Goal: Task Accomplishment & Management: Manage account settings

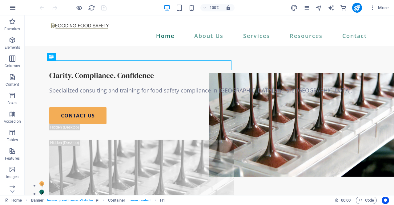
click at [13, 10] on icon "button" at bounding box center [12, 7] width 7 height 7
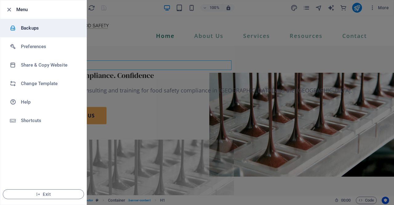
click at [24, 26] on h6 "Backups" at bounding box center [49, 27] width 57 height 7
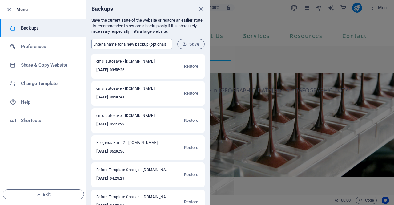
click at [150, 45] on input "text" at bounding box center [131, 44] width 81 height 10
type input "Ashwin Trial"
click at [192, 46] on span "Save" at bounding box center [191, 44] width 17 height 5
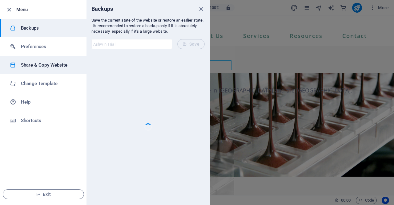
click at [33, 64] on h6 "Share & Copy Website" at bounding box center [49, 64] width 57 height 7
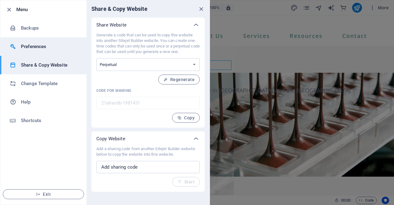
click at [31, 47] on h6 "Preferences" at bounding box center [49, 46] width 57 height 7
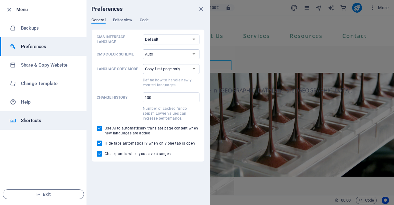
click at [35, 122] on h6 "Shortcuts" at bounding box center [49, 120] width 57 height 7
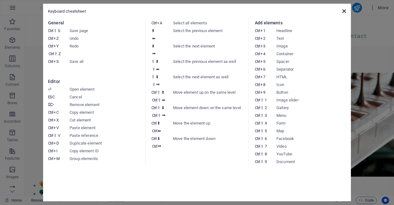
click at [343, 11] on icon at bounding box center [344, 11] width 4 height 5
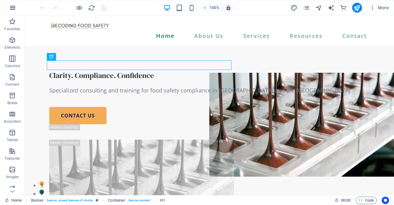
click at [14, 5] on icon "button" at bounding box center [12, 7] width 7 height 7
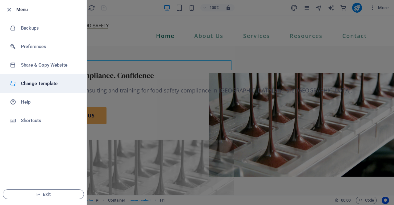
click at [41, 87] on li "Change Template" at bounding box center [43, 83] width 86 height 18
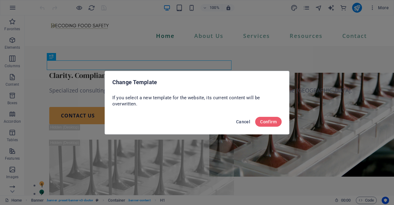
click at [246, 122] on span "Cancel" at bounding box center [243, 121] width 14 height 5
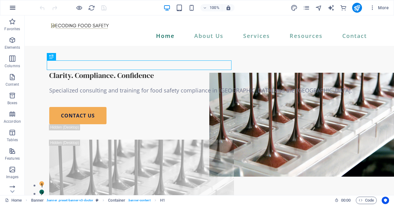
click at [14, 7] on icon "button" at bounding box center [12, 7] width 7 height 7
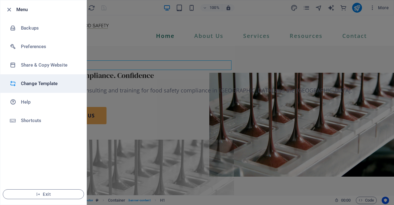
click at [52, 83] on h6 "Change Template" at bounding box center [49, 83] width 57 height 7
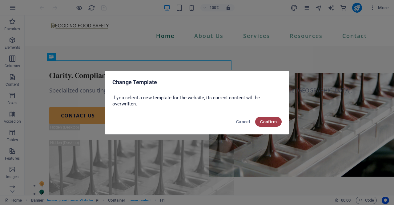
click at [272, 121] on span "Confirm" at bounding box center [268, 121] width 17 height 5
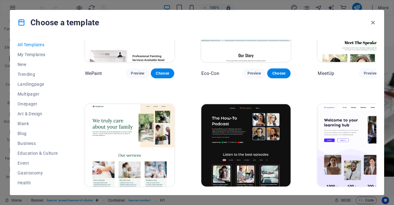
scroll to position [560, 0]
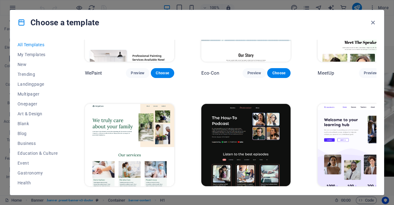
click at [117, 104] on img at bounding box center [129, 145] width 89 height 83
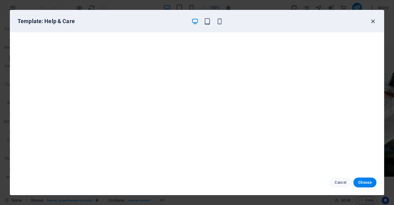
click at [373, 22] on icon "button" at bounding box center [373, 21] width 7 height 7
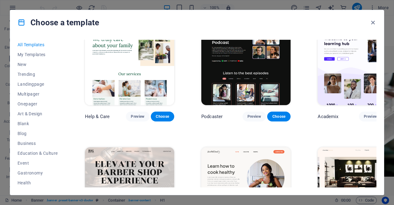
scroll to position [642, 0]
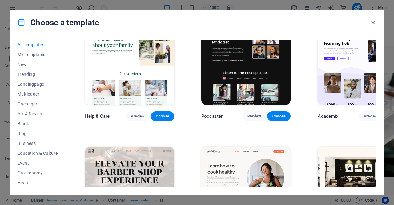
click at [144, 147] on img at bounding box center [129, 188] width 89 height 83
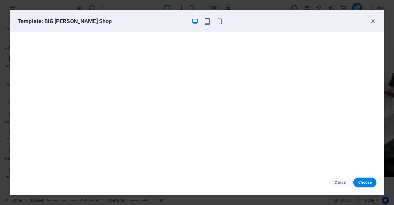
click at [372, 20] on icon "button" at bounding box center [373, 21] width 7 height 7
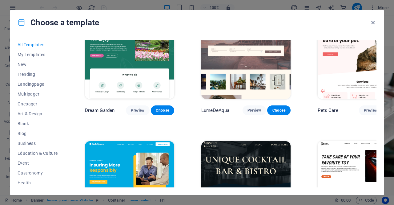
scroll to position [1162, 0]
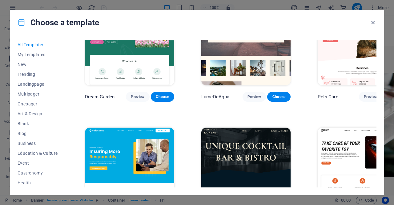
click at [254, 128] on img at bounding box center [245, 169] width 89 height 83
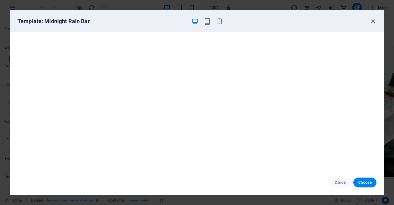
click at [374, 20] on icon "button" at bounding box center [373, 21] width 7 height 7
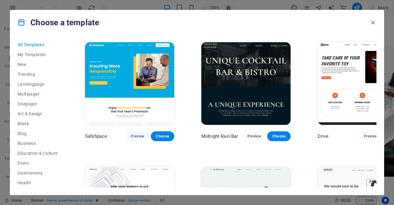
scroll to position [1247, 0]
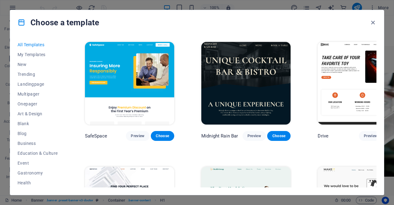
click at [220, 167] on img at bounding box center [245, 208] width 89 height 83
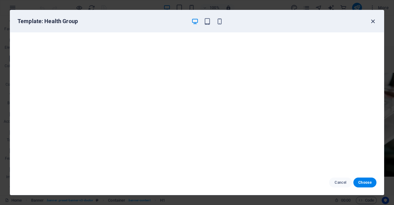
click at [373, 19] on icon "button" at bounding box center [373, 21] width 7 height 7
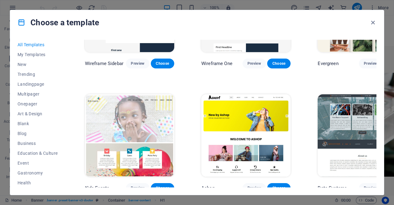
scroll to position [2441, 0]
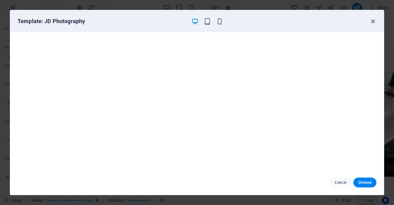
click at [371, 20] on icon "button" at bounding box center [373, 21] width 7 height 7
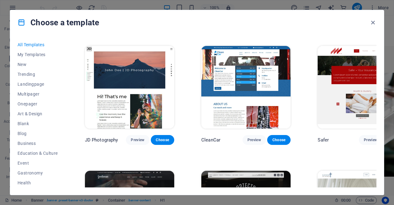
scroll to position [2733, 0]
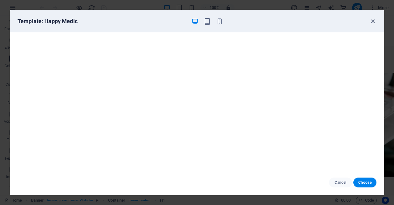
click at [374, 21] on icon "button" at bounding box center [373, 21] width 7 height 7
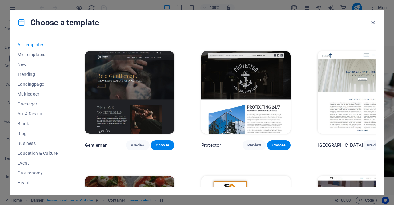
click at [374, 21] on icon "button" at bounding box center [373, 22] width 7 height 7
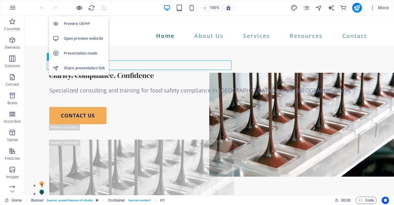
click at [79, 5] on icon "button" at bounding box center [79, 7] width 7 height 7
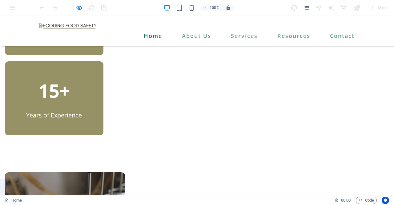
scroll to position [327, 0]
click at [81, 24] on img at bounding box center [67, 25] width 61 height 9
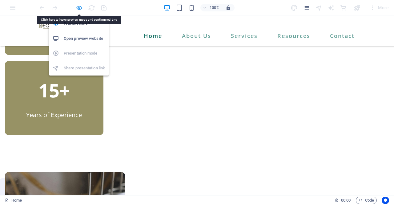
click at [79, 9] on icon "button" at bounding box center [79, 7] width 7 height 7
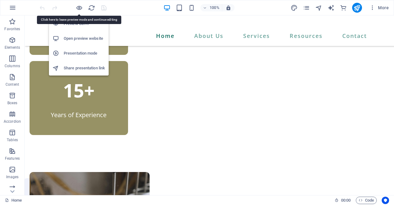
click at [78, 22] on h6 "Preview Ctrl+P" at bounding box center [84, 23] width 41 height 7
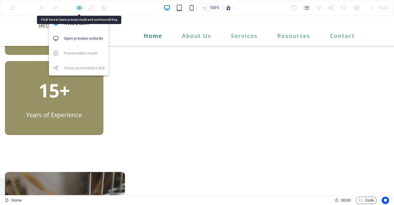
click at [79, 8] on icon "button" at bounding box center [79, 7] width 7 height 7
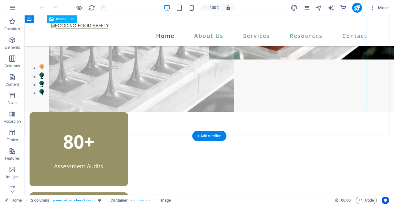
scroll to position [0, 0]
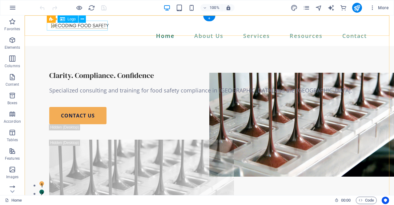
click at [92, 28] on div at bounding box center [209, 25] width 320 height 10
select select "px"
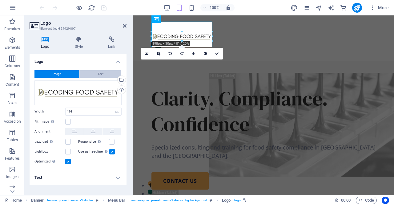
click at [105, 73] on button "Text" at bounding box center [100, 73] width 42 height 7
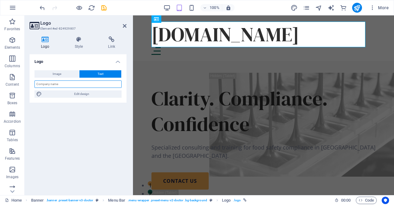
click at [86, 82] on input "text" at bounding box center [77, 83] width 87 height 7
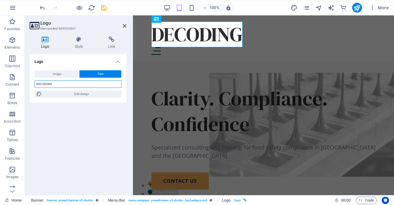
drag, startPoint x: 86, startPoint y: 82, endPoint x: 69, endPoint y: 81, distance: 17.0
click at [69, 81] on input "DECODING" at bounding box center [77, 83] width 87 height 7
click at [61, 85] on input "DECODING" at bounding box center [77, 83] width 87 height 7
type input "DECODING Food Safety"
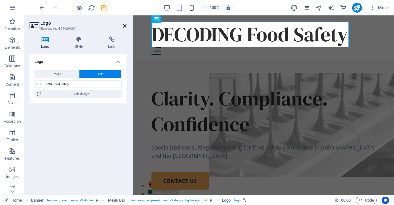
click at [124, 27] on icon at bounding box center [125, 25] width 4 height 5
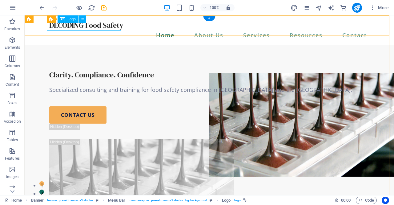
click at [83, 25] on div "DECODING Food Safety" at bounding box center [209, 25] width 320 height 10
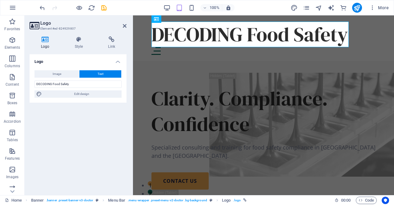
click at [96, 71] on button "Text" at bounding box center [100, 73] width 42 height 7
click at [96, 74] on button "Text" at bounding box center [100, 73] width 42 height 7
click at [95, 74] on button "Text" at bounding box center [100, 73] width 42 height 7
click at [78, 84] on input "DECODING Food Safety" at bounding box center [77, 83] width 87 height 7
click at [52, 83] on input "DECODING Food Safety" at bounding box center [77, 83] width 87 height 7
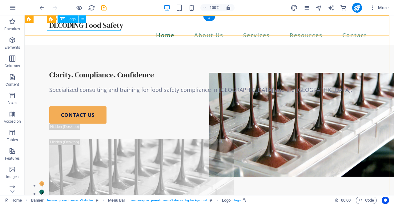
click at [105, 26] on div "DECODING Food Safety" at bounding box center [209, 25] width 320 height 10
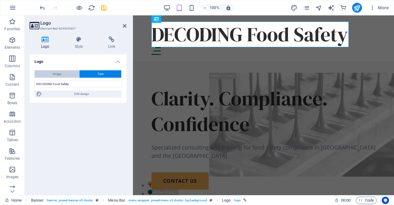
click at [62, 74] on button "Image" at bounding box center [56, 73] width 45 height 7
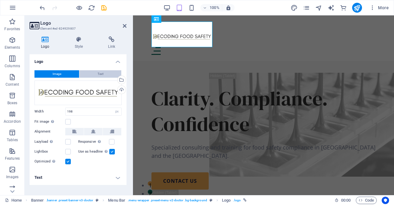
click at [102, 74] on span "Text" at bounding box center [101, 73] width 6 height 7
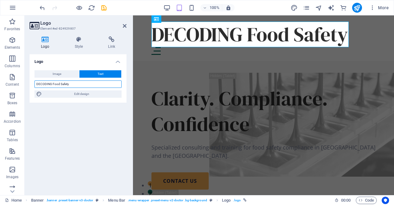
drag, startPoint x: 77, startPoint y: 83, endPoint x: 52, endPoint y: 82, distance: 25.0
click at [52, 82] on input "DECODING Food Safety" at bounding box center [77, 83] width 87 height 7
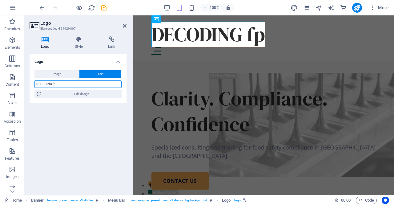
click at [94, 85] on input "DECODING fp" at bounding box center [77, 83] width 87 height 7
type input "DECODING Food"
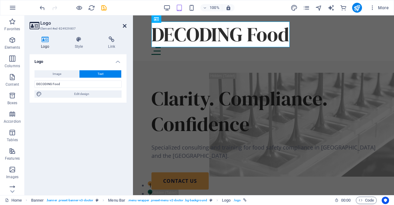
click at [125, 27] on icon at bounding box center [125, 25] width 4 height 5
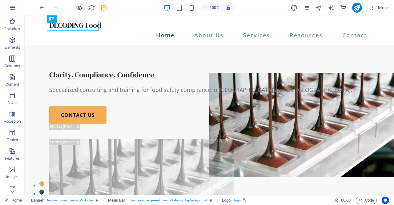
click at [14, 3] on button "button" at bounding box center [12, 7] width 15 height 15
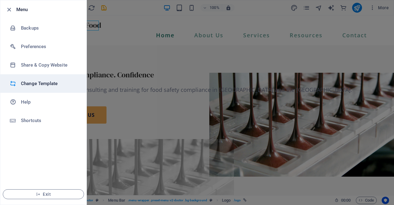
click at [39, 83] on h6 "Change Template" at bounding box center [49, 83] width 57 height 7
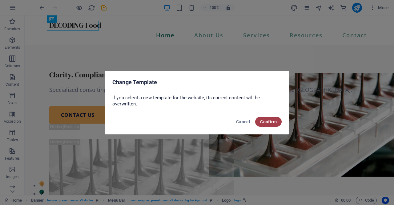
click at [269, 122] on span "Confirm" at bounding box center [268, 121] width 17 height 5
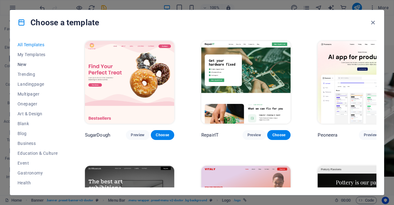
click at [29, 66] on span "New" at bounding box center [38, 64] width 40 height 5
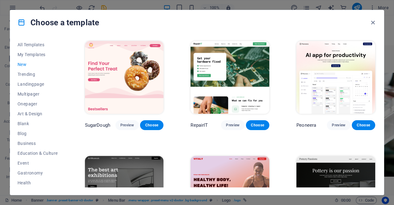
click at [27, 66] on span "New" at bounding box center [38, 64] width 40 height 5
click at [26, 123] on span "Blank" at bounding box center [38, 123] width 40 height 5
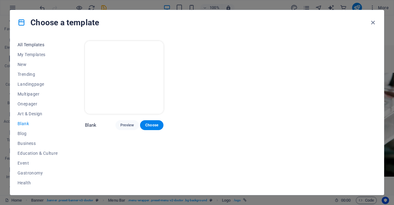
click at [41, 45] on span "All Templates" at bounding box center [38, 44] width 40 height 5
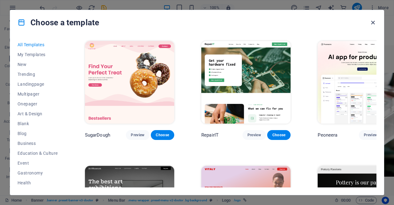
click at [372, 21] on icon "button" at bounding box center [373, 22] width 7 height 7
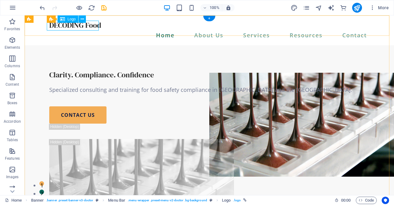
click at [84, 27] on div "DECODING Food" at bounding box center [209, 25] width 320 height 10
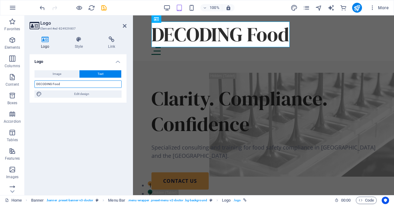
click at [71, 83] on input "DECODING Food" at bounding box center [77, 83] width 87 height 7
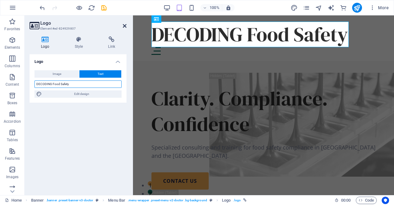
type input "DECODING Food Safety"
click at [124, 28] on icon at bounding box center [125, 25] width 4 height 5
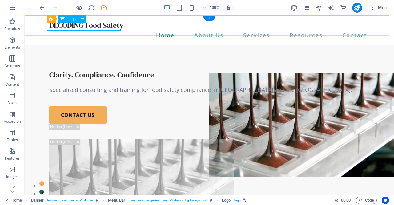
click at [100, 27] on div "DECODING Food Safety" at bounding box center [209, 25] width 320 height 10
click at [66, 20] on div "Logo" at bounding box center [68, 18] width 21 height 7
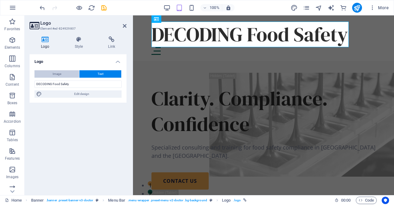
click at [56, 71] on span "Image" at bounding box center [57, 73] width 9 height 7
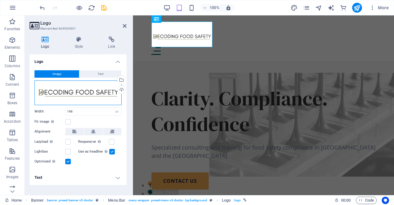
click at [73, 93] on div "Drag files here, click to choose files or select files from Files or our free s…" at bounding box center [77, 92] width 87 height 25
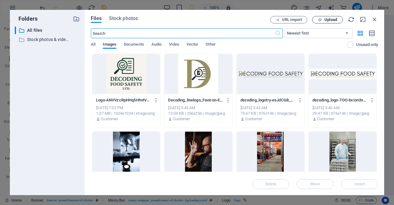
click at [326, 16] on button "Upload" at bounding box center [327, 19] width 31 height 7
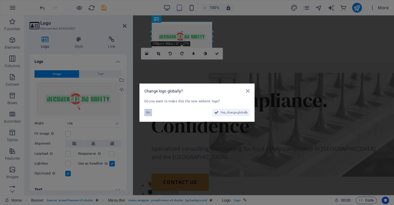
click at [148, 113] on span "No" at bounding box center [148, 112] width 4 height 7
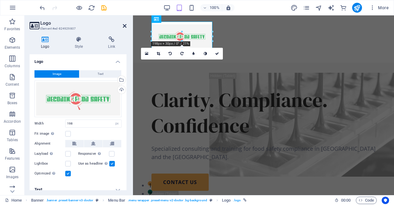
click at [123, 25] on icon at bounding box center [125, 25] width 4 height 5
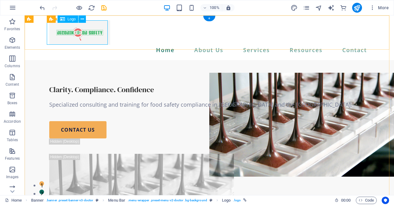
click at [93, 38] on div at bounding box center [209, 32] width 320 height 24
select select "px"
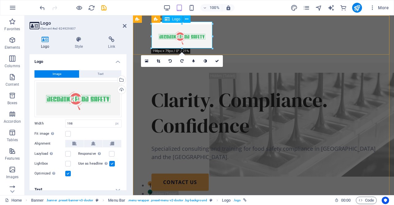
drag, startPoint x: 316, startPoint y: 63, endPoint x: 186, endPoint y: 42, distance: 131.7
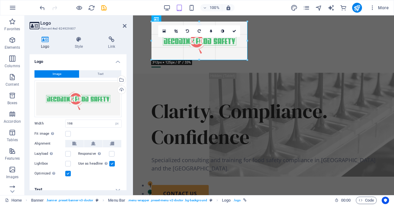
type input "310"
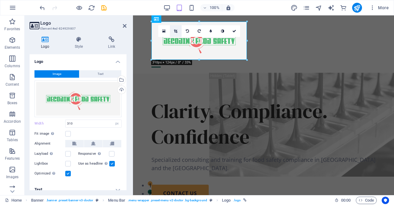
click at [177, 32] on icon at bounding box center [175, 31] width 3 height 4
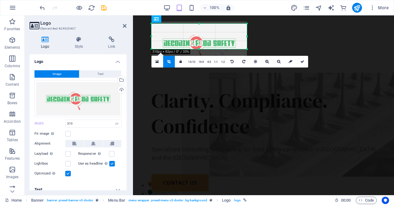
drag, startPoint x: 198, startPoint y: 59, endPoint x: 196, endPoint y: 46, distance: 13.2
click at [196, 46] on div "180 170 160 150 140 130 120 110 100 90 80 70 60 50 40 30 20 10 0 -10 -20 -30 -4…" at bounding box center [199, 36] width 95 height 25
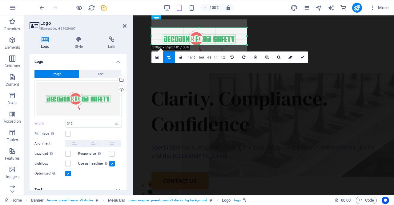
drag, startPoint x: 199, startPoint y: 23, endPoint x: 199, endPoint y: 31, distance: 8.3
click at [199, 31] on div "180 170 160 150 140 130 120 110 100 90 80 70 60 50 40 30 20 10 0 -10 -20 -30 -4…" at bounding box center [199, 36] width 95 height 17
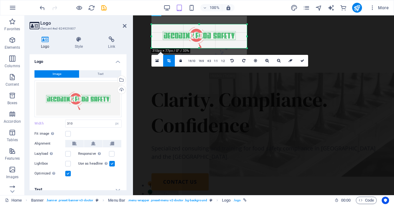
drag, startPoint x: 200, startPoint y: 45, endPoint x: 202, endPoint y: 51, distance: 7.2
click at [202, 48] on div "180 170 160 150 140 130 120 110 100 90 80 70 60 50 40 30 20 10 0 -10 -20 -30 -4…" at bounding box center [199, 36] width 95 height 24
click at [302, 61] on icon at bounding box center [303, 61] width 4 height 4
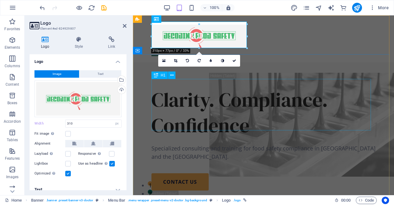
click at [322, 87] on div "Clarity. Compliance. Confidence" at bounding box center [264, 112] width 224 height 51
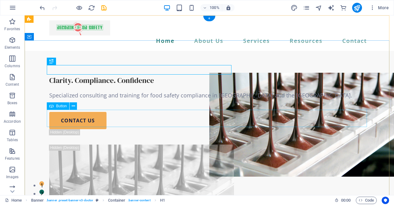
click at [261, 112] on div "contact us" at bounding box center [209, 120] width 320 height 17
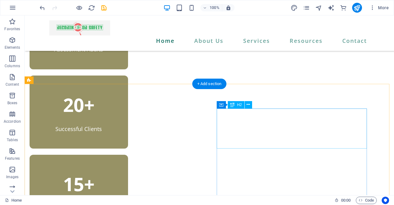
scroll to position [238, 0]
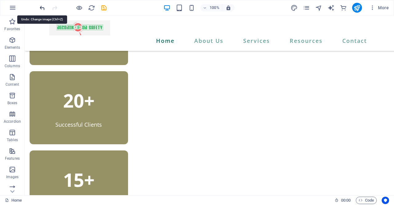
click at [41, 7] on icon "undo" at bounding box center [42, 7] width 7 height 7
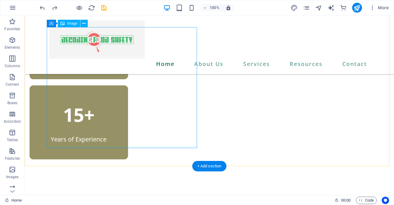
scroll to position [384, 0]
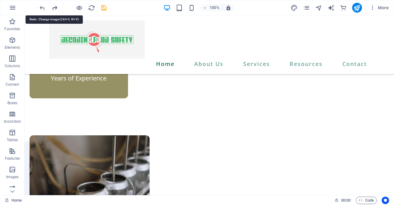
click at [57, 9] on icon "redo" at bounding box center [54, 7] width 7 height 7
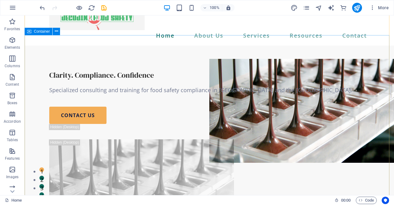
scroll to position [0, 0]
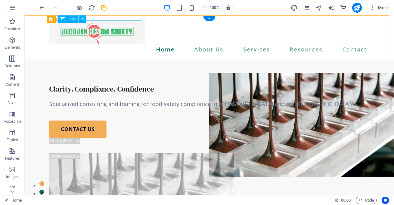
click at [131, 37] on div at bounding box center [209, 32] width 320 height 24
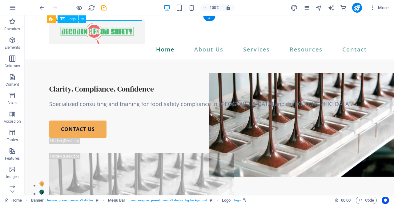
click at [131, 37] on div at bounding box center [209, 32] width 320 height 24
select select "px"
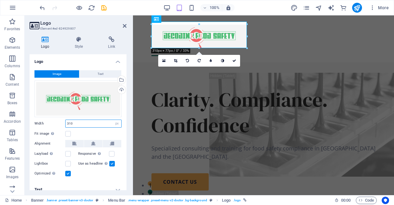
drag, startPoint x: 96, startPoint y: 119, endPoint x: 51, endPoint y: 120, distance: 45.6
click at [51, 120] on div "Width 310 Default auto px rem % em vh vw" at bounding box center [77, 123] width 87 height 8
click at [127, 22] on aside "Logo Element #ed-824929807 Logo Style Link Logo Image Text Drag files here, cli…" at bounding box center [79, 105] width 108 height 180
click at [126, 26] on icon at bounding box center [125, 25] width 4 height 5
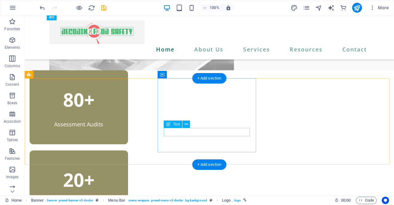
scroll to position [211, 0]
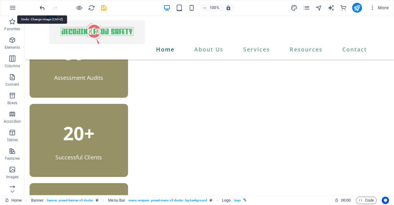
click at [41, 8] on icon "undo" at bounding box center [42, 7] width 7 height 7
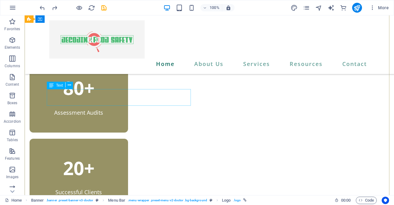
scroll to position [0, 0]
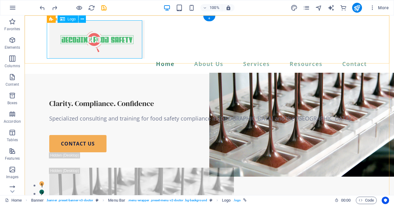
click at [94, 42] on div at bounding box center [209, 39] width 320 height 38
select select "px"
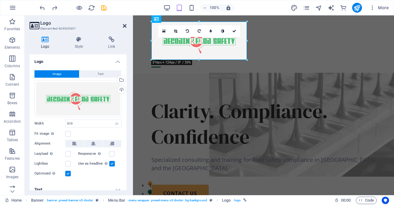
click at [126, 27] on icon at bounding box center [125, 25] width 4 height 5
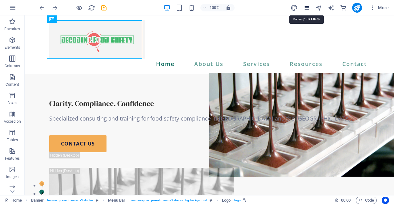
click at [308, 10] on icon "pages" at bounding box center [306, 7] width 7 height 7
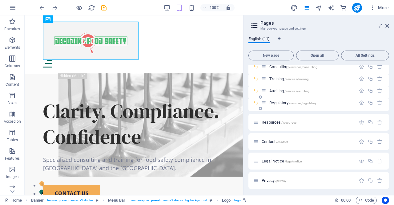
scroll to position [59, 0]
click at [264, 141] on span "Contact /contact" at bounding box center [275, 140] width 26 height 5
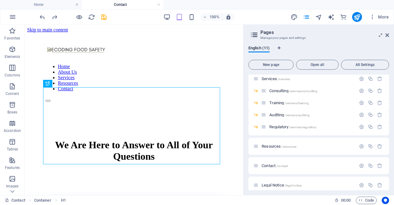
scroll to position [0, 0]
click at [388, 35] on icon at bounding box center [388, 35] width 4 height 5
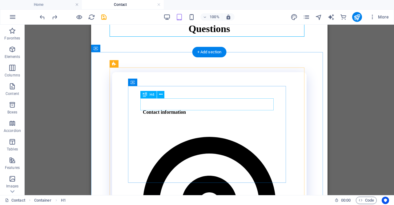
scroll to position [129, 0]
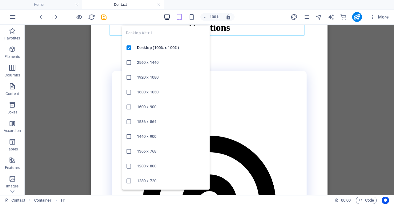
click at [167, 15] on icon "button" at bounding box center [167, 17] width 7 height 7
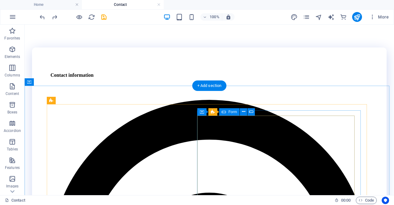
scroll to position [0, 0]
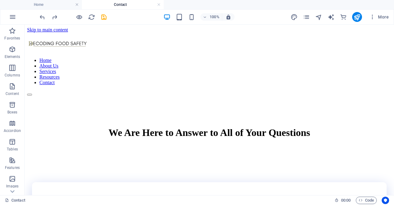
click at [44, 8] on h4 "Home" at bounding box center [41, 4] width 82 height 7
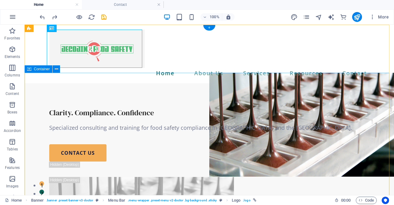
scroll to position [58, 0]
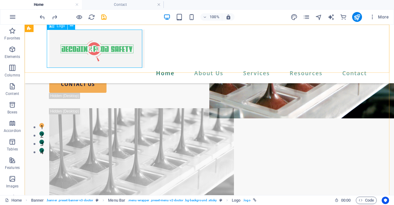
click at [95, 56] on div at bounding box center [209, 49] width 320 height 38
select select "px"
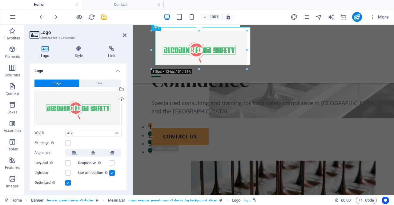
scroll to position [61, 0]
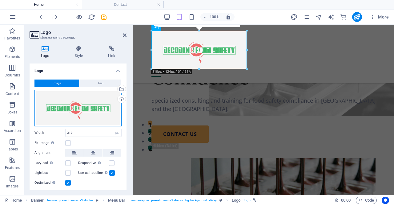
click at [65, 111] on div "Drag files here, click to choose files or select files from Files or our free s…" at bounding box center [77, 108] width 87 height 37
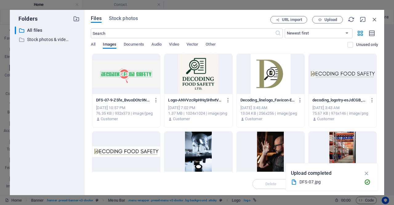
scroll to position [68, 0]
click at [331, 19] on span "Upload" at bounding box center [331, 20] width 13 height 4
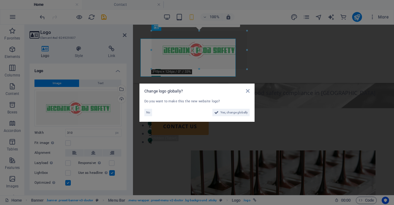
scroll to position [61, 0]
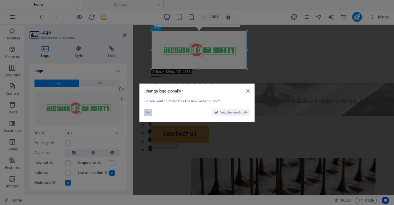
click at [150, 111] on span "No" at bounding box center [148, 112] width 4 height 7
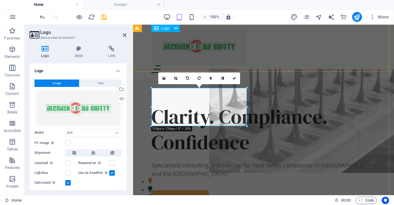
scroll to position [3, 0]
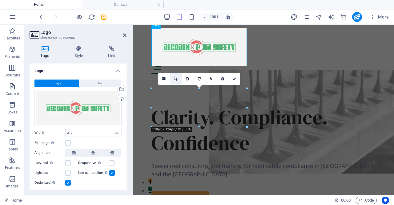
click at [174, 78] on link at bounding box center [176, 79] width 12 height 12
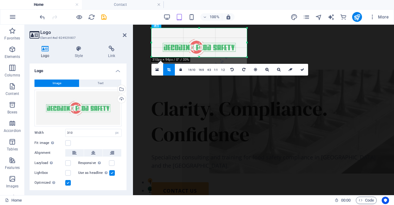
drag, startPoint x: 199, startPoint y: 66, endPoint x: 201, endPoint y: 56, distance: 9.4
click at [201, 56] on div at bounding box center [199, 57] width 95 height 2
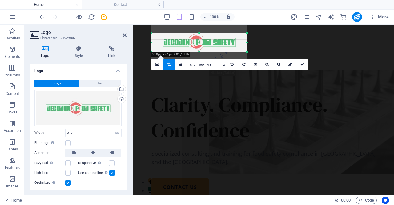
drag, startPoint x: 200, startPoint y: 29, endPoint x: 199, endPoint y: 39, distance: 10.2
click at [199, 39] on div "180 170 160 150 140 130 120 110 100 90 80 70 60 50 40 30 20 10 0 -10 -20 -30 -4…" at bounding box center [199, 42] width 95 height 19
click at [305, 64] on link at bounding box center [303, 65] width 12 height 12
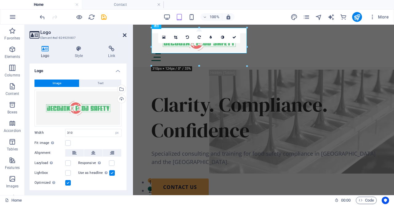
click at [125, 34] on icon at bounding box center [125, 35] width 4 height 5
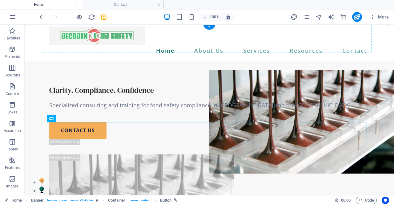
scroll to position [0, 0]
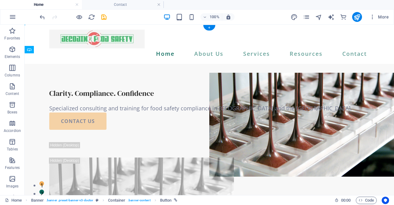
drag, startPoint x: 213, startPoint y: 128, endPoint x: 275, endPoint y: 112, distance: 64.1
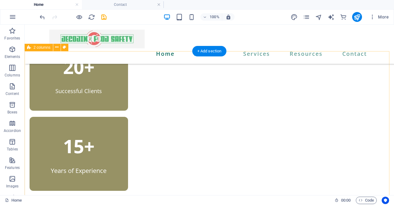
scroll to position [283, 0]
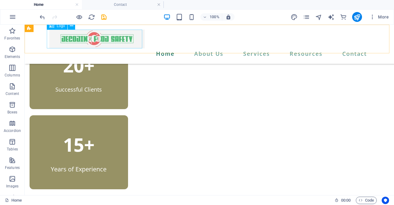
click at [110, 39] on div at bounding box center [209, 39] width 320 height 19
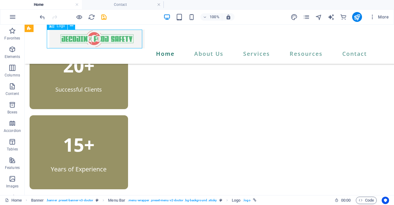
click at [110, 39] on div at bounding box center [209, 39] width 320 height 19
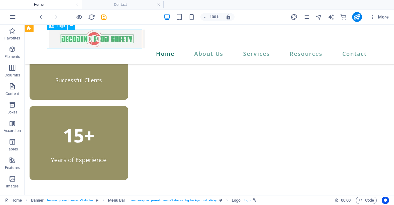
select select "px"
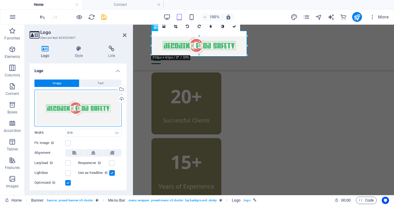
click at [75, 107] on div "Drag files here, click to choose files or select files from Files or our free s…" at bounding box center [77, 108] width 87 height 37
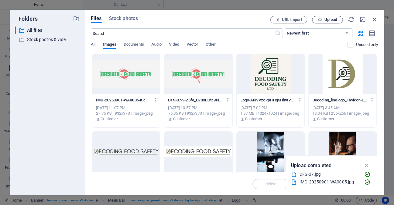
click at [325, 21] on span "Upload" at bounding box center [327, 20] width 25 height 4
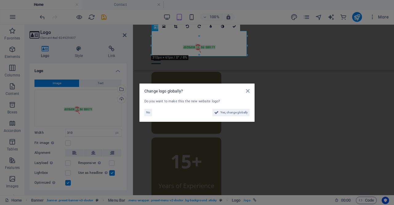
scroll to position [292, 0]
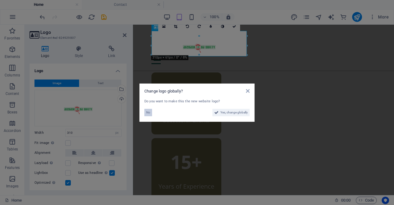
click at [149, 115] on span "No" at bounding box center [148, 112] width 4 height 7
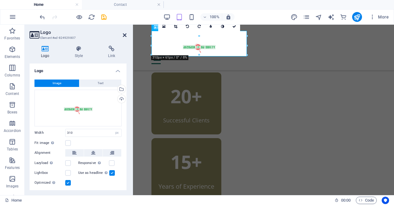
click at [124, 37] on icon at bounding box center [125, 35] width 4 height 5
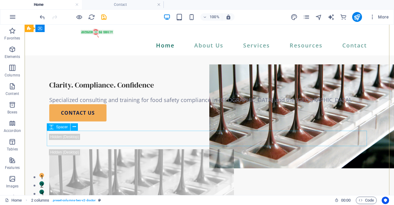
scroll to position [8, 0]
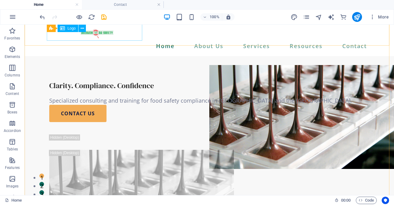
click at [91, 34] on div at bounding box center [209, 31] width 320 height 19
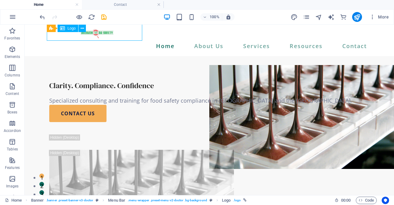
click at [91, 34] on div at bounding box center [209, 31] width 320 height 19
select select "px"
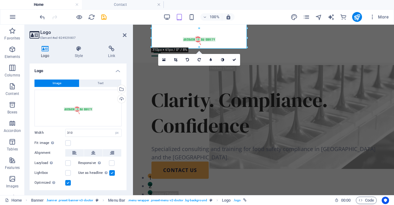
click at [175, 59] on icon at bounding box center [175, 60] width 3 height 4
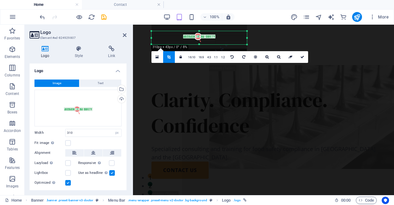
drag, startPoint x: 200, startPoint y: 28, endPoint x: 203, endPoint y: 34, distance: 6.5
click at [203, 34] on div "180 170 160 150 140 130 120 110 100 90 80 70 60 50 40 30 20 10 0 -10 -20 -30 -4…" at bounding box center [199, 37] width 95 height 13
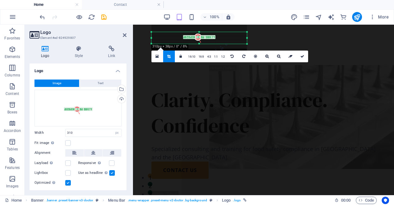
click at [197, 42] on div "180 170 160 150 140 130 120 110 100 90 80 70 60 50 40 30 20 10 0 -10 -20 -30 -4…" at bounding box center [199, 38] width 95 height 12
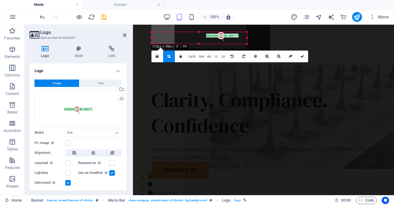
drag, startPoint x: 153, startPoint y: 38, endPoint x: 176, endPoint y: 37, distance: 23.1
click at [176, 37] on div at bounding box center [222, 34] width 95 height 38
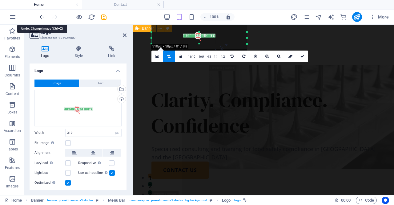
click at [42, 18] on icon "undo" at bounding box center [42, 17] width 7 height 7
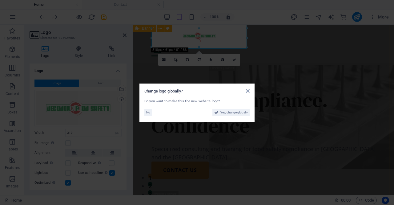
scroll to position [11, 0]
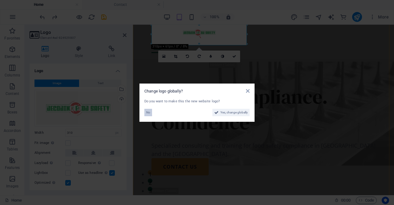
click at [147, 114] on span "No" at bounding box center [148, 112] width 4 height 7
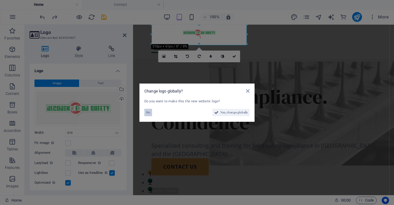
click at [148, 113] on span "No" at bounding box center [148, 112] width 4 height 7
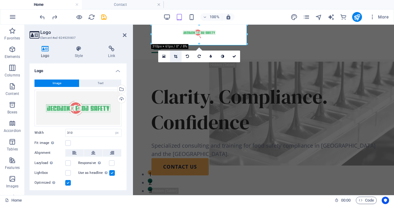
click at [175, 58] on link at bounding box center [176, 57] width 12 height 12
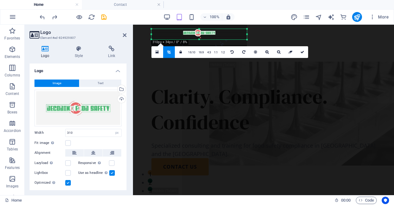
click at [202, 39] on div at bounding box center [199, 39] width 95 height 2
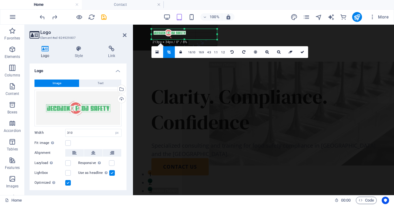
drag, startPoint x: 151, startPoint y: 34, endPoint x: 180, endPoint y: 32, distance: 29.6
click at [180, 32] on div "180 170 160 150 140 130 120 110 100 90 80 70 60 50 40 30 20 10 0 -10 -20 -30 -4…" at bounding box center [185, 34] width 66 height 10
drag, startPoint x: 218, startPoint y: 34, endPoint x: 188, endPoint y: 36, distance: 29.6
click at [188, 36] on div at bounding box center [188, 34] width 2 height 10
click at [302, 51] on icon at bounding box center [303, 52] width 4 height 4
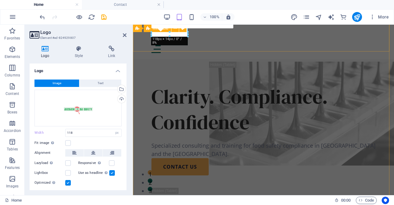
type input "118"
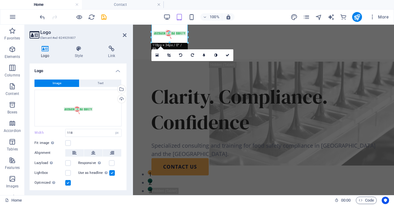
scroll to position [8, 0]
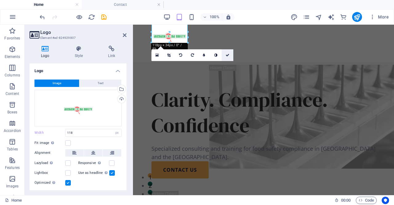
click at [229, 54] on icon at bounding box center [228, 55] width 4 height 4
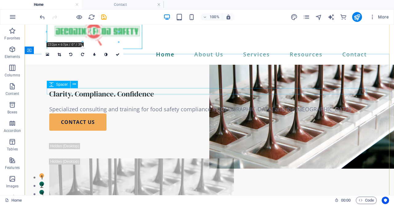
scroll to position [0, 0]
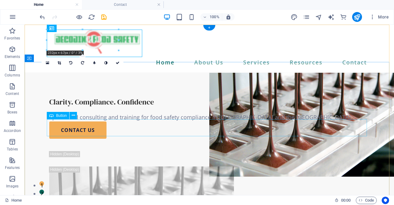
click at [345, 122] on div "contact us" at bounding box center [209, 129] width 320 height 17
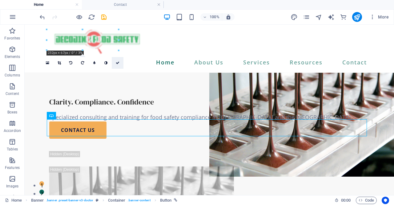
click at [120, 62] on link at bounding box center [118, 63] width 12 height 12
click at [118, 63] on icon at bounding box center [118, 63] width 4 height 4
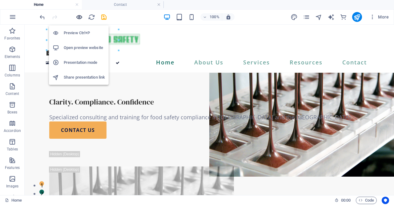
click at [79, 17] on icon "button" at bounding box center [79, 17] width 7 height 7
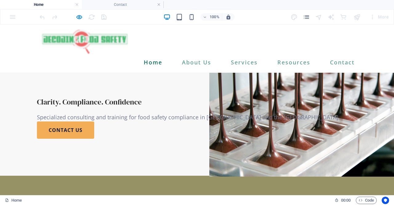
click at [218, 112] on div "Clarity. Compliance. Confidence Specialized consulting and training for food sa…" at bounding box center [197, 123] width 394 height 103
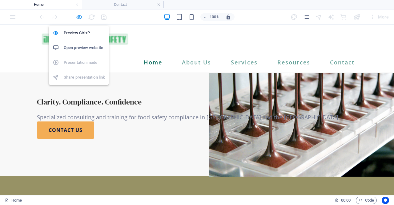
click at [79, 16] on icon "button" at bounding box center [79, 17] width 7 height 7
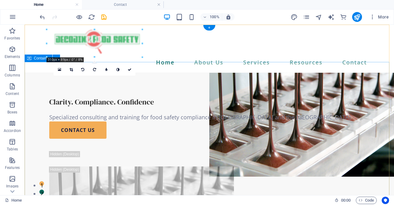
click at [217, 86] on div "Clarity. Compliance. Confidence Specialized consulting and training for food sa…" at bounding box center [210, 183] width 370 height 222
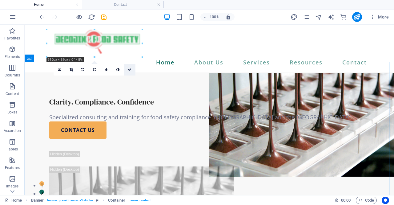
click at [131, 72] on link at bounding box center [130, 70] width 12 height 12
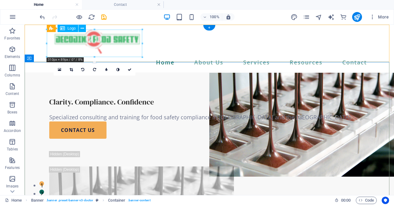
click at [103, 33] on div at bounding box center [209, 43] width 320 height 27
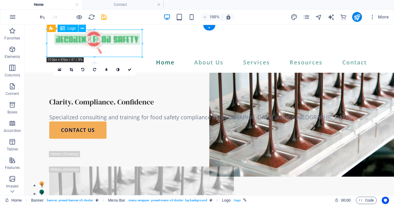
click at [103, 33] on div at bounding box center [209, 43] width 320 height 27
select select "px"
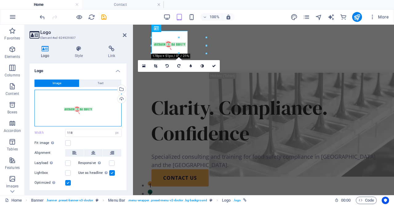
click at [93, 114] on div "Drag files here, click to choose files or select files from Files or our free s…" at bounding box center [77, 108] width 87 height 37
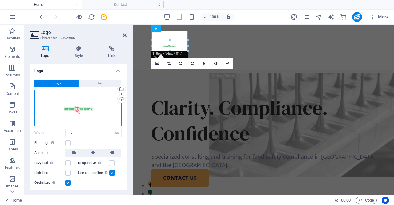
click at [73, 112] on div "Drag files here, click to choose files or select files from Files or our free s…" at bounding box center [77, 108] width 87 height 37
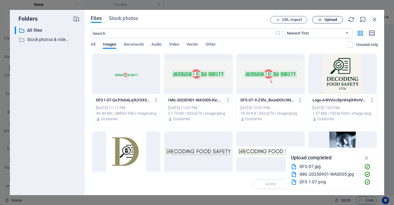
click at [330, 21] on span "Upload" at bounding box center [331, 20] width 13 height 4
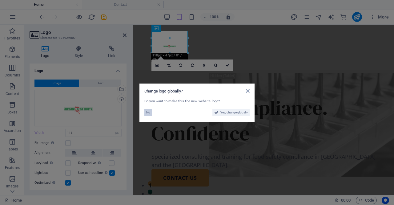
click at [148, 112] on span "No" at bounding box center [148, 112] width 4 height 7
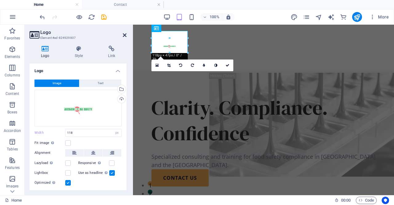
click at [123, 34] on header "Logo Element #ed-824929807" at bounding box center [78, 33] width 97 height 16
click at [125, 37] on icon at bounding box center [125, 35] width 4 height 5
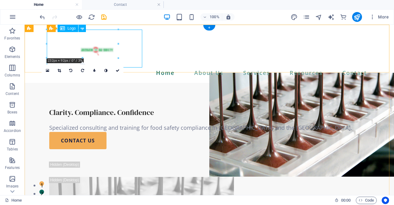
click at [103, 47] on div at bounding box center [209, 49] width 320 height 38
select select "px"
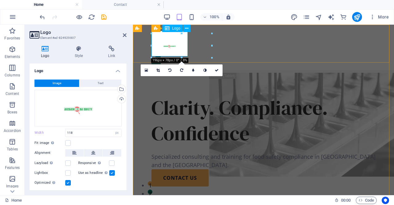
click at [183, 44] on div at bounding box center [264, 44] width 224 height 26
click at [218, 71] on icon at bounding box center [217, 70] width 4 height 4
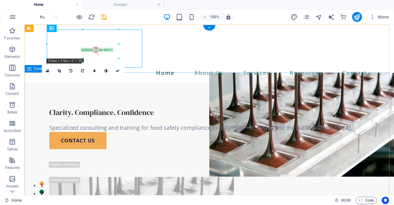
click at [270, 115] on div "Clarity. Compliance. Confidence Specialized consulting and training for food sa…" at bounding box center [210, 194] width 370 height 222
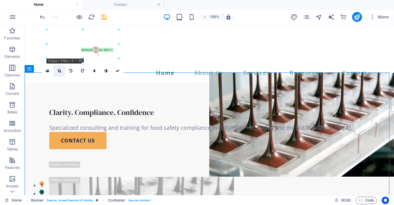
click at [62, 71] on link at bounding box center [60, 71] width 12 height 12
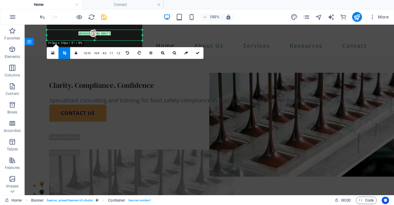
drag, startPoint x: 95, startPoint y: 67, endPoint x: 99, endPoint y: 40, distance: 27.0
click at [99, 40] on div at bounding box center [94, 40] width 95 height 2
click at [95, 30] on div at bounding box center [94, 30] width 95 height 2
drag, startPoint x: 142, startPoint y: 34, endPoint x: 116, endPoint y: 35, distance: 26.2
click at [116, 35] on div at bounding box center [116, 35] width 2 height 10
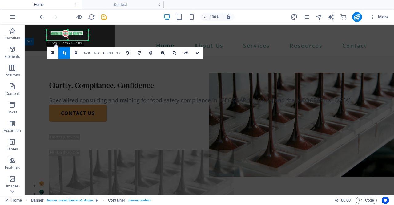
drag, startPoint x: 47, startPoint y: 35, endPoint x: 75, endPoint y: 37, distance: 28.1
click at [75, 37] on div "180 170 160 150 140 130 120 110 100 90 80 70 60 50 40 30 20 10 0 -10 -20 -30 -4…" at bounding box center [68, 35] width 42 height 10
click at [198, 52] on icon at bounding box center [198, 53] width 4 height 4
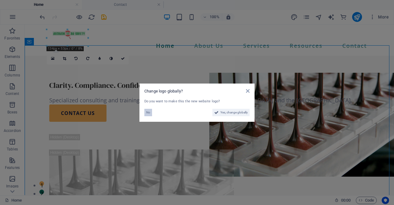
click at [145, 115] on button "No" at bounding box center [148, 112] width 8 height 7
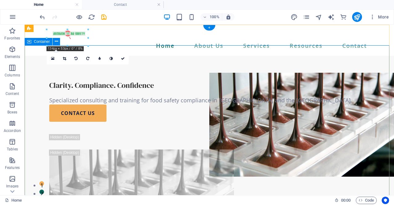
click at [266, 79] on div "Clarity. Compliance. Confidence Specialized consulting and training for food sa…" at bounding box center [210, 167] width 370 height 222
click at [124, 59] on icon at bounding box center [123, 59] width 4 height 4
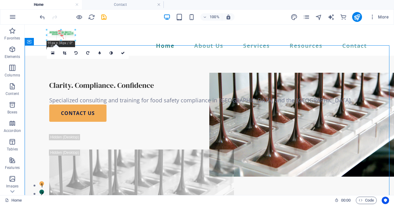
drag, startPoint x: 67, startPoint y: 47, endPoint x: 80, endPoint y: 40, distance: 14.0
click at [80, 40] on div "H1 Banner Container Text Spacer Button Spacer Banner Menu Bar Logo Menu Spacer …" at bounding box center [210, 110] width 370 height 170
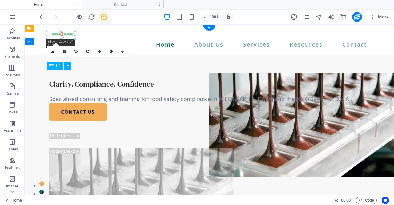
click at [208, 79] on div "Clarity. Compliance. Confidence" at bounding box center [209, 84] width 320 height 10
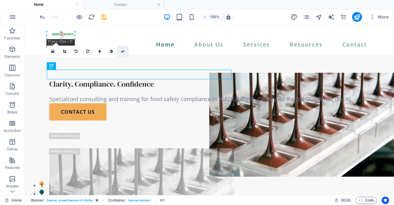
click at [123, 52] on icon at bounding box center [123, 52] width 4 height 4
click at [225, 57] on div "Clarity. Compliance. Confidence Specialized consulting and training for food sa…" at bounding box center [210, 166] width 370 height 222
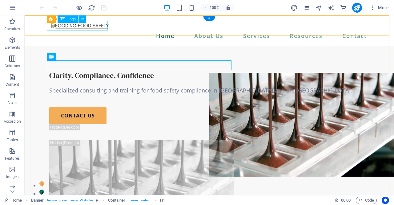
click at [90, 25] on div at bounding box center [209, 25] width 320 height 10
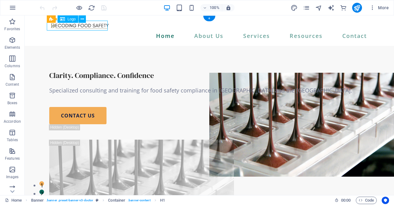
click at [90, 25] on div at bounding box center [209, 25] width 320 height 10
select select "px"
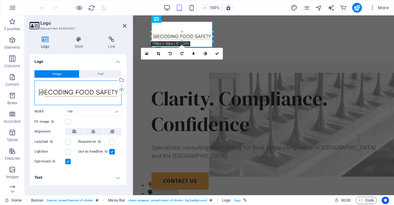
click at [79, 90] on div "Drag files here, click to choose files or select files from Files or our free s…" at bounding box center [77, 92] width 87 height 25
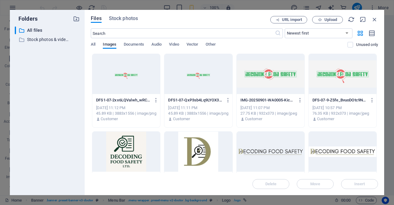
click at [117, 77] on div at bounding box center [126, 74] width 68 height 40
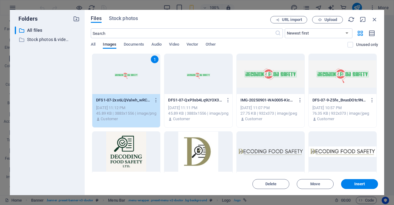
click at [117, 77] on div "1" at bounding box center [126, 74] width 68 height 40
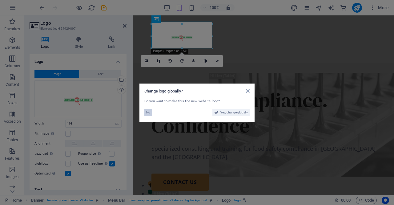
click at [148, 113] on span "No" at bounding box center [148, 112] width 4 height 7
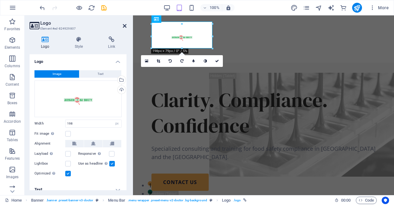
click at [123, 27] on icon at bounding box center [125, 25] width 4 height 5
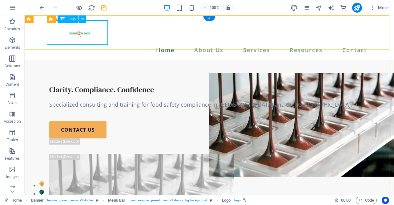
click at [80, 32] on div at bounding box center [209, 32] width 320 height 24
click at [92, 32] on div at bounding box center [209, 32] width 320 height 24
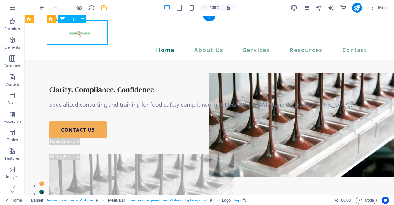
click at [92, 32] on div at bounding box center [209, 32] width 320 height 24
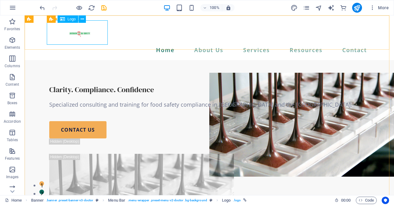
click at [67, 21] on div "Logo" at bounding box center [68, 18] width 21 height 7
click at [68, 37] on div at bounding box center [209, 32] width 320 height 24
select select "px"
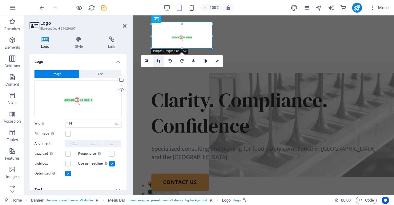
click at [158, 61] on icon at bounding box center [158, 61] width 3 height 4
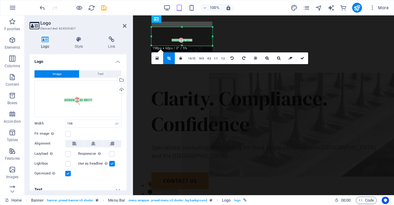
drag, startPoint x: 181, startPoint y: 49, endPoint x: 180, endPoint y: 43, distance: 5.9
click at [180, 43] on div "180 170 160 150 140 130 120 110 100 90 80 70 60 50 40 30 20 10 0 -10 -20 -30 -4…" at bounding box center [182, 36] width 61 height 18
click at [182, 28] on div at bounding box center [182, 39] width 61 height 24
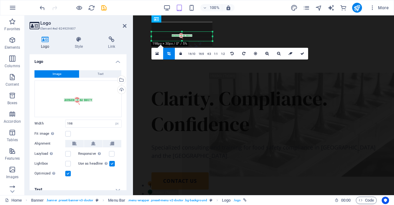
drag, startPoint x: 182, startPoint y: 26, endPoint x: 181, endPoint y: 35, distance: 9.3
click at [181, 35] on div "180 170 160 150 140 130 120 110 100 90 80 70 60 50 40 30 20 10 0 -10 -20 -30 -4…" at bounding box center [182, 36] width 61 height 9
drag, startPoint x: 212, startPoint y: 36, endPoint x: 194, endPoint y: 38, distance: 18.2
click at [194, 38] on div at bounding box center [194, 36] width 2 height 9
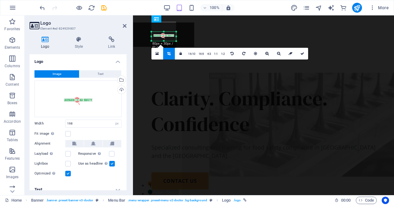
drag, startPoint x: 152, startPoint y: 36, endPoint x: 171, endPoint y: 35, distance: 18.2
click at [171, 35] on div "180 170 160 150 140 130 120 110 100 90 80 70 60 50 40 30 20 10 0 -10 -20 -30 -4…" at bounding box center [164, 36] width 25 height 9
click at [302, 55] on link at bounding box center [303, 54] width 12 height 12
type input "80"
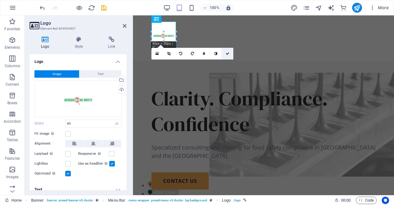
click at [229, 53] on icon at bounding box center [228, 54] width 4 height 4
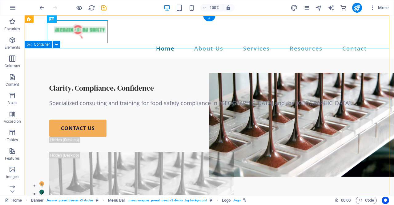
click at [296, 89] on div "Clarity. Compliance. Confidence Specialized consulting and training for food sa…" at bounding box center [210, 170] width 370 height 222
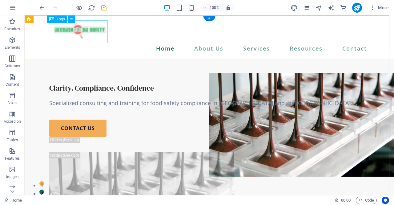
click at [90, 29] on div at bounding box center [209, 31] width 320 height 23
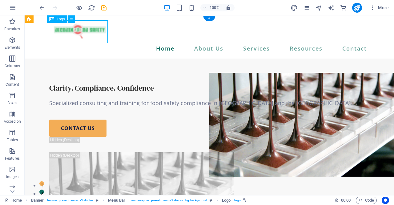
click at [90, 29] on div at bounding box center [209, 31] width 320 height 23
select select "px"
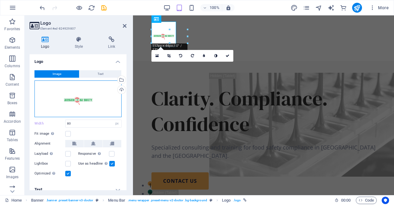
click at [95, 97] on div "Drag files here, click to choose files or select files from Files or our free s…" at bounding box center [77, 98] width 87 height 37
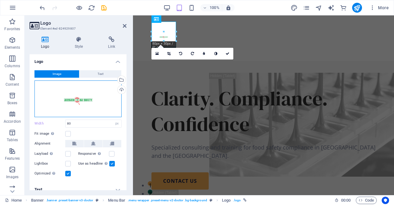
click at [95, 97] on div "Drag files here, click to choose files or select files from Files or our free s…" at bounding box center [77, 98] width 87 height 37
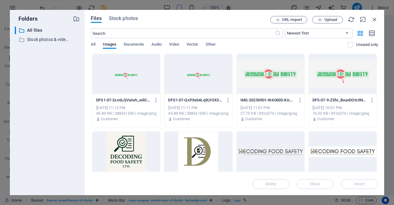
click at [95, 97] on div "DFS1-07-2xx6LQValwh_wRCAJrCC5w.png DFS1-07-2xx6LQValwh_wRCAJrCC5w.png Sep 1, 20…" at bounding box center [126, 109] width 68 height 31
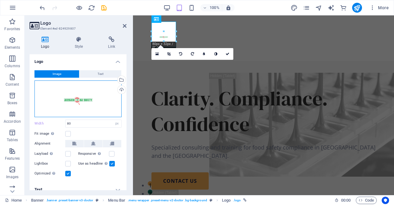
click at [95, 97] on div "Drag files here, click to choose files or select files from Files or our free s…" at bounding box center [77, 98] width 87 height 37
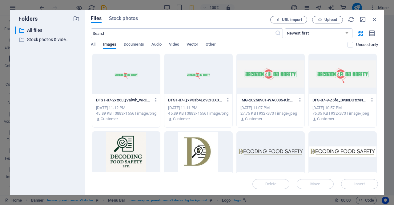
click at [348, 77] on div at bounding box center [343, 74] width 68 height 40
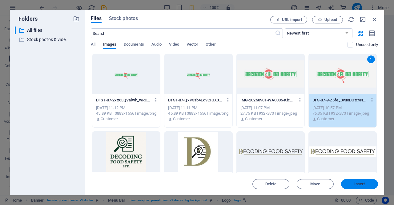
click at [360, 186] on button "Insert" at bounding box center [359, 184] width 37 height 10
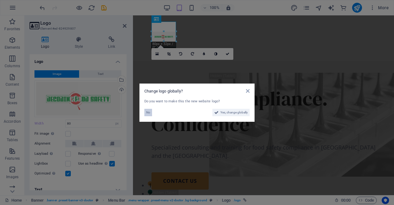
click at [150, 114] on button "No" at bounding box center [148, 112] width 8 height 7
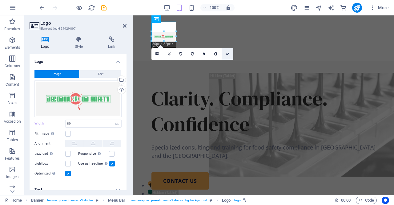
click at [230, 54] on link at bounding box center [228, 54] width 12 height 12
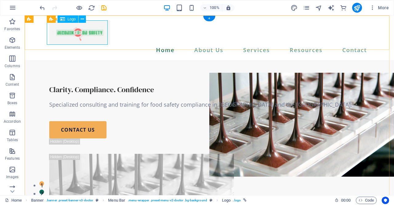
click at [95, 38] on div at bounding box center [209, 32] width 320 height 24
select select "px"
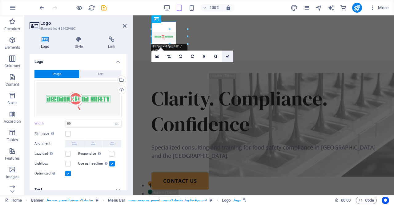
click at [229, 57] on link at bounding box center [228, 57] width 12 height 12
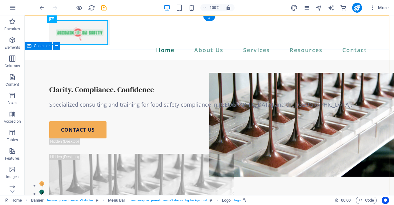
click at [258, 100] on div "Clarity. Compliance. Confidence Specialized consulting and training for food sa…" at bounding box center [210, 171] width 370 height 222
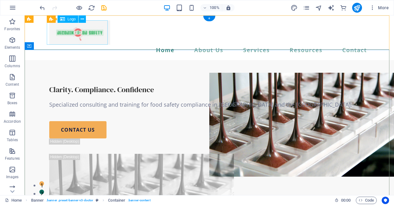
click at [91, 35] on div at bounding box center [209, 32] width 320 height 24
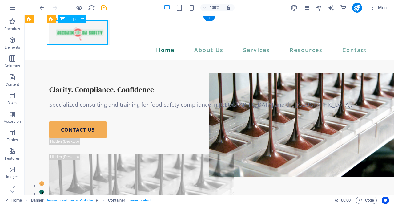
click at [91, 35] on div at bounding box center [209, 32] width 320 height 24
select select "px"
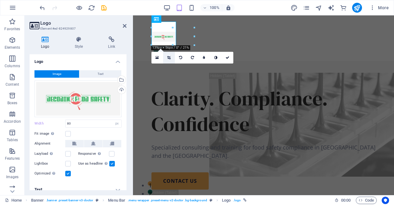
click at [168, 59] on icon at bounding box center [168, 58] width 3 height 4
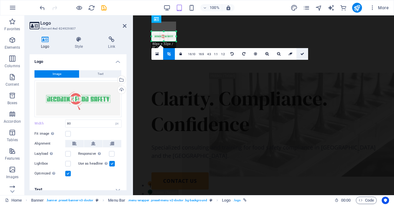
click at [305, 56] on link at bounding box center [303, 54] width 12 height 12
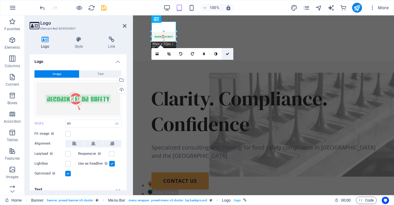
click at [227, 54] on icon at bounding box center [228, 54] width 4 height 4
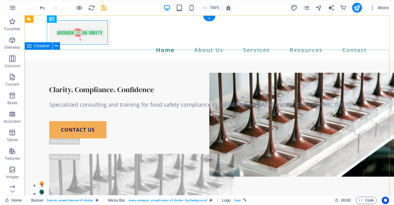
click at [312, 102] on div "Clarity. Compliance. Confidence Specialized consulting and training for food sa…" at bounding box center [210, 171] width 370 height 222
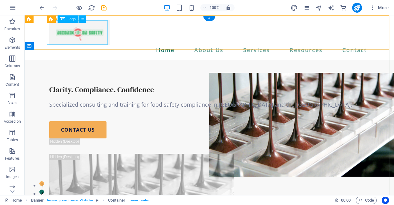
click at [87, 34] on div at bounding box center [209, 32] width 320 height 24
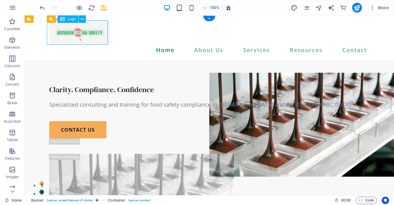
click at [87, 34] on div at bounding box center [209, 32] width 320 height 24
select select "px"
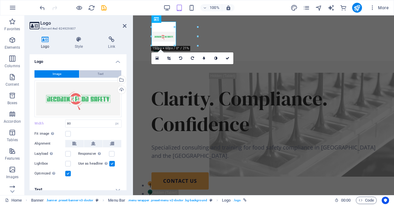
click at [107, 77] on button "Text" at bounding box center [100, 73] width 42 height 7
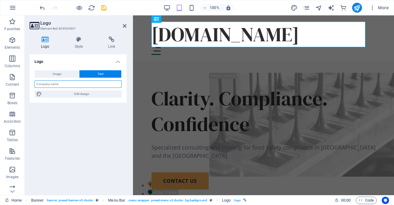
click at [83, 85] on input "text" at bounding box center [77, 83] width 87 height 7
type input "DECODING Food Safety"
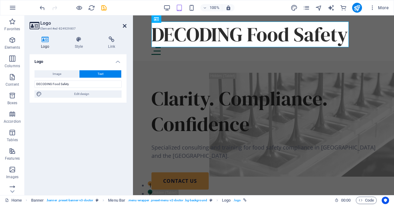
click at [126, 26] on icon at bounding box center [125, 25] width 4 height 5
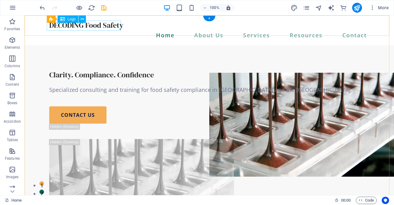
click at [115, 27] on div "DECODING Food Safety" at bounding box center [209, 25] width 320 height 10
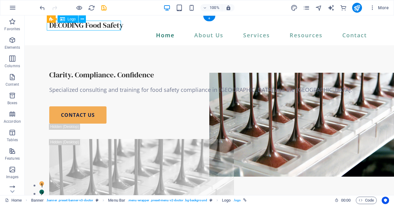
click at [115, 27] on div "DECODING Food Safety" at bounding box center [209, 25] width 320 height 10
select select "px"
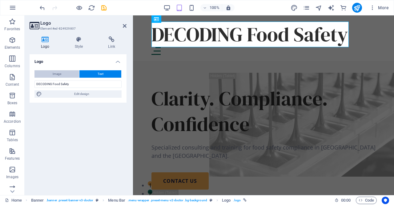
click at [61, 74] on span "Image" at bounding box center [57, 73] width 9 height 7
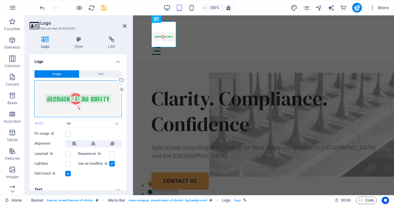
click at [60, 94] on div "Drag files here, click to choose files or select files from Files or our free s…" at bounding box center [77, 98] width 87 height 37
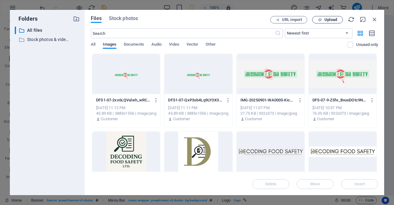
click at [334, 20] on span "Upload" at bounding box center [331, 20] width 13 height 4
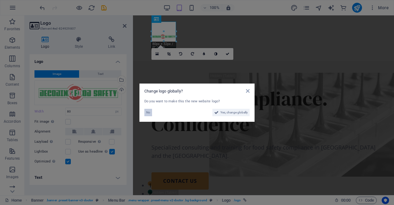
click at [147, 111] on span "No" at bounding box center [148, 112] width 4 height 7
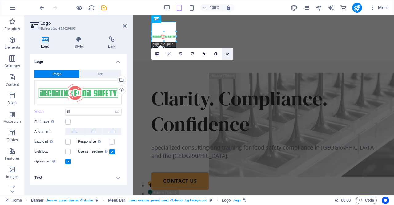
click at [226, 54] on icon at bounding box center [228, 54] width 4 height 4
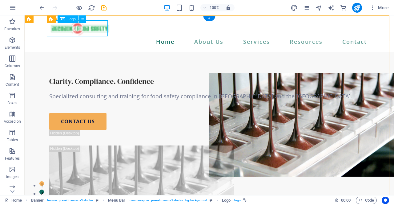
click at [94, 31] on div at bounding box center [209, 28] width 320 height 16
select select "px"
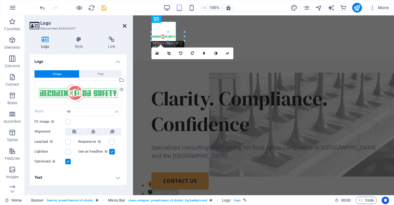
click at [126, 25] on icon at bounding box center [125, 25] width 4 height 5
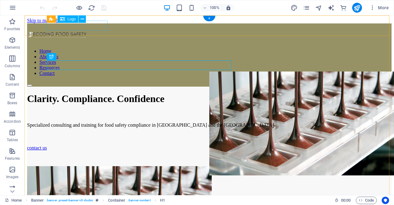
click at [80, 30] on div at bounding box center [209, 36] width 365 height 12
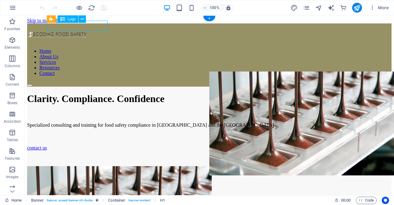
click at [80, 30] on div at bounding box center [209, 36] width 365 height 12
select select "px"
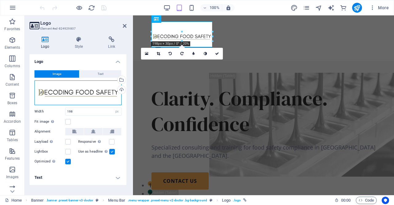
click at [65, 90] on div "Drag files here, click to choose files or select files from Files or our free s…" at bounding box center [77, 92] width 87 height 25
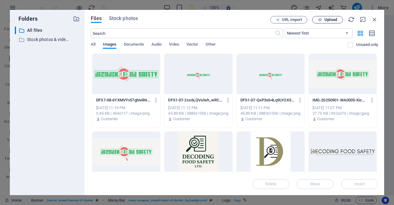
click at [325, 20] on span "Upload" at bounding box center [331, 20] width 13 height 4
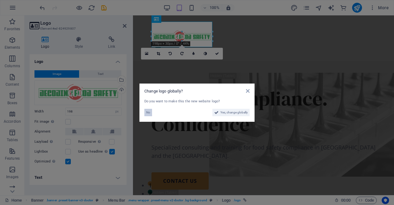
click at [150, 112] on span "No" at bounding box center [148, 112] width 4 height 7
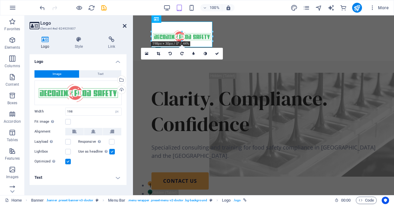
drag, startPoint x: 124, startPoint y: 21, endPoint x: 123, endPoint y: 26, distance: 5.7
click at [123, 24] on header "Logo Element #ed-824929807" at bounding box center [78, 23] width 97 height 16
click at [123, 26] on icon at bounding box center [125, 25] width 4 height 5
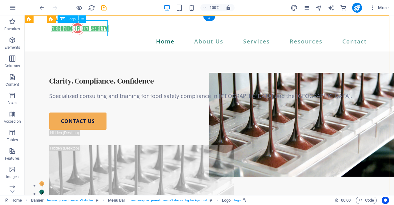
click at [100, 25] on div at bounding box center [209, 28] width 320 height 16
select select "px"
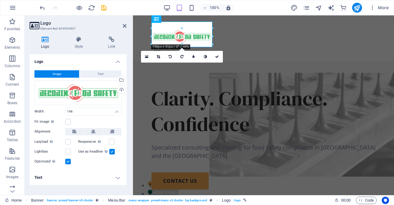
click at [128, 25] on aside "Logo Element #ed-824929807 Logo Style Link Logo Image Text Drag files here, cli…" at bounding box center [79, 105] width 108 height 180
click at [124, 25] on icon at bounding box center [125, 25] width 4 height 5
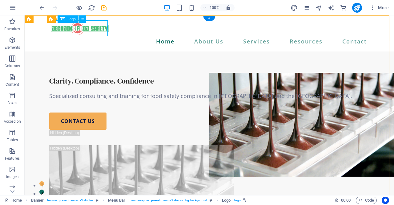
click at [89, 31] on div at bounding box center [209, 28] width 320 height 16
select select "px"
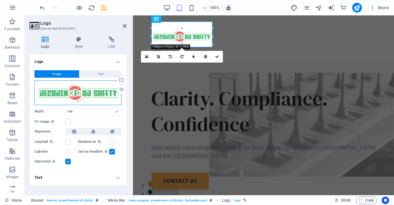
click at [76, 99] on div "Drag files here, click to choose files or select files from Files or our free s…" at bounding box center [77, 92] width 87 height 25
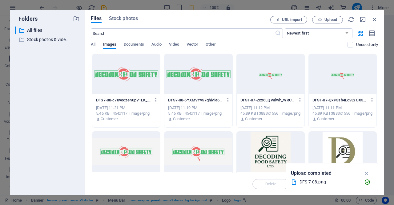
click at [195, 163] on div at bounding box center [198, 152] width 68 height 40
click at [195, 163] on div "1" at bounding box center [198, 152] width 68 height 40
click at [195, 163] on div at bounding box center [198, 152] width 68 height 40
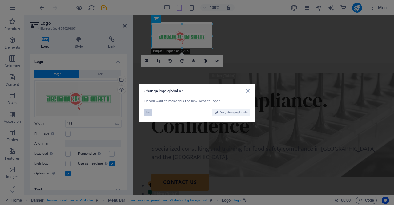
click at [151, 114] on button "No" at bounding box center [148, 112] width 8 height 7
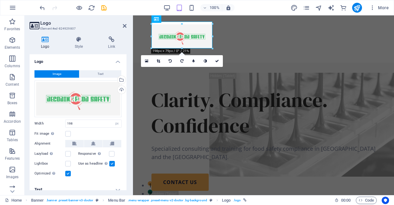
click at [125, 29] on header "Logo Element #ed-824929807" at bounding box center [78, 23] width 97 height 16
click at [124, 24] on icon at bounding box center [125, 25] width 4 height 5
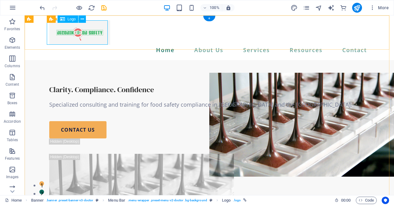
click at [96, 37] on div at bounding box center [209, 32] width 320 height 24
select select "px"
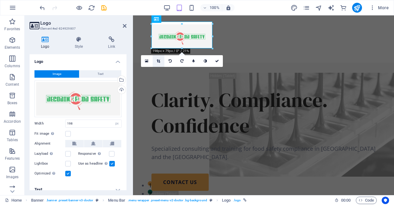
click at [159, 63] on icon at bounding box center [158, 61] width 3 height 4
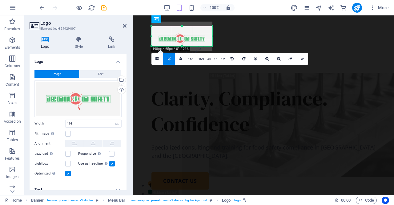
drag, startPoint x: 181, startPoint y: 48, endPoint x: 180, endPoint y: 43, distance: 4.5
click at [180, 43] on div "180 170 160 150 140 130 120 110 100 90 80 70 60 50 40 30 20 10 0 -10 -20 -30 -4…" at bounding box center [182, 36] width 61 height 20
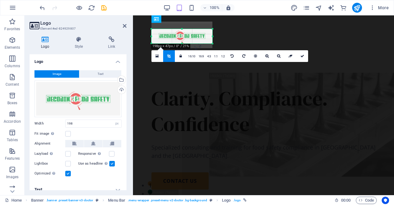
drag, startPoint x: 183, startPoint y: 27, endPoint x: 185, endPoint y: 32, distance: 5.9
click at [185, 32] on div "180 170 160 150 140 130 120 110 100 90 80 70 60 50 40 30 20 10 0 -10 -20 -30 -4…" at bounding box center [182, 36] width 61 height 14
click at [305, 56] on link at bounding box center [303, 56] width 12 height 12
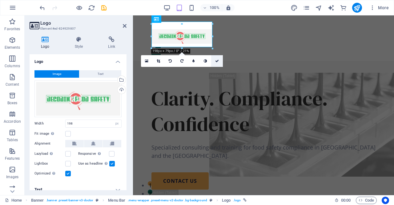
click at [219, 64] on link at bounding box center [217, 61] width 12 height 12
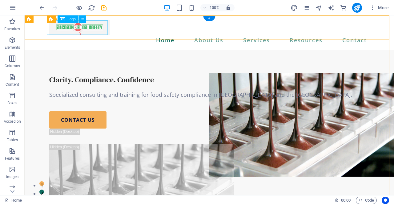
click at [90, 32] on div at bounding box center [209, 27] width 320 height 14
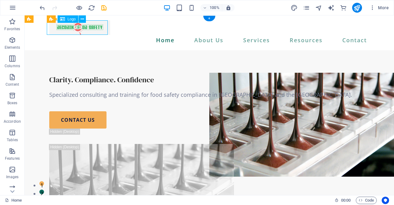
click at [90, 32] on div at bounding box center [209, 27] width 320 height 14
select select "px"
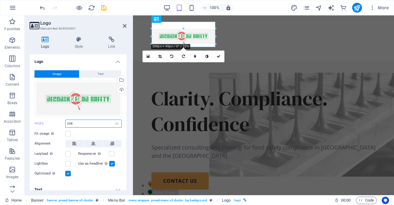
click at [91, 121] on input "208" at bounding box center [94, 123] width 56 height 7
drag, startPoint x: 91, startPoint y: 121, endPoint x: 60, endPoint y: 123, distance: 30.9
click at [60, 123] on div "Width 208 Default auto px rem % em vh vw" at bounding box center [77, 123] width 87 height 8
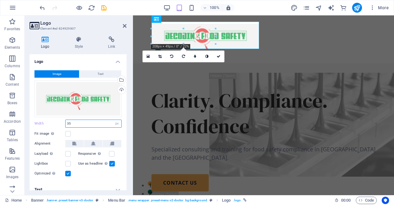
type input "3"
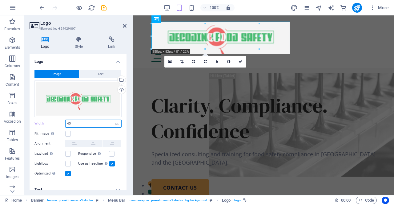
type input "4"
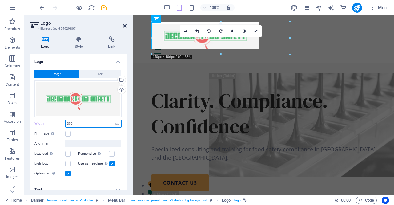
type input "350"
click at [126, 24] on icon at bounding box center [125, 25] width 4 height 5
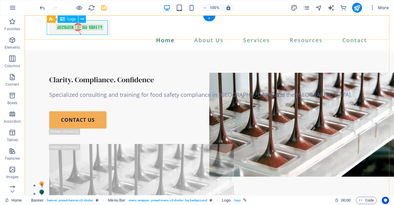
click at [96, 33] on div at bounding box center [209, 27] width 320 height 14
select select "px"
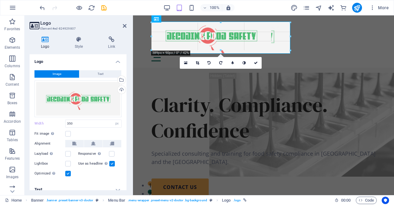
drag, startPoint x: 70, startPoint y: 32, endPoint x: 200, endPoint y: 55, distance: 132.1
type input "450"
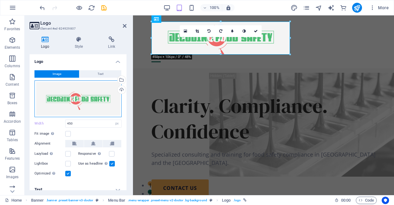
click at [111, 100] on div "Drag files here, click to choose files or select files from Files or our free s…" at bounding box center [77, 98] width 87 height 37
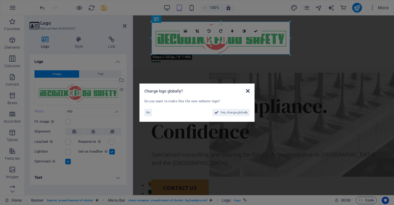
click at [246, 90] on icon at bounding box center [248, 90] width 4 height 5
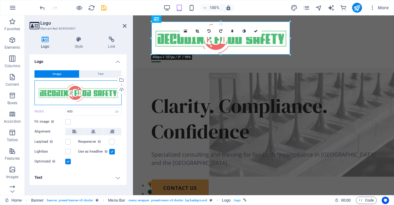
click at [71, 93] on div "Drag files here, click to choose files or select files from Files or our free s…" at bounding box center [77, 92] width 87 height 25
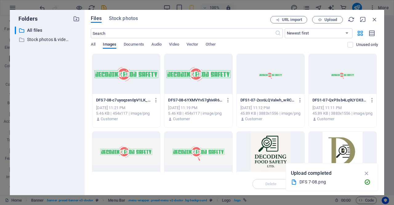
click at [128, 155] on div at bounding box center [126, 152] width 68 height 40
click at [211, 75] on div at bounding box center [198, 74] width 68 height 40
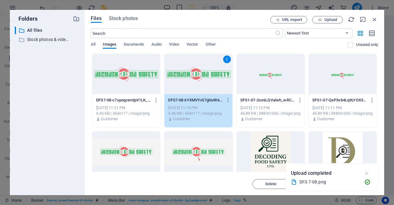
click at [368, 172] on icon "button" at bounding box center [366, 173] width 7 height 7
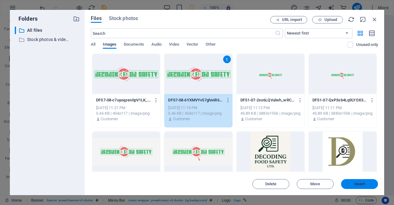
click at [351, 184] on span "Insert" at bounding box center [360, 184] width 32 height 4
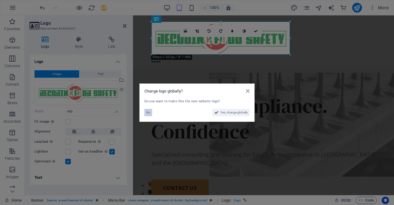
click at [145, 115] on button "No" at bounding box center [148, 112] width 8 height 7
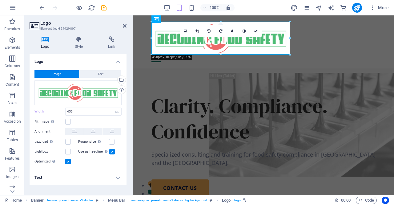
click at [123, 24] on h2 "Logo" at bounding box center [83, 23] width 86 height 6
click at [123, 27] on icon at bounding box center [125, 25] width 4 height 5
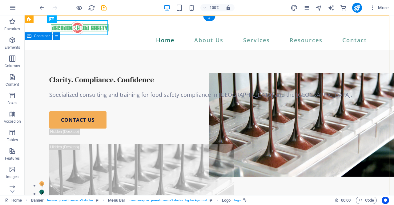
click at [300, 90] on div "Clarity. Compliance. Confidence Specialized consulting and training for food sa…" at bounding box center [210, 161] width 370 height 222
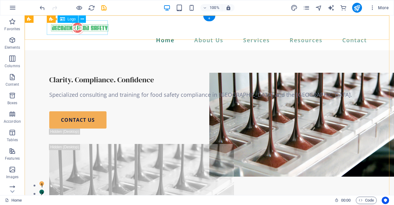
click at [87, 32] on div at bounding box center [209, 27] width 320 height 14
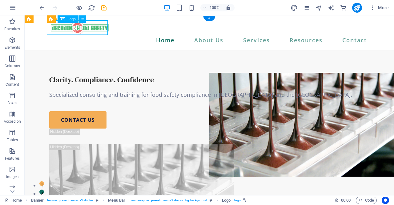
click at [87, 32] on div at bounding box center [209, 27] width 320 height 14
select select "px"
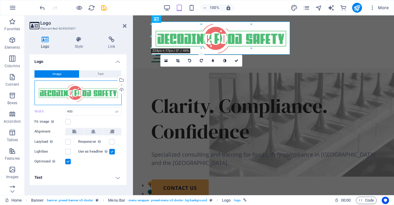
click at [83, 90] on div "Drag files here, click to choose files or select files from Files or our free s…" at bounding box center [77, 92] width 87 height 25
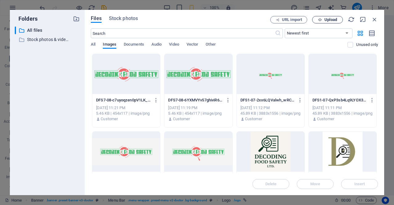
click at [328, 18] on span "Upload" at bounding box center [331, 20] width 13 height 4
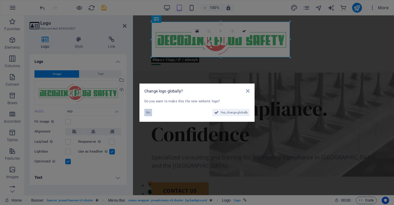
click at [147, 112] on span "No" at bounding box center [148, 112] width 4 height 7
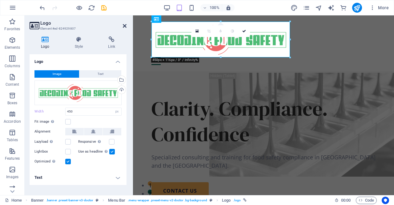
click at [124, 25] on icon at bounding box center [125, 25] width 4 height 5
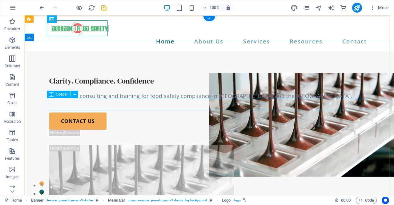
click at [263, 104] on div at bounding box center [209, 106] width 320 height 12
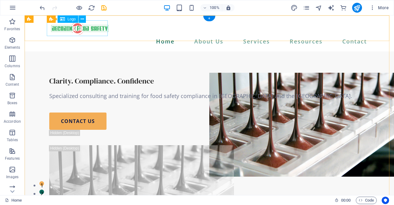
click at [91, 30] on div at bounding box center [209, 28] width 320 height 16
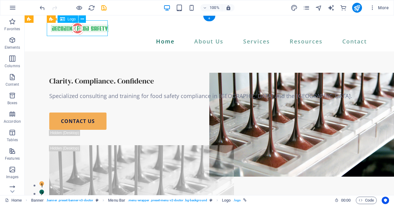
click at [91, 30] on div at bounding box center [209, 28] width 320 height 16
select select "px"
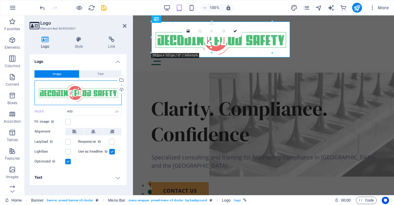
click at [79, 98] on div "Drag files here, click to choose files or select files from Files or our free s…" at bounding box center [77, 92] width 87 height 25
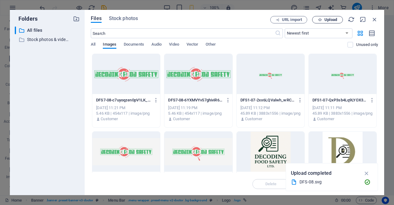
click at [330, 22] on span "Upload" at bounding box center [331, 20] width 13 height 4
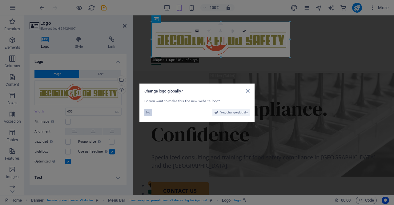
click at [147, 110] on span "No" at bounding box center [148, 112] width 4 height 7
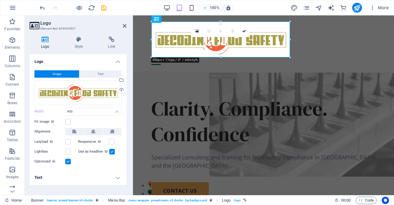
click at [122, 25] on h2 "Logo" at bounding box center [83, 23] width 86 height 6
click at [126, 27] on icon at bounding box center [125, 25] width 4 height 5
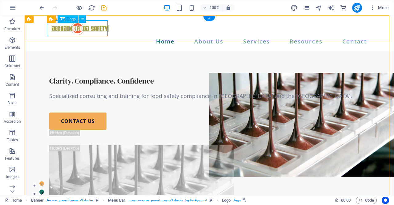
click at [86, 29] on div at bounding box center [209, 28] width 320 height 16
click at [100, 26] on div at bounding box center [209, 28] width 320 height 16
select select "px"
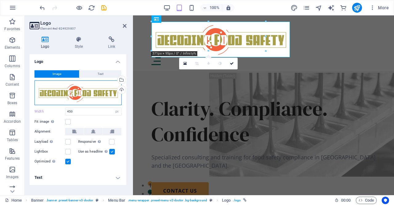
click at [99, 95] on div "Drag files here, click to choose files or select files from Files or our free s…" at bounding box center [77, 92] width 87 height 25
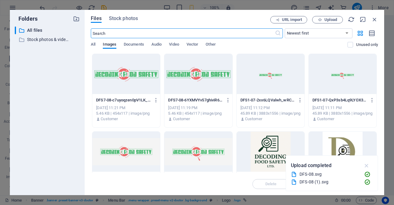
click at [365, 167] on icon "button" at bounding box center [366, 165] width 7 height 7
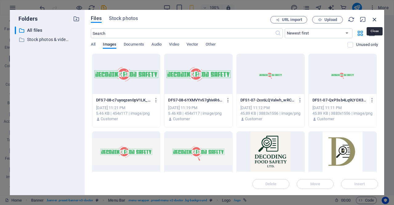
click at [377, 21] on icon "button" at bounding box center [374, 19] width 7 height 7
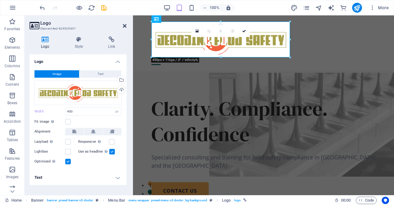
click at [124, 27] on icon at bounding box center [125, 25] width 4 height 5
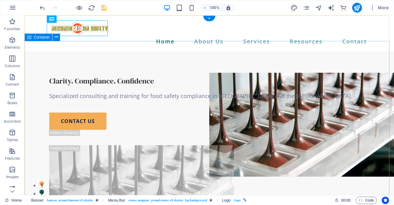
click at [271, 89] on div "Clarity. Compliance. Confidence Specialized consulting and training for food sa…" at bounding box center [210, 162] width 370 height 222
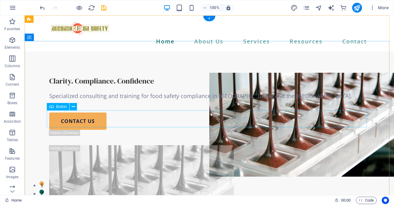
scroll to position [0, 0]
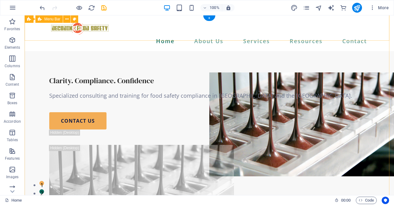
click at [77, 38] on div "Home About Us Services Resources Contact" at bounding box center [210, 33] width 370 height 36
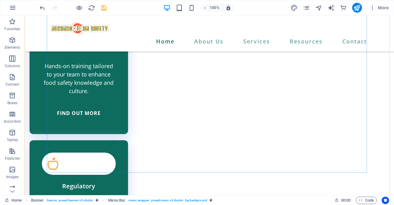
scroll to position [1016, 0]
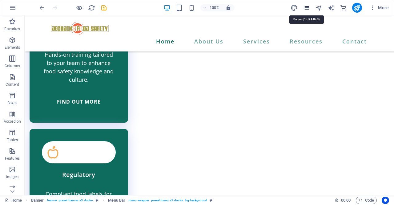
click at [306, 7] on icon "pages" at bounding box center [306, 7] width 7 height 7
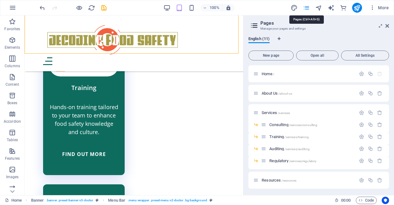
scroll to position [1039, 0]
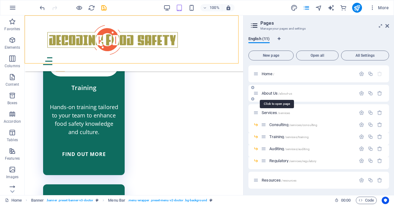
click at [277, 93] on span "About Us /about-us" at bounding box center [277, 93] width 30 height 5
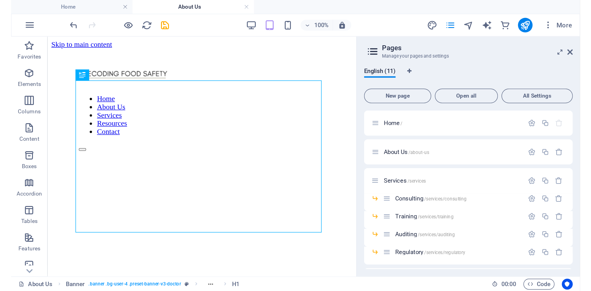
scroll to position [142, 0]
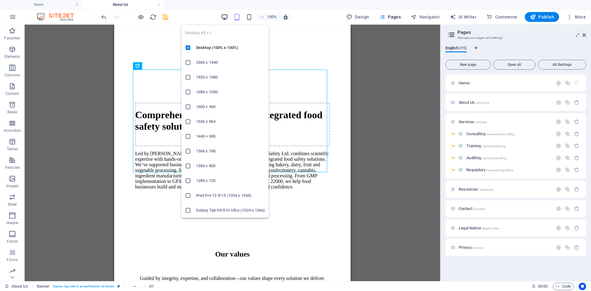
click at [224, 19] on icon "button" at bounding box center [224, 17] width 7 height 7
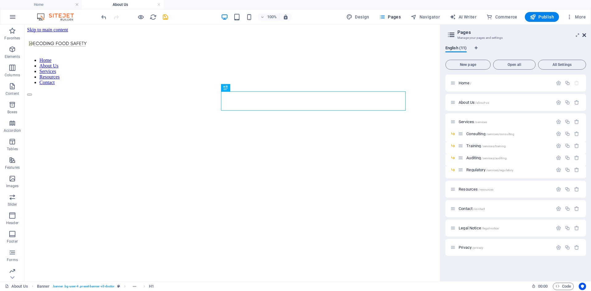
click at [394, 35] on icon at bounding box center [585, 35] width 4 height 5
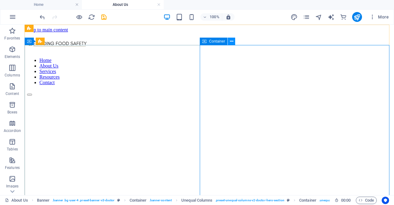
click at [233, 42] on icon at bounding box center [231, 41] width 3 height 6
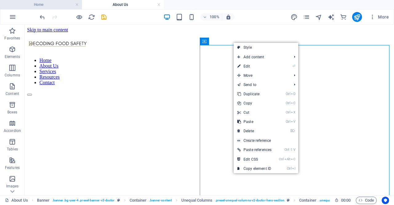
click at [57, 6] on h4 "Home" at bounding box center [41, 4] width 82 height 7
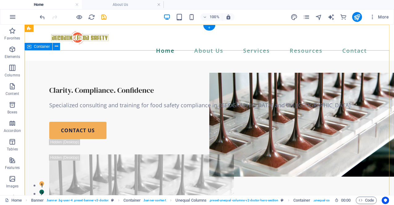
click at [364, 100] on div "Clarity. Compliance. Confidence Specialized consulting and training for food sa…" at bounding box center [210, 172] width 370 height 222
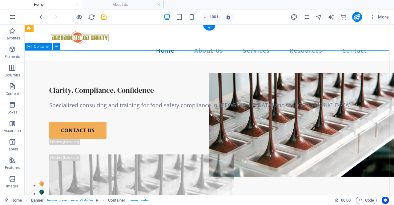
click at [124, 61] on div "Clarity. Compliance. Confidence Specialized consulting and training for food sa…" at bounding box center [210, 172] width 370 height 222
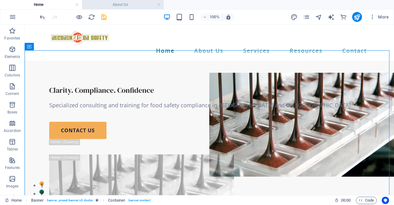
click at [131, 6] on h4 "About Us" at bounding box center [123, 4] width 82 height 7
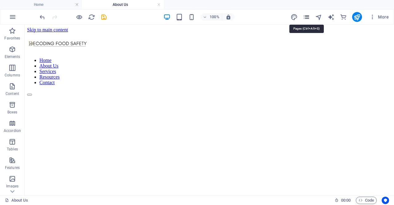
click at [307, 19] on icon "pages" at bounding box center [306, 17] width 7 height 7
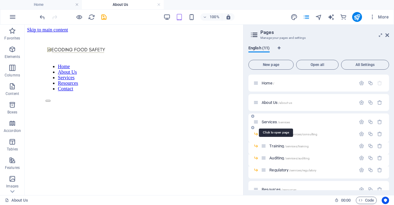
click at [267, 122] on span "Services /services" at bounding box center [276, 121] width 28 height 5
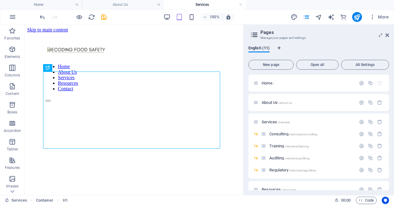
scroll to position [309, 0]
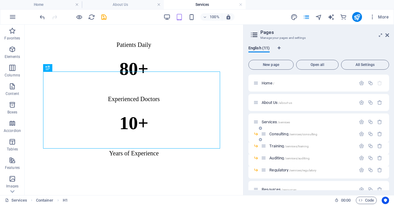
click at [280, 133] on span "Consulting /services/consulting" at bounding box center [293, 134] width 48 height 5
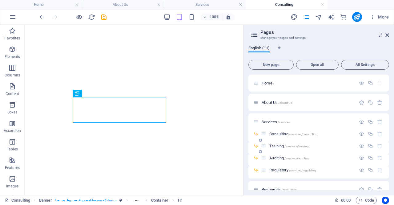
click at [280, 130] on div "Services /services" at bounding box center [319, 121] width 141 height 17
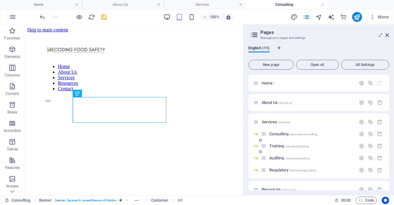
scroll to position [105, 0]
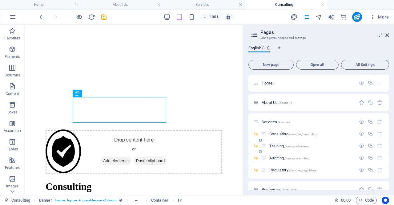
click at [281, 145] on span "Training /services/training" at bounding box center [288, 146] width 39 height 5
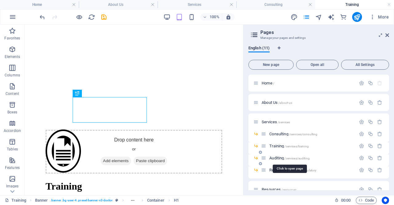
click at [283, 158] on span "Auditing /services/auditing" at bounding box center [289, 158] width 40 height 5
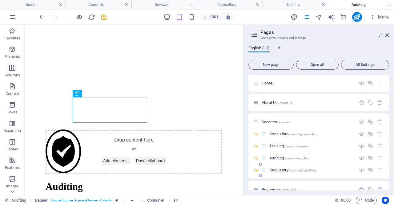
click at [281, 169] on span "Regulatory /services/regulatory" at bounding box center [292, 170] width 47 height 5
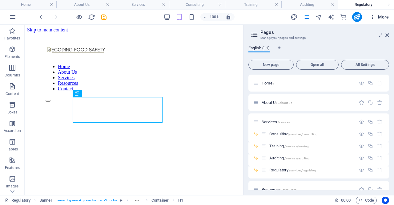
scroll to position [104, 0]
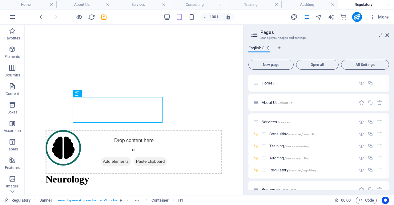
click at [387, 32] on h2 "Pages" at bounding box center [325, 33] width 129 height 6
click at [387, 34] on icon at bounding box center [388, 35] width 4 height 5
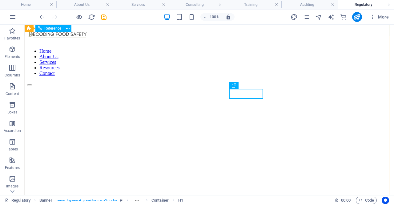
scroll to position [9, 0]
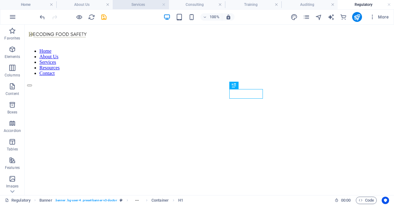
click at [129, 3] on h4 "Services" at bounding box center [141, 4] width 56 height 7
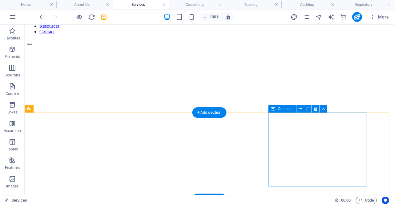
scroll to position [0, 0]
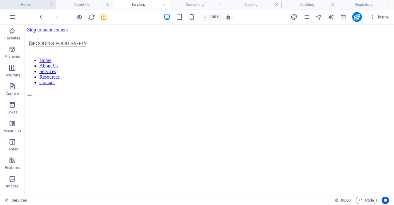
click at [25, 1] on h4 "Home" at bounding box center [28, 4] width 56 height 7
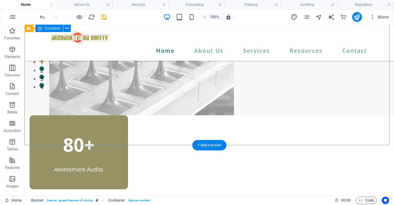
scroll to position [123, 0]
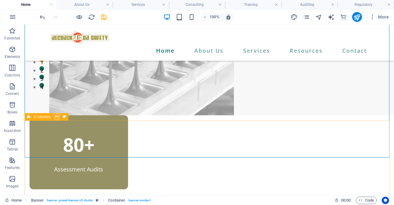
click at [56, 116] on icon at bounding box center [56, 116] width 3 height 6
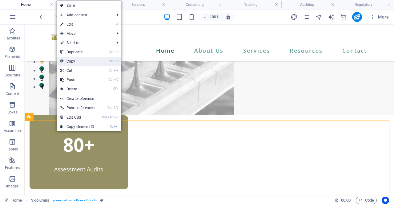
click at [75, 58] on link "Ctrl C Copy" at bounding box center [78, 61] width 42 height 9
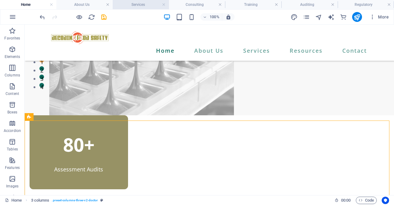
click at [134, 2] on h4 "Services" at bounding box center [141, 4] width 56 height 7
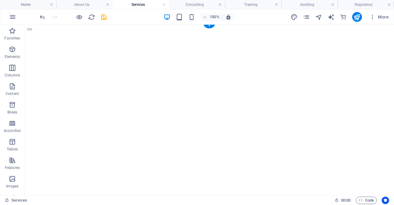
scroll to position [92, 0]
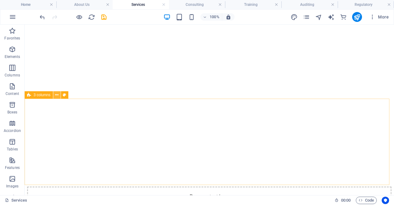
click at [55, 95] on button at bounding box center [56, 94] width 7 height 7
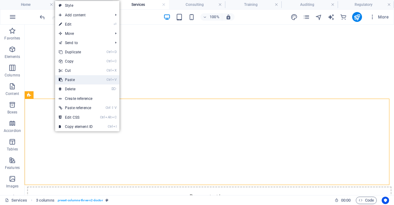
click at [68, 76] on link "Ctrl V Paste" at bounding box center [75, 79] width 41 height 9
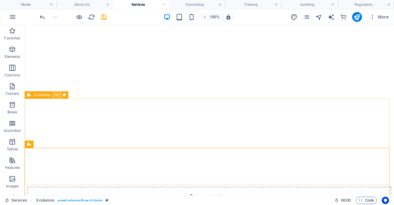
click at [57, 95] on icon at bounding box center [56, 95] width 3 height 6
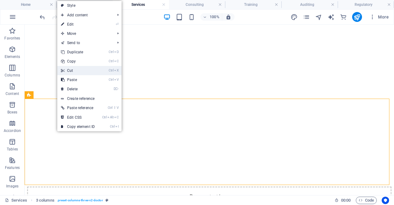
click at [70, 69] on link "Ctrl X Cut" at bounding box center [77, 70] width 41 height 9
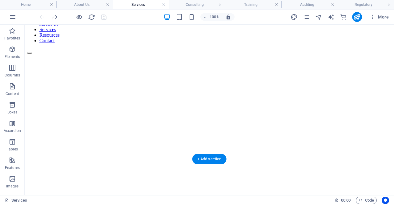
scroll to position [0, 0]
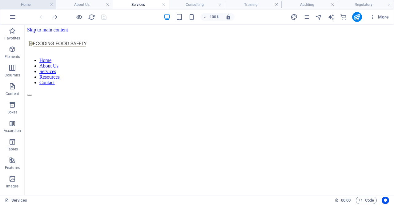
click at [40, 4] on h4 "Home" at bounding box center [28, 4] width 56 height 7
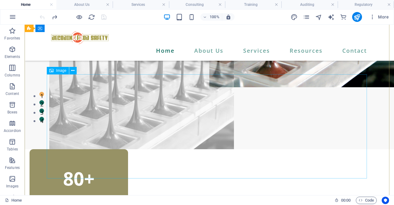
scroll to position [92, 0]
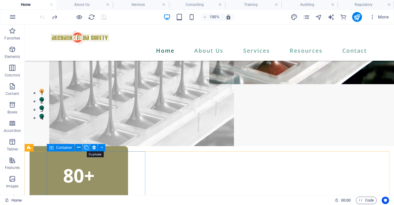
click at [85, 147] on icon at bounding box center [86, 147] width 4 height 6
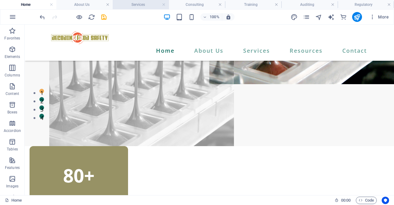
click at [134, 4] on h4 "Services" at bounding box center [141, 4] width 56 height 7
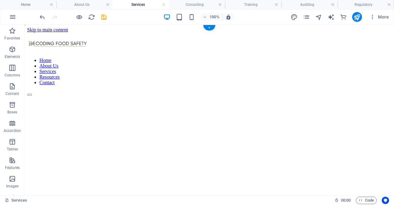
scroll to position [62, 0]
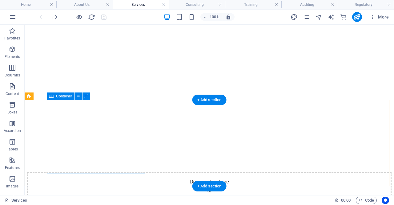
scroll to position [123, 0]
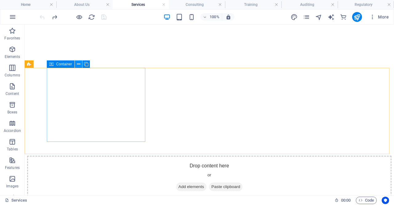
click at [79, 65] on icon at bounding box center [78, 64] width 3 height 6
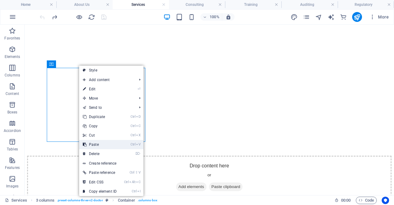
click at [97, 146] on link "Ctrl V Paste" at bounding box center [99, 144] width 41 height 9
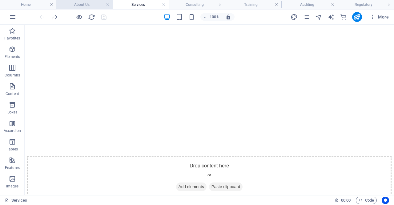
click at [80, 7] on h4 "About Us" at bounding box center [84, 4] width 56 height 7
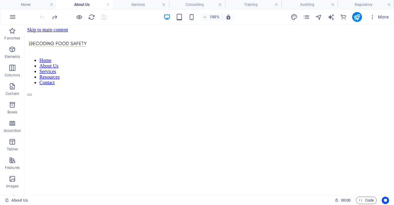
scroll to position [0, 0]
click at [40, 4] on h4 "Home" at bounding box center [28, 4] width 56 height 7
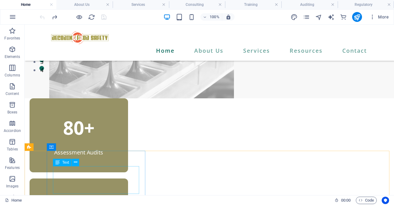
scroll to position [154, 0]
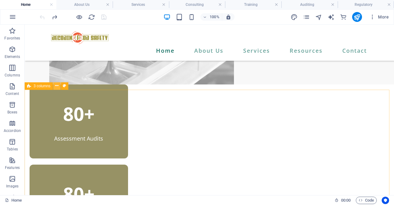
click at [56, 85] on icon at bounding box center [56, 86] width 3 height 6
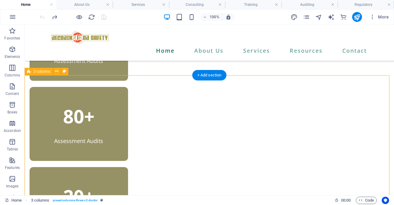
scroll to position [246, 0]
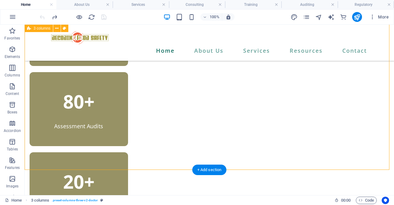
click at [274, 137] on div "80+ Assessment Audits 80+ Assessment Audits 20+ Successful Clients 15+ Years of…" at bounding box center [210, 155] width 370 height 326
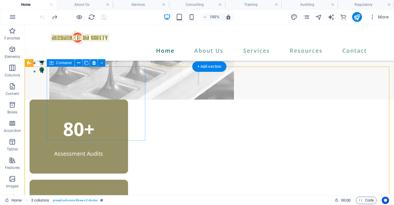
scroll to position [123, 0]
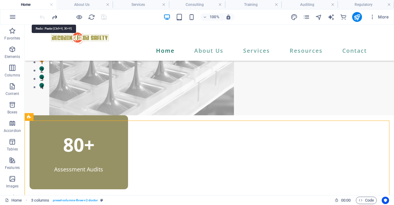
click at [55, 16] on icon "redo" at bounding box center [54, 17] width 7 height 7
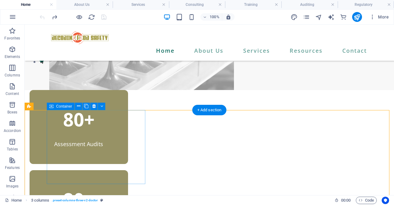
scroll to position [185, 0]
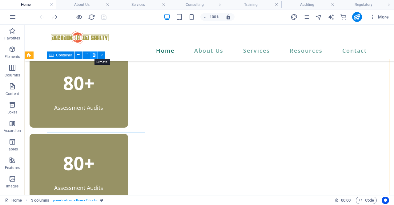
click at [94, 55] on icon at bounding box center [93, 55] width 3 height 6
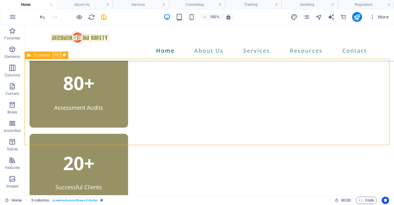
click at [56, 56] on icon at bounding box center [56, 55] width 3 height 6
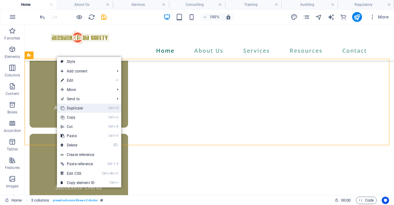
click at [78, 108] on link "Ctrl D Duplicate" at bounding box center [77, 107] width 41 height 9
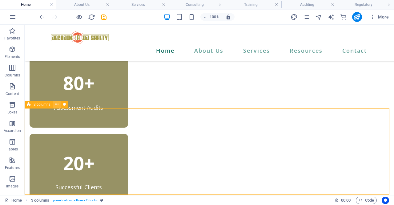
click at [55, 106] on icon at bounding box center [56, 104] width 3 height 6
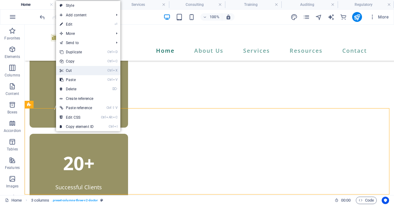
click at [77, 69] on link "Ctrl X Cut" at bounding box center [76, 70] width 41 height 9
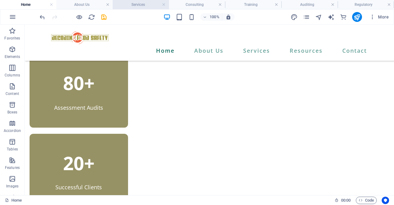
click at [143, 5] on h4 "Services" at bounding box center [141, 4] width 56 height 7
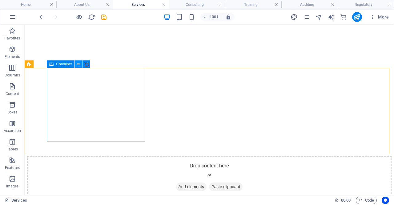
click at [78, 65] on icon at bounding box center [78, 64] width 3 height 6
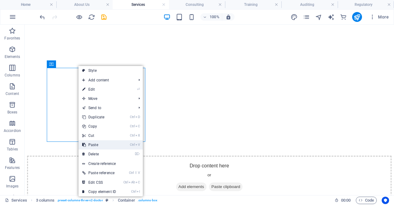
click at [91, 143] on link "Ctrl V Paste" at bounding box center [99, 144] width 41 height 9
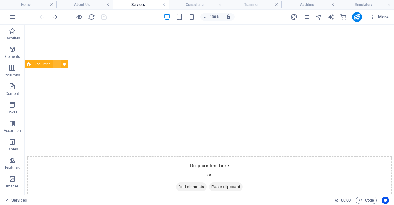
click at [59, 66] on button at bounding box center [56, 63] width 7 height 7
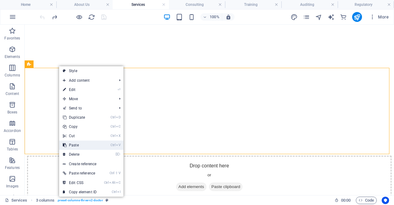
click at [76, 147] on link "Ctrl V Paste" at bounding box center [79, 144] width 41 height 9
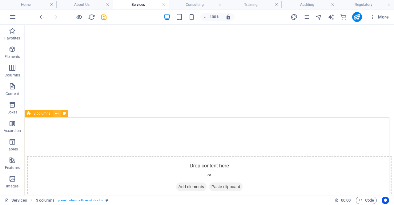
click at [59, 114] on icon at bounding box center [56, 113] width 3 height 6
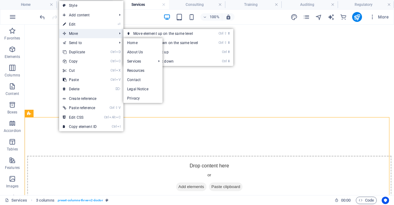
click at [84, 35] on span "Move" at bounding box center [86, 33] width 55 height 9
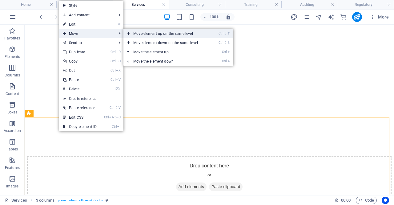
click at [136, 33] on link "Ctrl ⇧ ⬆ Move element up on the same level" at bounding box center [166, 33] width 87 height 9
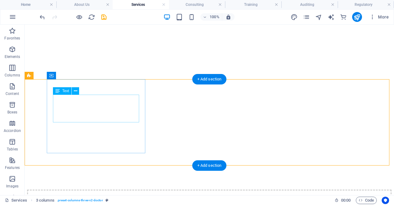
scroll to position [62, 0]
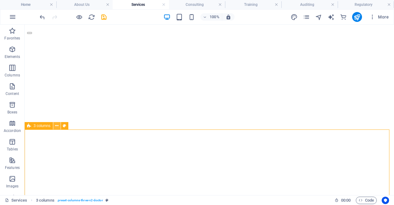
click at [56, 126] on icon at bounding box center [56, 126] width 3 height 6
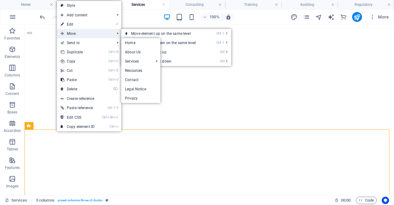
click at [86, 34] on span "Move" at bounding box center [84, 33] width 55 height 9
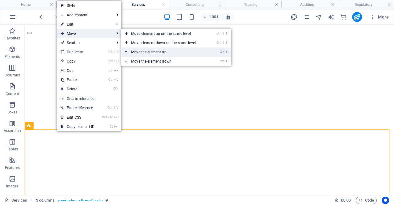
click at [148, 52] on link "Ctrl ⬆ Move the element up" at bounding box center [164, 51] width 87 height 9
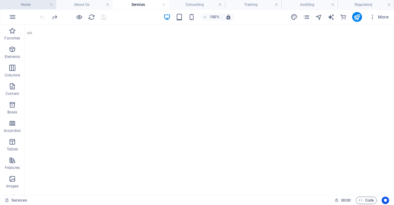
click at [26, 6] on h4 "Home" at bounding box center [28, 4] width 56 height 7
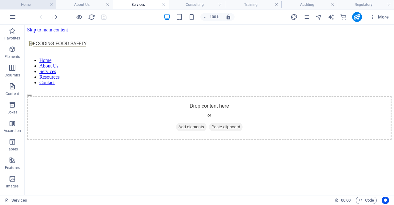
scroll to position [185, 0]
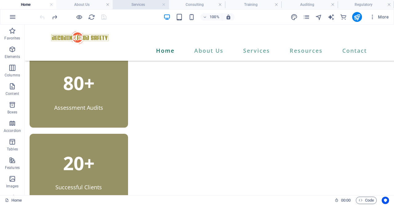
click at [126, 1] on h4 "Services" at bounding box center [141, 4] width 56 height 7
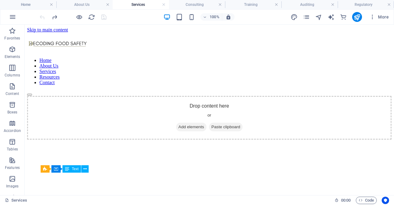
scroll to position [62, 0]
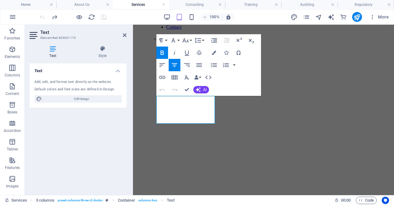
scroll to position [206, 0]
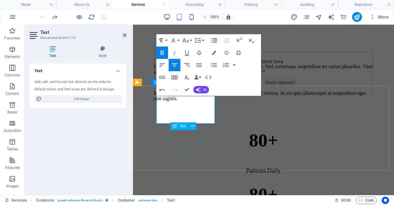
click at [176, 167] on div "Patients Daily" at bounding box center [263, 170] width 219 height 7
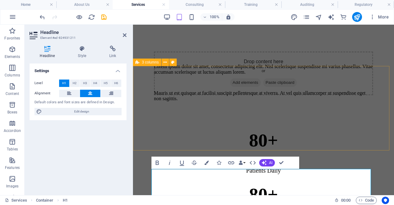
scroll to position [226, 0]
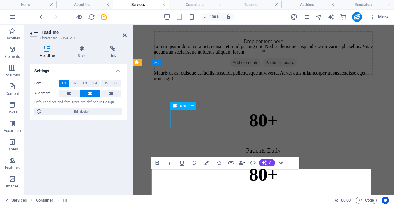
click at [180, 147] on div "Patients Daily" at bounding box center [263, 150] width 219 height 7
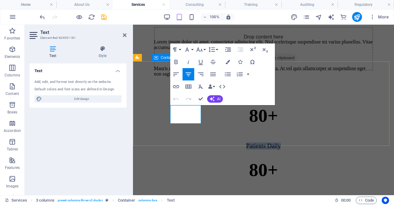
drag, startPoint x: 175, startPoint y: 109, endPoint x: 200, endPoint y: 125, distance: 30.0
click at [200, 125] on div "80+ Patients Daily" at bounding box center [263, 127] width 219 height 54
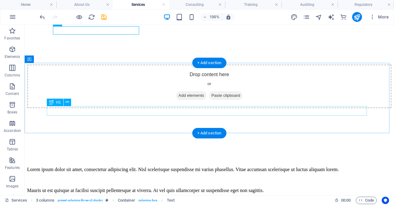
scroll to position [122, 0]
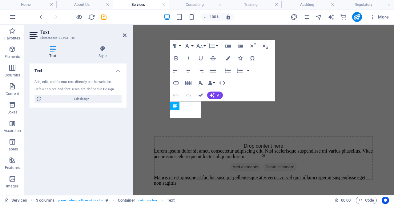
scroll to position [236, 0]
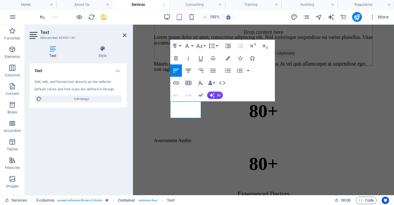
click at [188, 69] on icon "button" at bounding box center [189, 71] width 6 height 4
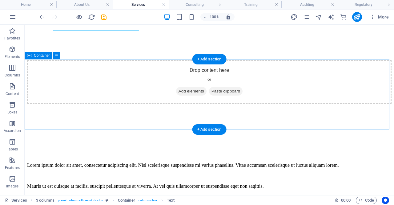
scroll to position [218, 0]
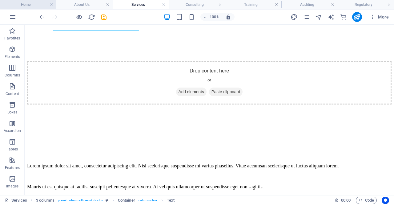
click at [33, 6] on h4 "Home" at bounding box center [28, 4] width 56 height 7
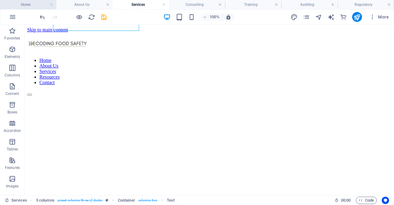
scroll to position [185, 0]
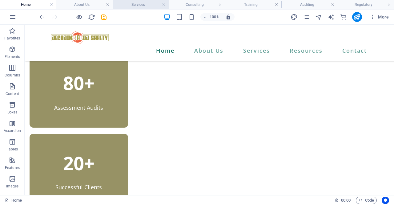
click at [129, 6] on h4 "Services" at bounding box center [141, 4] width 56 height 7
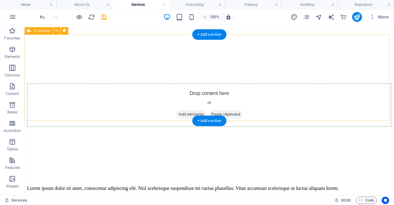
scroll to position [156, 0]
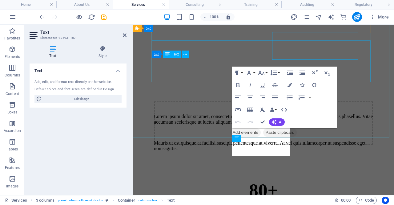
scroll to position [174, 0]
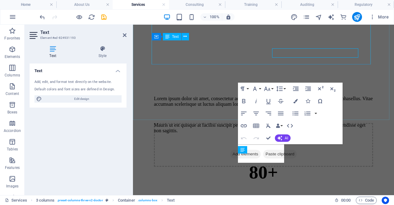
scroll to position [192, 0]
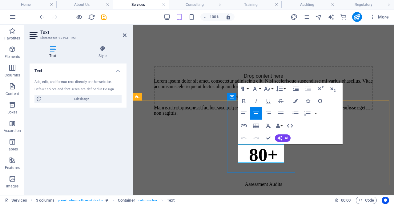
drag, startPoint x: 273, startPoint y: 159, endPoint x: 243, endPoint y: 150, distance: 30.9
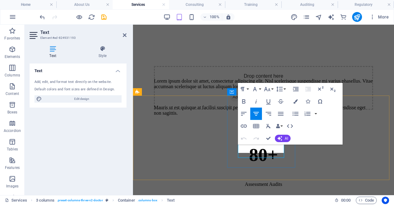
scroll to position [197, 0]
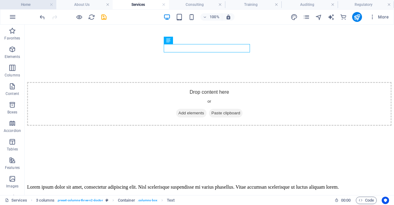
click at [42, 6] on h4 "Home" at bounding box center [28, 4] width 56 height 7
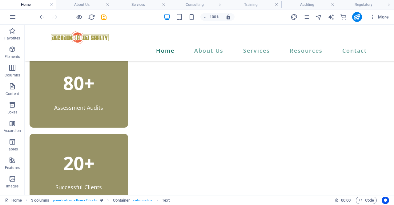
scroll to position [0, 0]
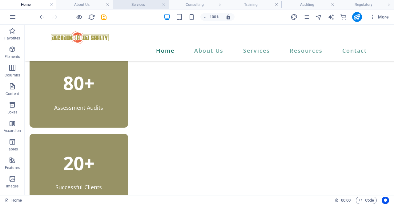
click at [132, 3] on h4 "Services" at bounding box center [141, 4] width 56 height 7
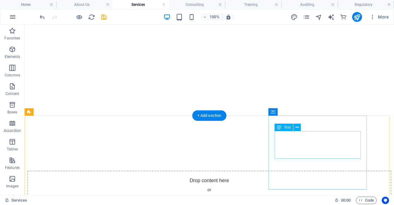
scroll to position [74, 0]
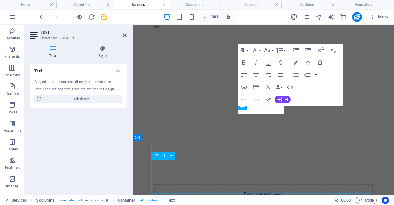
scroll to position [236, 0]
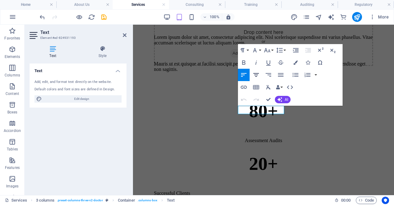
click at [257, 77] on icon "button" at bounding box center [256, 74] width 7 height 7
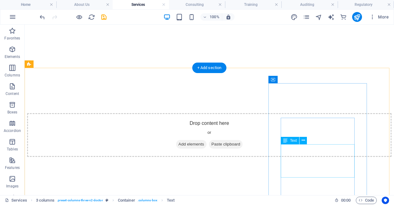
scroll to position [156, 0]
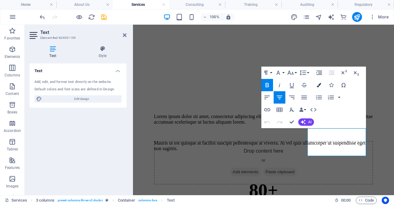
scroll to position [174, 0]
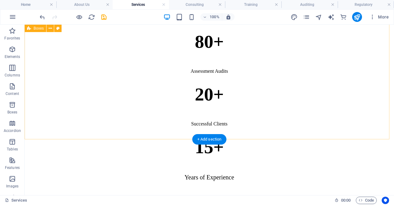
scroll to position [328, 0]
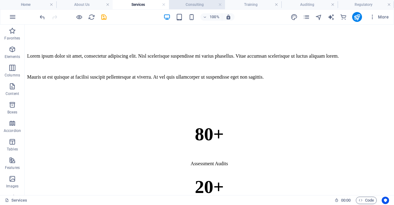
click at [189, 4] on h4 "Consulting" at bounding box center [197, 4] width 56 height 7
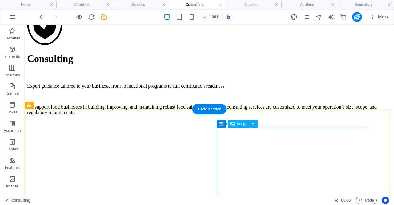
scroll to position [524, 0]
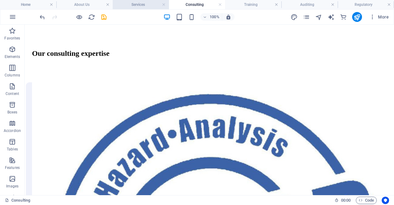
click at [148, 4] on h4 "Services" at bounding box center [141, 4] width 56 height 7
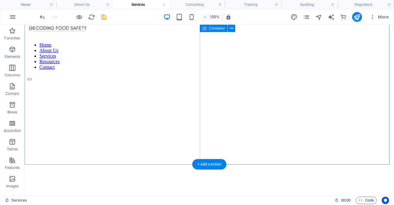
scroll to position [0, 0]
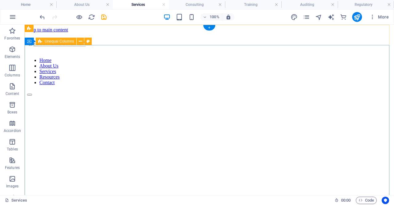
click at [168, 96] on figure at bounding box center [209, 96] width 365 height 0
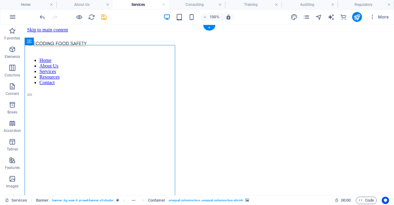
click at [118, 96] on figure at bounding box center [209, 96] width 365 height 0
select select "vw"
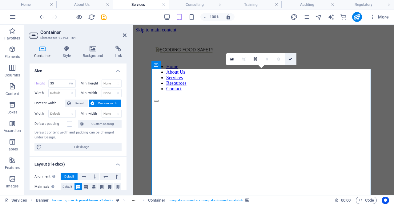
click at [292, 61] on link at bounding box center [291, 59] width 12 height 12
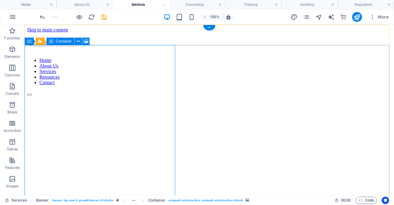
select select "vw"
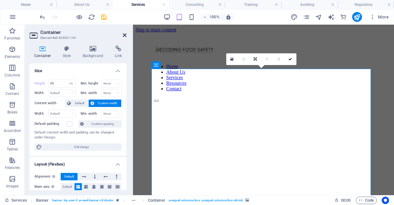
click at [124, 35] on icon at bounding box center [125, 35] width 4 height 5
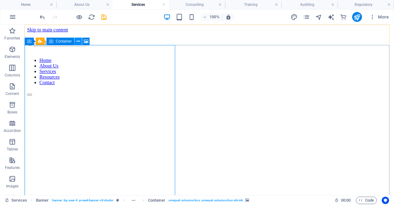
click at [80, 42] on button at bounding box center [78, 41] width 7 height 7
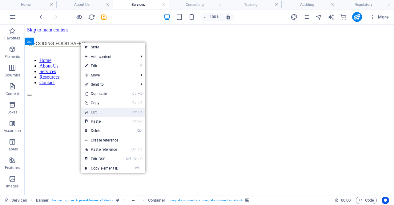
click at [100, 110] on link "Ctrl X Cut" at bounding box center [101, 111] width 41 height 9
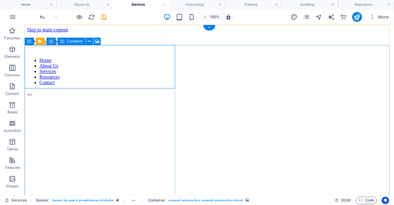
click at [89, 41] on icon at bounding box center [89, 41] width 3 height 6
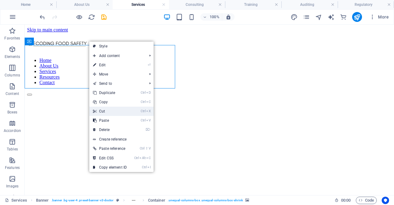
click at [110, 108] on link "Ctrl X Cut" at bounding box center [109, 111] width 41 height 9
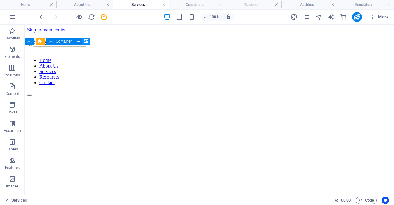
click at [85, 41] on icon at bounding box center [86, 41] width 5 height 6
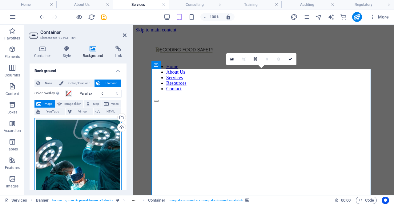
click at [99, 144] on div "Drag files here, click to choose files or select files from Files or our free s…" at bounding box center [77, 182] width 87 height 129
click at [99, 144] on body "decodingfoodsafety.com Home About Us Services Consulting Training Auditing Regu…" at bounding box center [197, 102] width 394 height 205
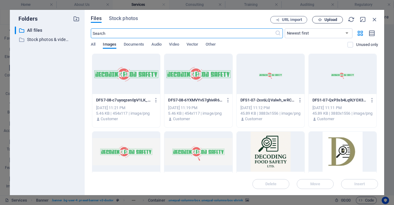
click at [325, 20] on span "Upload" at bounding box center [331, 20] width 13 height 4
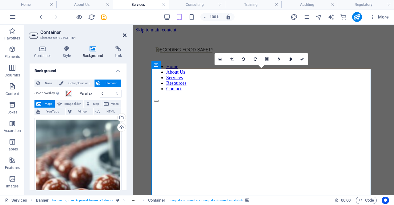
click at [123, 35] on icon at bounding box center [125, 35] width 4 height 5
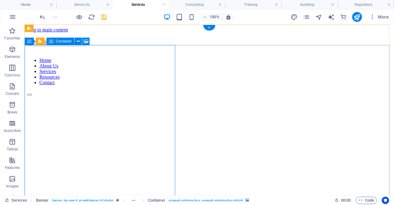
click at [29, 42] on icon at bounding box center [29, 41] width 4 height 7
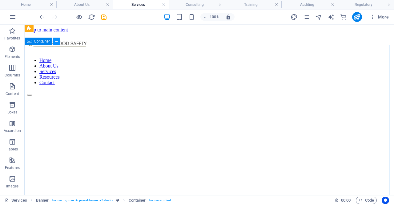
click at [58, 42] on icon at bounding box center [56, 41] width 3 height 6
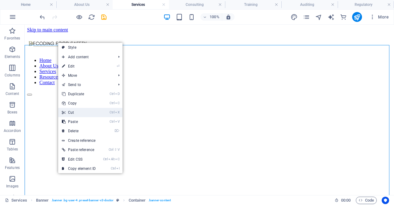
click at [91, 112] on link "Ctrl X Cut" at bounding box center [78, 112] width 41 height 9
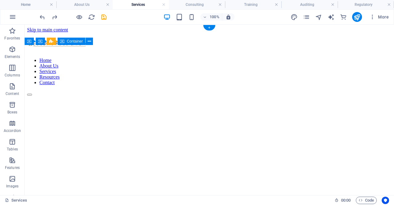
click at [132, 96] on figure at bounding box center [209, 96] width 365 height 0
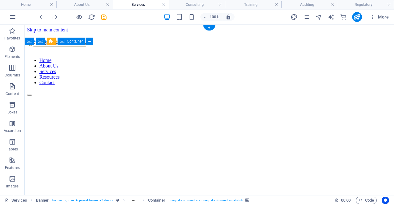
click at [132, 96] on figure at bounding box center [209, 96] width 365 height 0
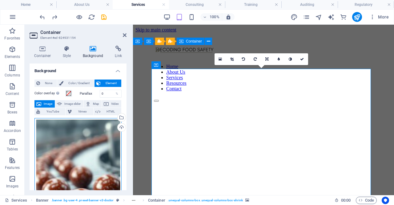
click at [103, 161] on div "Drag files here, click to choose files or select files from Files or our free s…" at bounding box center [77, 195] width 87 height 154
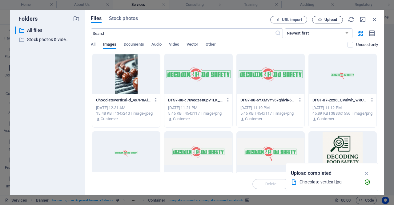
click at [330, 21] on span "Upload" at bounding box center [331, 20] width 13 height 4
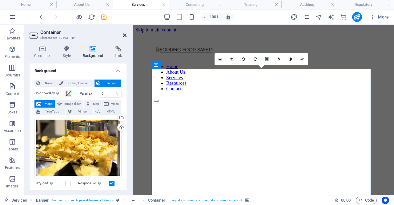
click at [124, 36] on icon at bounding box center [125, 35] width 4 height 5
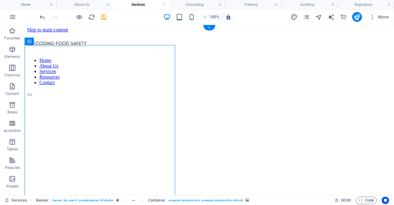
click at [110, 96] on figure at bounding box center [209, 96] width 365 height 0
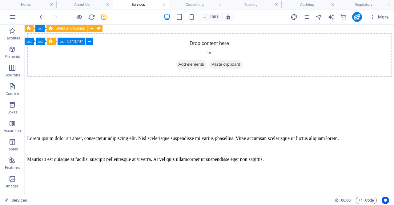
scroll to position [277, 0]
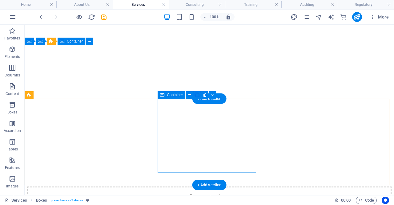
scroll to position [0, 0]
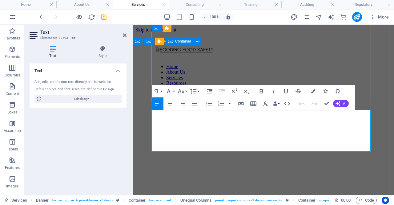
scroll to position [123, 0]
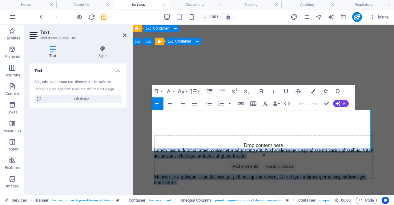
drag, startPoint x: 282, startPoint y: 147, endPoint x: 138, endPoint y: 97, distance: 152.8
click at [138, 97] on div "Drop content here or Add elements Paste clipboard Lorem ipsum dolor sit amet, c…" at bounding box center [264, 116] width 256 height 260
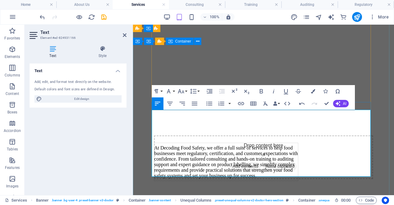
click at [267, 143] on td "At Decoding Food Safety, we offer a full suite of services to help food busines…" at bounding box center [226, 162] width 144 height 38
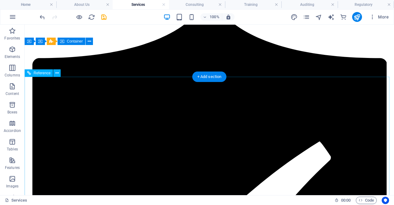
scroll to position [801, 0]
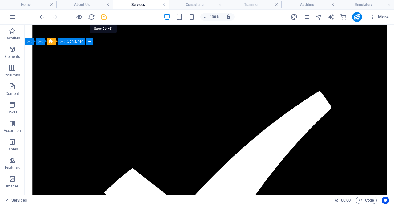
click at [103, 17] on icon "save" at bounding box center [103, 17] width 7 height 7
click at [90, 4] on h4 "About Us" at bounding box center [84, 4] width 56 height 7
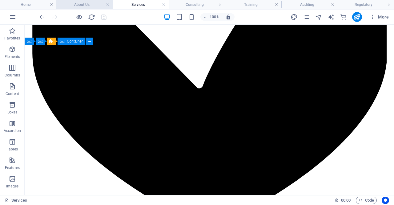
scroll to position [0, 0]
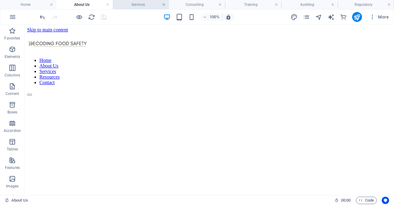
click at [164, 6] on link at bounding box center [164, 5] width 4 height 6
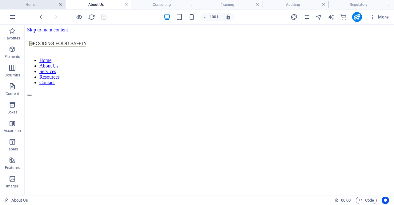
click at [61, 6] on link at bounding box center [61, 5] width 4 height 6
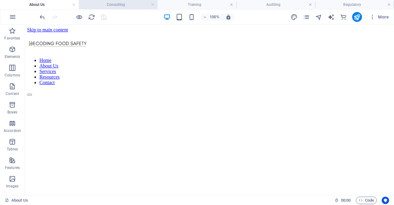
click at [131, 7] on h4 "Consulting" at bounding box center [118, 4] width 79 height 7
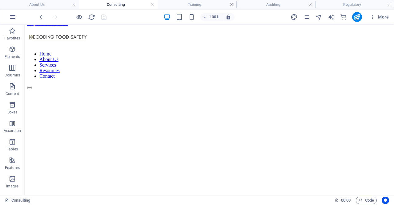
click at [111, 89] on figure at bounding box center [209, 89] width 365 height 0
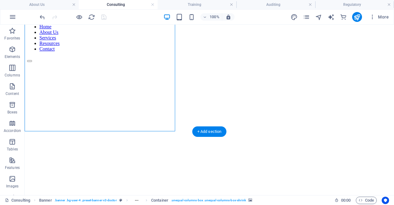
scroll to position [0, 0]
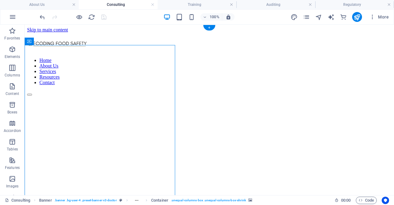
click at [132, 96] on figure at bounding box center [209, 96] width 365 height 0
click at [133, 96] on figure at bounding box center [209, 96] width 365 height 0
select select "vw"
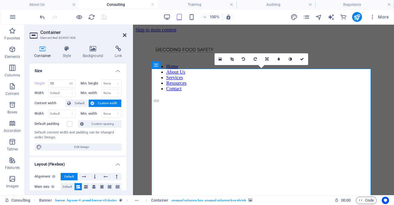
click at [126, 37] on icon at bounding box center [125, 35] width 4 height 5
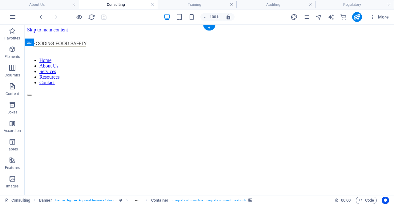
click at [134, 96] on figure at bounding box center [209, 96] width 365 height 0
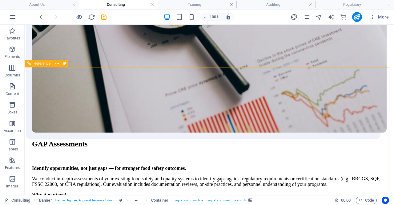
scroll to position [1935, 0]
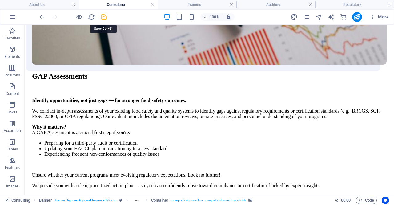
click at [103, 16] on icon "save" at bounding box center [103, 17] width 7 height 7
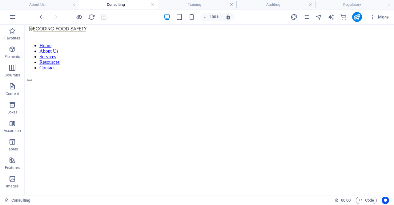
scroll to position [0, 0]
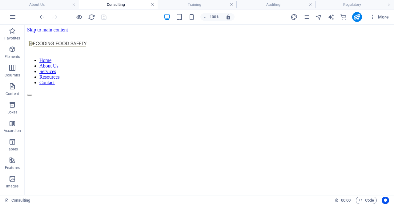
click at [152, 5] on link at bounding box center [153, 5] width 4 height 6
click at [127, 5] on h4 "Training" at bounding box center [123, 4] width 82 height 7
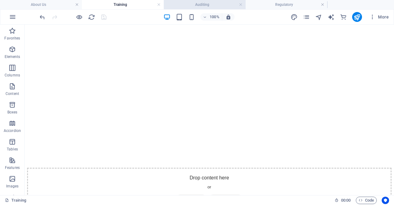
click at [206, 8] on h4 "Auditing" at bounding box center [205, 4] width 82 height 7
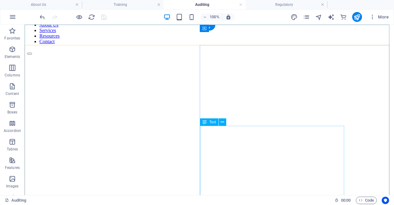
scroll to position [0, 0]
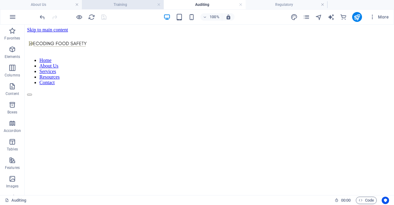
click at [113, 6] on h4 "Training" at bounding box center [123, 4] width 82 height 7
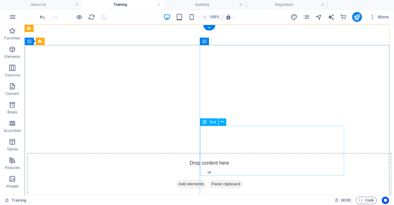
scroll to position [185, 0]
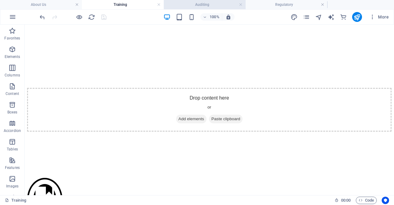
click at [196, 5] on h4 "Auditing" at bounding box center [205, 4] width 82 height 7
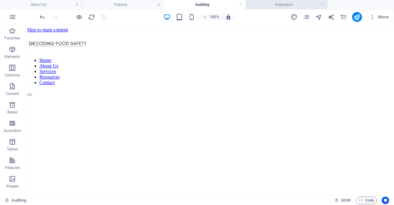
click at [270, 5] on h4 "Regulatory" at bounding box center [287, 4] width 82 height 7
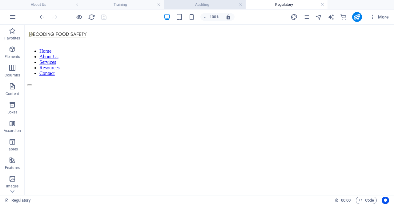
click at [215, 4] on h4 "Auditing" at bounding box center [205, 4] width 82 height 7
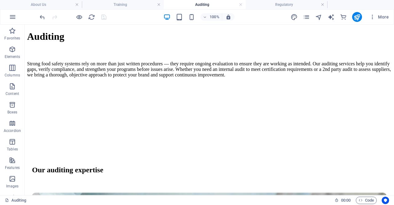
scroll to position [0, 0]
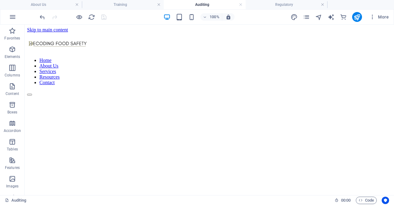
drag, startPoint x: 392, startPoint y: 44, endPoint x: 413, endPoint y: 45, distance: 20.9
click at [307, 19] on icon "pages" at bounding box center [306, 17] width 7 height 7
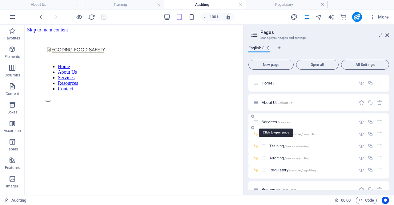
click at [273, 122] on span "Services /services" at bounding box center [276, 121] width 28 height 5
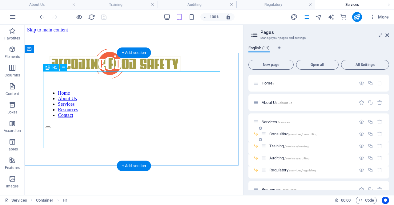
scroll to position [344, 0]
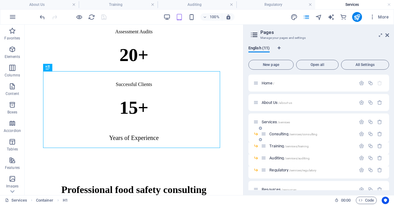
click at [277, 134] on span "Consulting /services/consulting" at bounding box center [293, 134] width 48 height 5
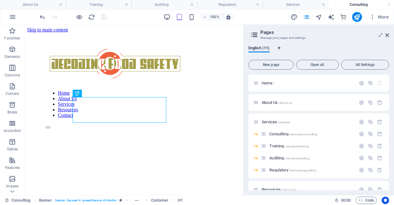
scroll to position [115, 0]
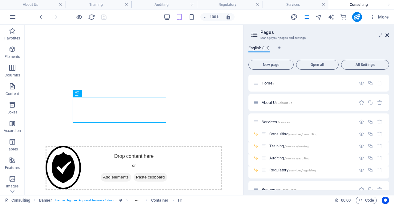
click at [388, 35] on icon at bounding box center [388, 35] width 4 height 5
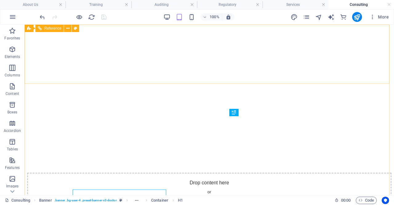
scroll to position [23, 0]
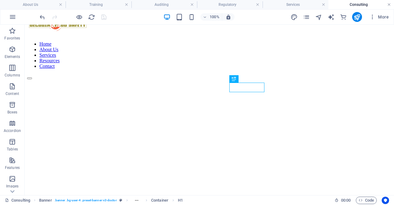
click at [390, 5] on link at bounding box center [389, 5] width 4 height 6
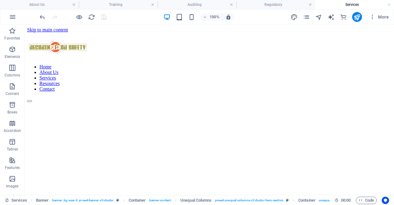
scroll to position [344, 0]
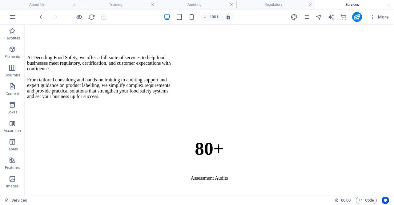
click at [333, 5] on h4 "Services" at bounding box center [354, 4] width 79 height 7
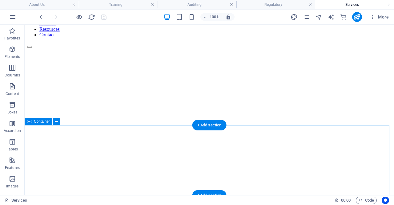
scroll to position [0, 0]
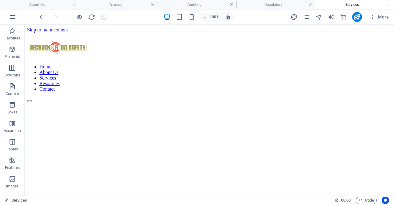
click at [390, 5] on link at bounding box center [389, 5] width 4 height 6
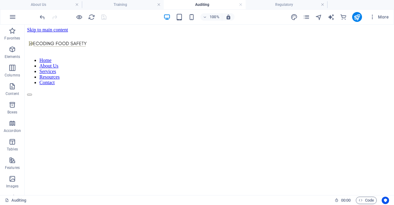
click at [194, 5] on h4 "Auditing" at bounding box center [205, 4] width 82 height 7
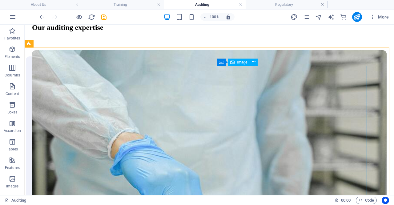
scroll to position [554, 0]
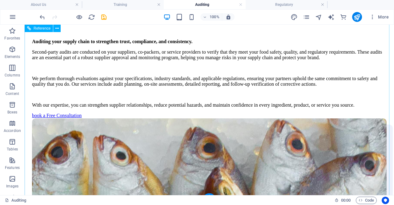
scroll to position [1136, 0]
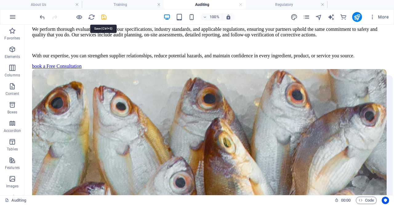
click at [105, 16] on icon "save" at bounding box center [103, 17] width 7 height 7
click at [241, 5] on link at bounding box center [241, 5] width 4 height 6
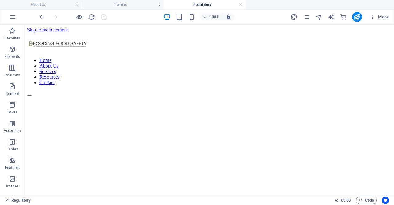
scroll to position [9, 0]
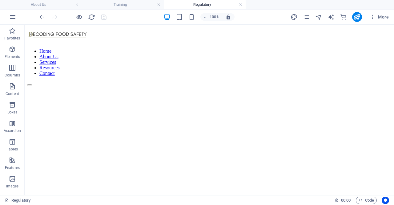
click at [241, 5] on link at bounding box center [241, 5] width 4 height 6
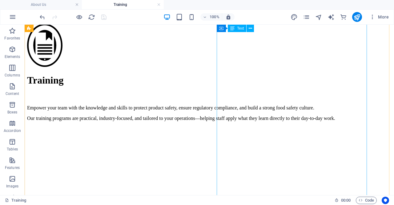
scroll to position [185, 0]
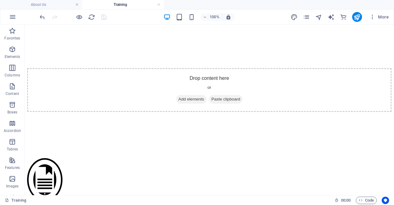
scroll to position [0, 0]
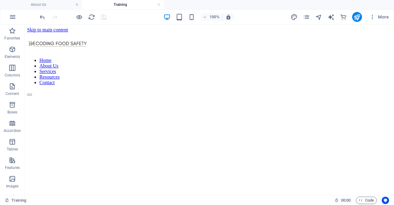
drag, startPoint x: 392, startPoint y: 158, endPoint x: 395, endPoint y: 42, distance: 115.8
click at [307, 16] on icon "pages" at bounding box center [306, 17] width 7 height 7
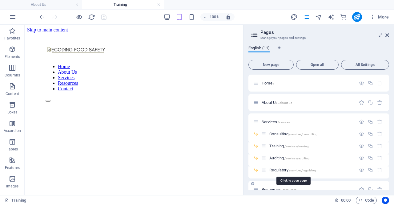
click at [284, 170] on span "Regulatory /services/regulatory" at bounding box center [292, 170] width 47 height 5
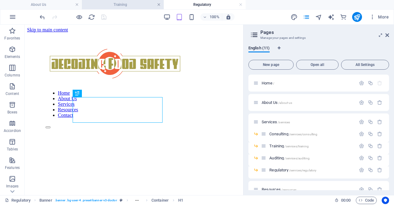
scroll to position [115, 0]
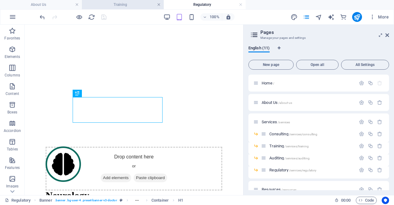
click at [159, 5] on link at bounding box center [159, 5] width 4 height 6
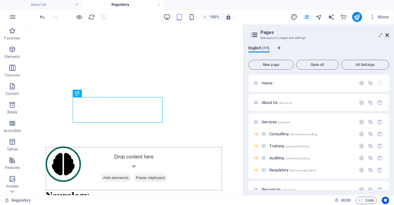
click at [388, 35] on icon at bounding box center [388, 35] width 4 height 5
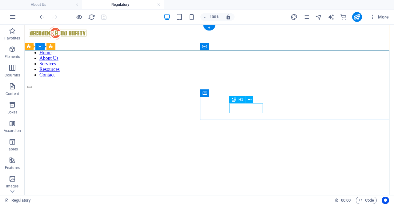
scroll to position [0, 0]
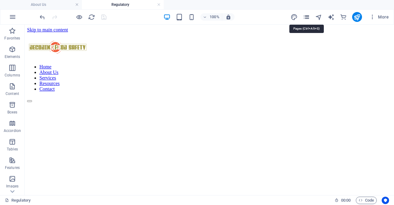
click at [308, 18] on icon "pages" at bounding box center [306, 17] width 7 height 7
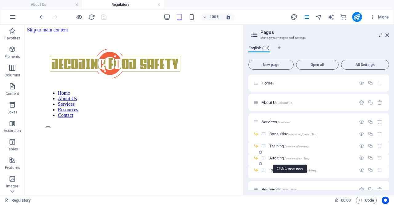
click at [275, 157] on span "Auditing /services/auditing" at bounding box center [289, 158] width 40 height 5
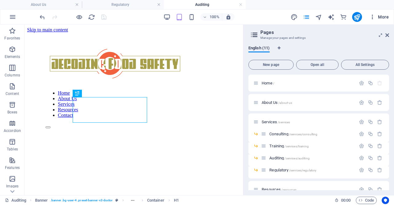
scroll to position [115, 0]
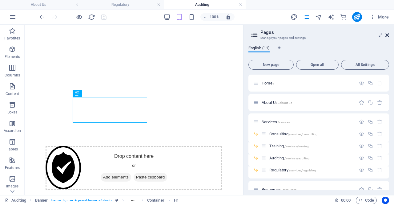
click at [387, 35] on icon at bounding box center [388, 35] width 4 height 5
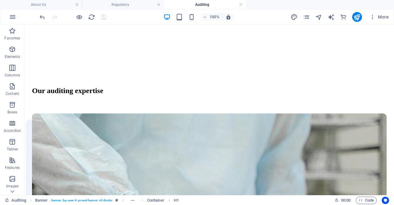
scroll to position [0, 0]
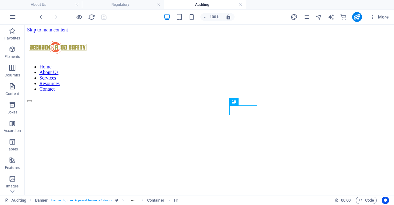
drag, startPoint x: 391, startPoint y: 43, endPoint x: 408, endPoint y: 44, distance: 16.7
click at [310, 15] on icon "pages" at bounding box center [306, 17] width 7 height 7
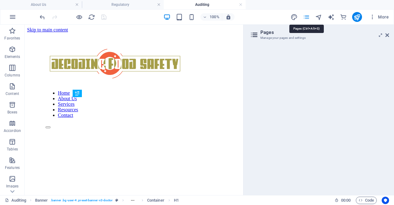
scroll to position [105, 0]
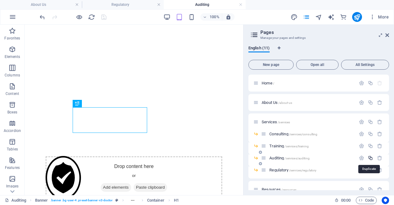
click at [370, 157] on icon "button" at bounding box center [370, 157] width 5 height 5
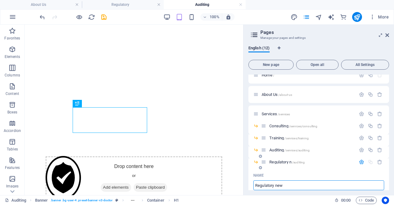
type input "Regulatory new"
click at [360, 160] on icon "button" at bounding box center [361, 161] width 5 height 5
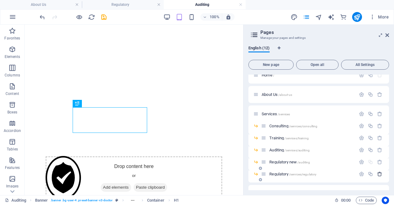
click at [379, 174] on icon "button" at bounding box center [379, 173] width 5 height 5
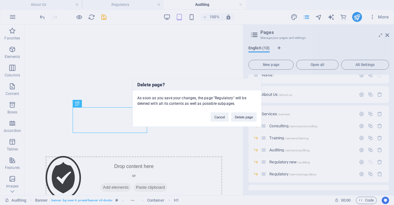
drag, startPoint x: 246, startPoint y: 118, endPoint x: 298, endPoint y: 170, distance: 73.6
click at [247, 118] on button "Delete page" at bounding box center [244, 116] width 26 height 9
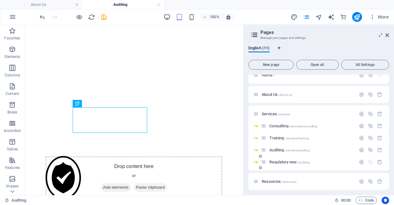
click at [298, 163] on span "Regulatory new /auditing" at bounding box center [289, 162] width 41 height 5
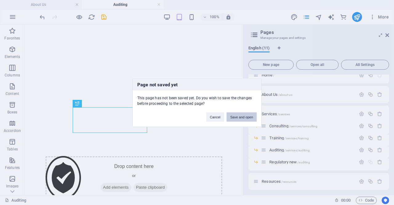
click at [236, 119] on button "Save and open" at bounding box center [242, 116] width 30 height 9
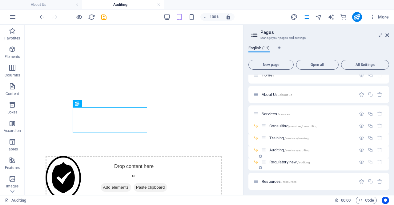
click at [295, 162] on span "Regulatory new /auditing" at bounding box center [289, 162] width 41 height 5
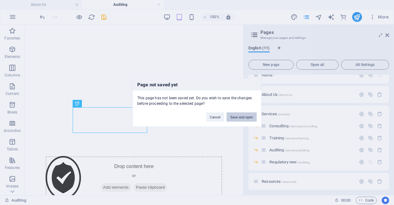
click at [239, 118] on button "Save and open" at bounding box center [242, 116] width 30 height 9
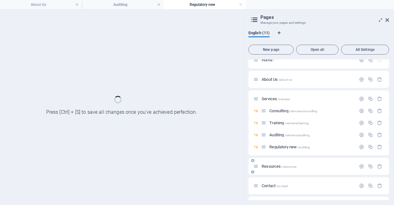
scroll to position [0, 0]
click at [360, 163] on div at bounding box center [370, 166] width 27 height 7
click at [361, 148] on icon "button" at bounding box center [361, 146] width 5 height 5
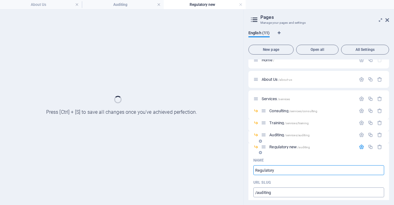
type input "Regulatory"
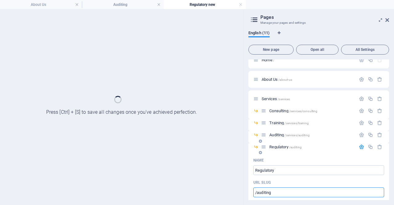
drag, startPoint x: 277, startPoint y: 193, endPoint x: 257, endPoint y: 194, distance: 19.4
click at [257, 194] on input "/auditing" at bounding box center [318, 192] width 131 height 10
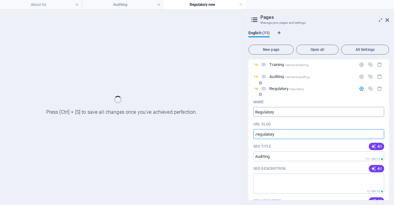
scroll to position [70, 0]
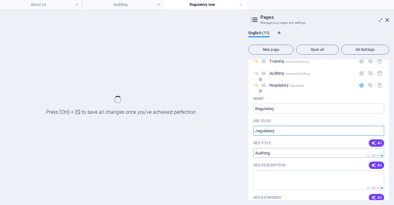
type input "/regulatory"
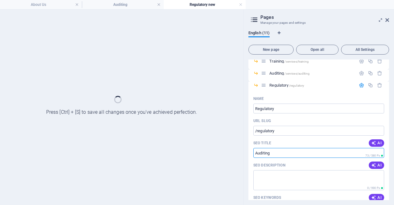
drag, startPoint x: 285, startPoint y: 152, endPoint x: 248, endPoint y: 151, distance: 37.3
click at [248, 151] on div "English (11) New page Open all All Settings Home / About Us /about-us Services …" at bounding box center [319, 115] width 151 height 179
type input "regulatory"
click at [362, 85] on icon "button" at bounding box center [361, 85] width 5 height 5
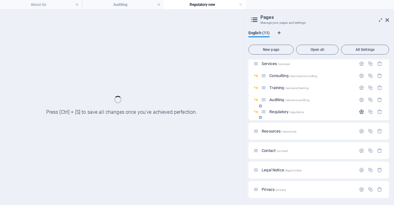
click at [362, 111] on icon "button" at bounding box center [361, 111] width 5 height 5
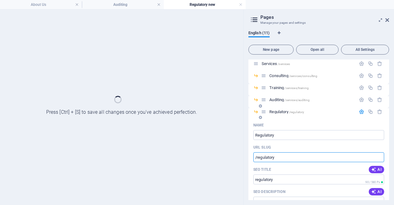
drag, startPoint x: 257, startPoint y: 157, endPoint x: 281, endPoint y: 157, distance: 24.0
click at [281, 157] on input "/regulatory" at bounding box center [318, 157] width 131 height 10
type input "/services/regulatory"
click at [359, 112] on icon "button" at bounding box center [361, 111] width 5 height 5
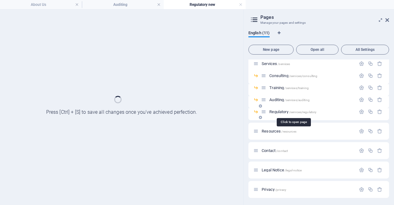
click at [292, 112] on span "/services/regulatory" at bounding box center [303, 111] width 28 height 3
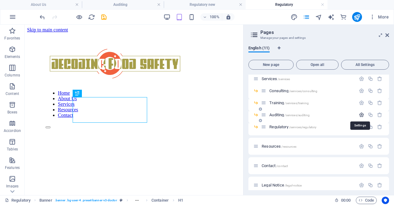
click at [361, 112] on icon "button" at bounding box center [361, 114] width 5 height 5
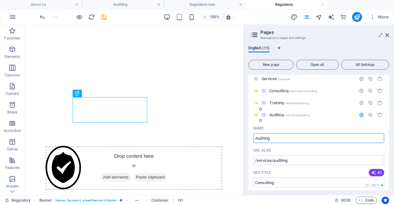
click at [361, 114] on icon "button" at bounding box center [361, 114] width 5 height 5
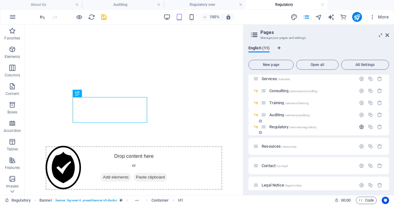
click at [360, 127] on icon "button" at bounding box center [361, 126] width 5 height 5
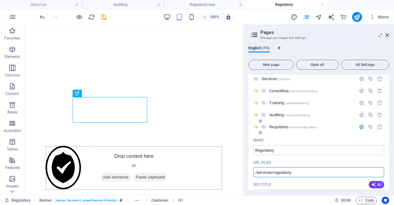
click at [255, 172] on input "/services/regulatory" at bounding box center [318, 172] width 131 height 10
click at [361, 127] on icon "button" at bounding box center [361, 126] width 5 height 5
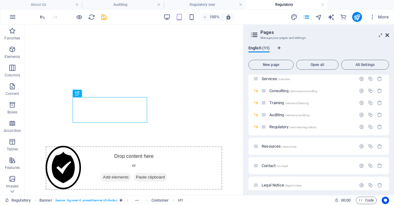
click at [388, 36] on icon at bounding box center [388, 35] width 4 height 5
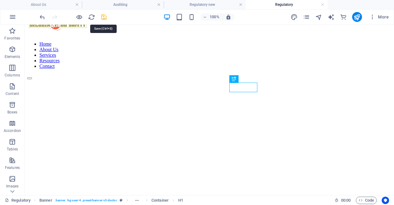
click at [102, 18] on icon "save" at bounding box center [103, 17] width 7 height 7
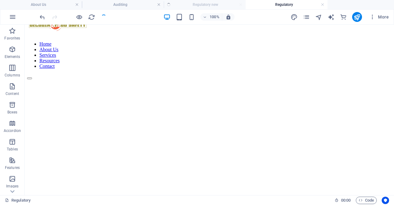
click at [240, 3] on ul "About Us Auditing Regulatory new Regulatory" at bounding box center [197, 4] width 394 height 9
click at [145, 5] on h4 "Auditing" at bounding box center [123, 4] width 82 height 7
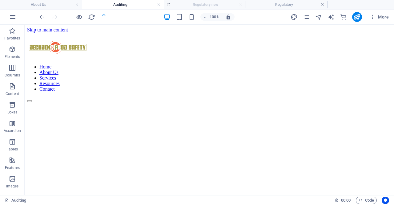
scroll to position [105, 0]
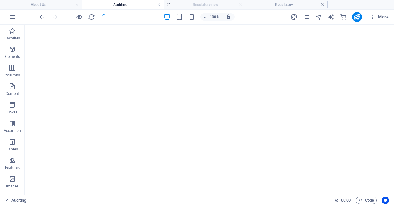
click at [194, 4] on ul "About Us Auditing Regulatory new Regulatory" at bounding box center [197, 4] width 394 height 9
click at [298, 4] on h4 "Regulatory" at bounding box center [287, 4] width 82 height 7
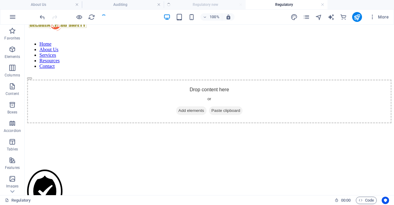
scroll to position [0, 0]
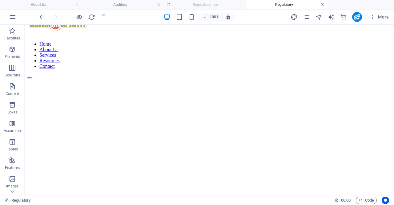
click at [323, 6] on link at bounding box center [323, 5] width 4 height 6
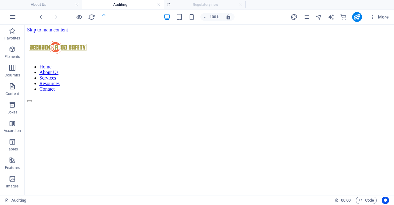
scroll to position [105, 0]
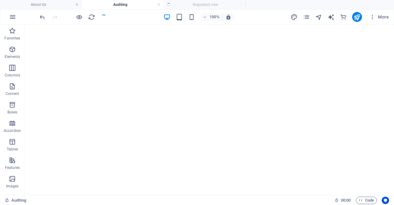
click at [241, 5] on ul "About Us Auditing Regulatory new" at bounding box center [197, 4] width 394 height 9
click at [157, 4] on link at bounding box center [159, 5] width 4 height 6
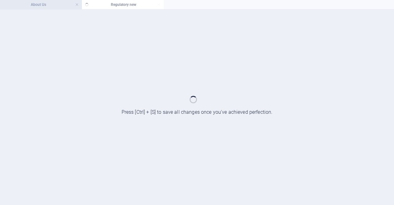
click at [49, 6] on h4 "About Us" at bounding box center [41, 4] width 82 height 7
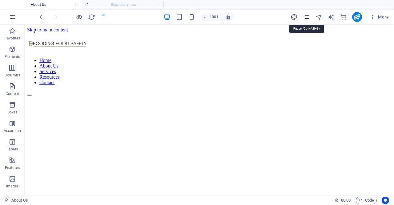
click at [305, 16] on icon "pages" at bounding box center [306, 17] width 7 height 7
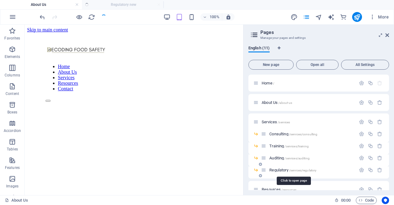
click at [288, 169] on span "Regulatory /services/regulatory" at bounding box center [292, 170] width 47 height 5
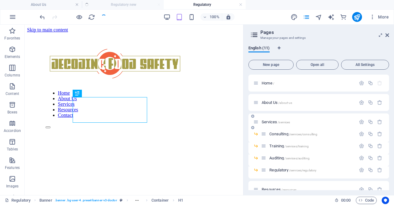
scroll to position [115, 0]
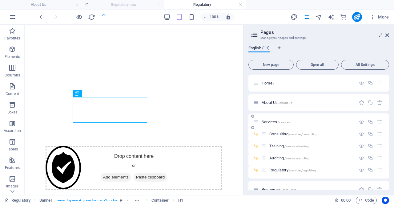
click at [274, 119] on div "Services /services" at bounding box center [304, 121] width 103 height 7
click at [271, 122] on span "Services /services" at bounding box center [276, 121] width 28 height 5
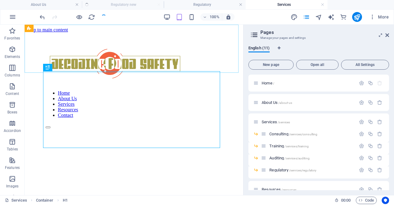
scroll to position [344, 0]
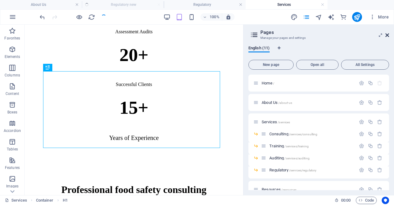
click at [387, 35] on icon at bounding box center [388, 35] width 4 height 5
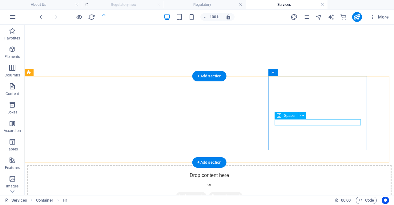
scroll to position [0, 0]
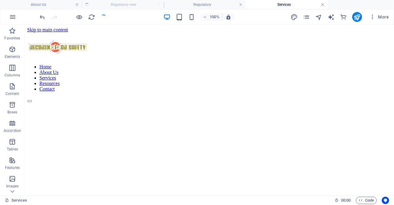
click at [323, 6] on link at bounding box center [323, 5] width 4 height 6
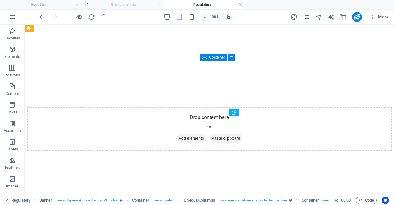
scroll to position [23, 0]
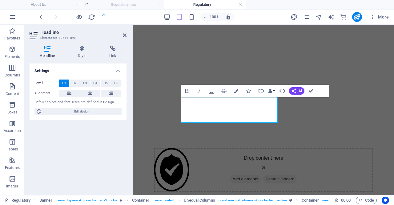
scroll to position [139, 0]
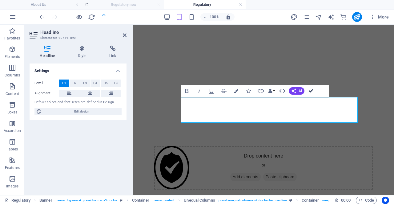
drag, startPoint x: 309, startPoint y: 90, endPoint x: 285, endPoint y: 66, distance: 34.8
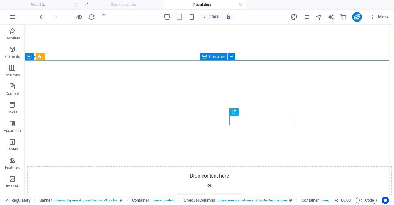
scroll to position [23, 0]
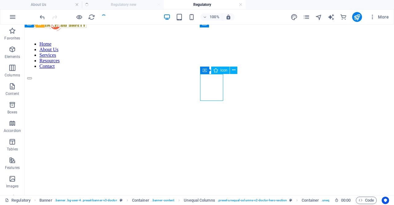
select select "xMidYMid"
select select "px"
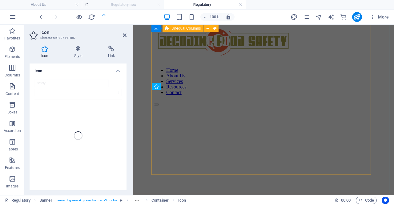
scroll to position [135, 0]
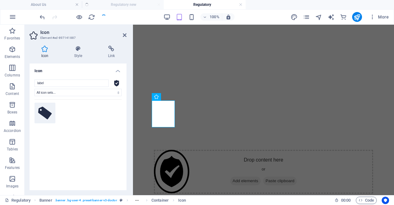
click at [43, 112] on icon at bounding box center [45, 113] width 14 height 13
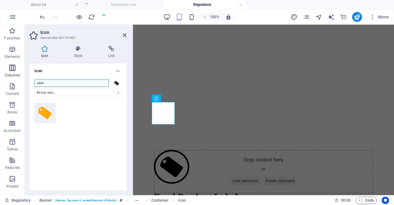
drag, startPoint x: 89, startPoint y: 81, endPoint x: 12, endPoint y: 78, distance: 77.0
click at [12, 78] on section "Favorites Elements Columns Content Boxes Accordion Tables Features Images Slide…" at bounding box center [197, 110] width 394 height 170
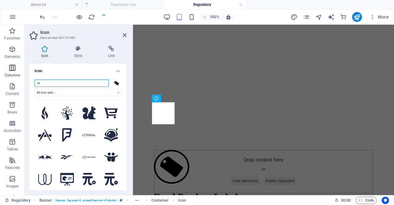
type input "reg"
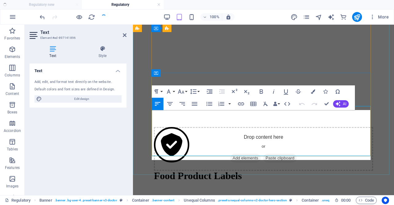
scroll to position [158, 0]
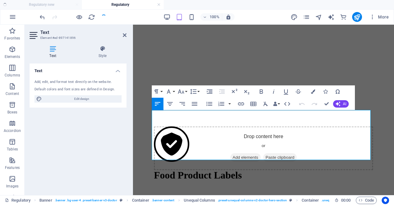
drag, startPoint x: 365, startPoint y: 157, endPoint x: 128, endPoint y: 111, distance: 242.0
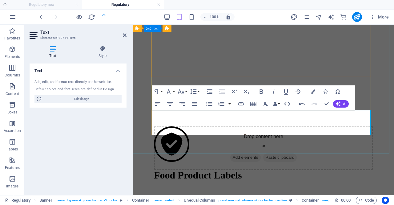
click at [333, 200] on p "Your product label is more than just packaging — it’s your customer’s first int…" at bounding box center [263, 205] width 219 height 11
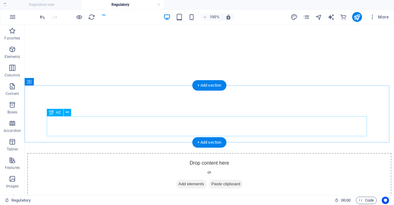
scroll to position [189, 0]
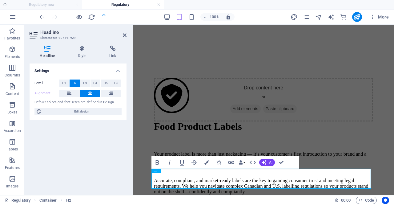
scroll to position [211, 0]
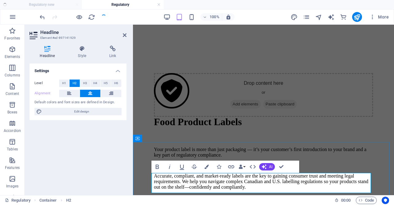
drag, startPoint x: 269, startPoint y: 183, endPoint x: 217, endPoint y: 184, distance: 52.7
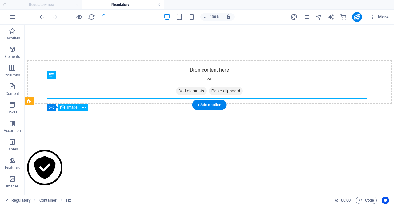
scroll to position [250, 0]
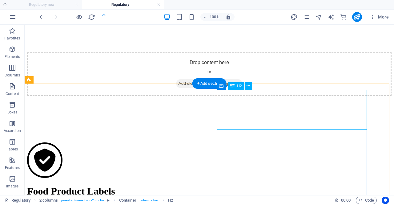
scroll to position [230, 0]
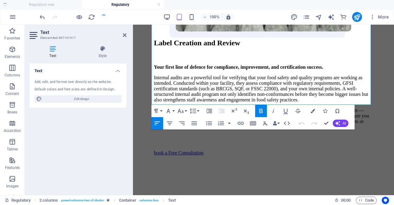
scroll to position [650, 0]
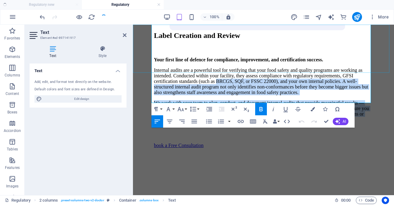
drag, startPoint x: 175, startPoint y: 98, endPoint x: 170, endPoint y: 67, distance: 31.2
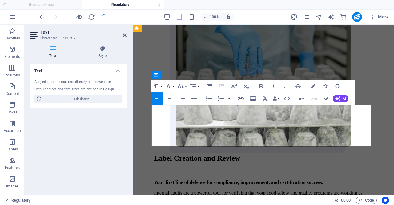
scroll to position [527, 0]
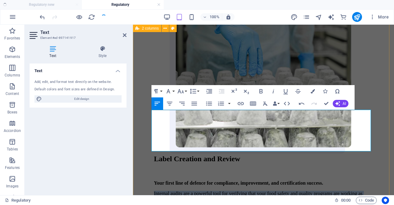
drag, startPoint x: 152, startPoint y: 130, endPoint x: 375, endPoint y: 149, distance: 224.4
click at [375, 149] on div "Label Creation and Review Your first line of defence for compliance, improvemen…" at bounding box center [264, 109] width 256 height 287
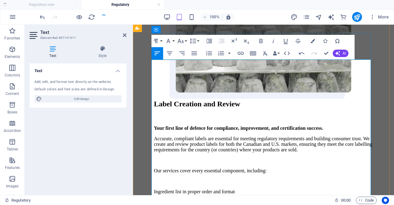
scroll to position [588, 0]
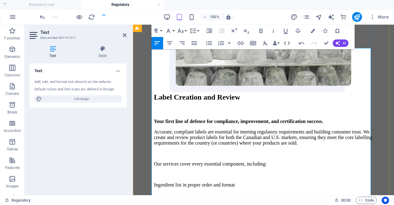
click at [154, 192] on p at bounding box center [263, 195] width 219 height 6
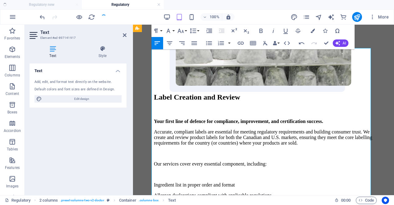
click at [154, 203] on p at bounding box center [263, 206] width 219 height 6
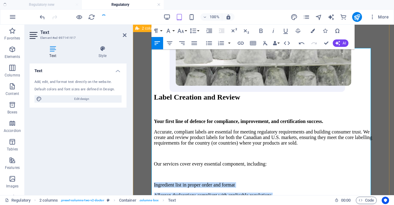
drag, startPoint x: 342, startPoint y: 159, endPoint x: 151, endPoint y: 126, distance: 194.1
click at [151, 126] on div "Label Creation and Review Your first line of defence for compliance, improvemen…" at bounding box center [264, 103] width 256 height 398
click at [209, 44] on icon "button" at bounding box center [208, 42] width 7 height 7
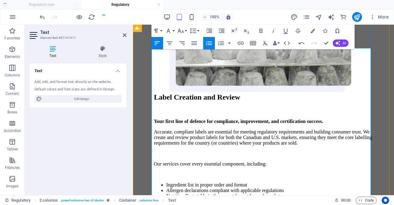
click at [178, 172] on p at bounding box center [263, 175] width 219 height 6
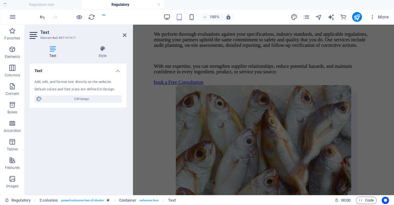
scroll to position [960, 0]
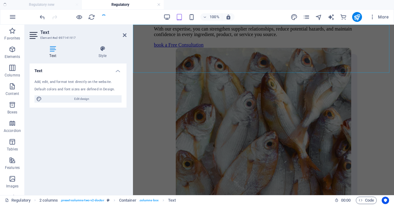
drag, startPoint x: 152, startPoint y: 100, endPoint x: 256, endPoint y: 48, distance: 116.2
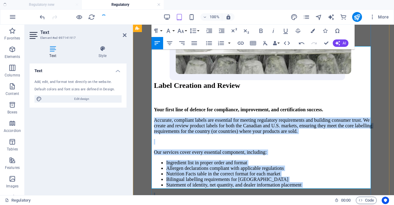
scroll to position [590, 0]
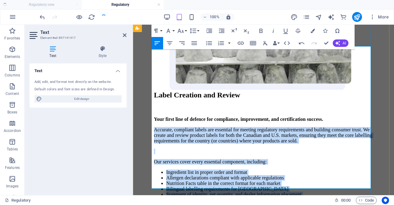
copy div "Accurate, compliant labels are essential for meeting regulatory requirements an…"
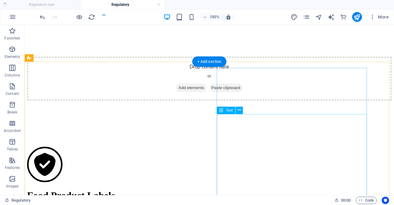
scroll to position [260, 0]
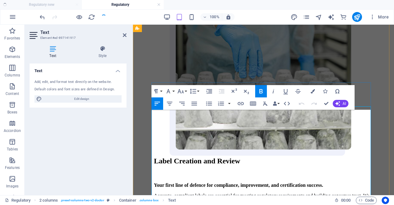
scroll to position [527, 0]
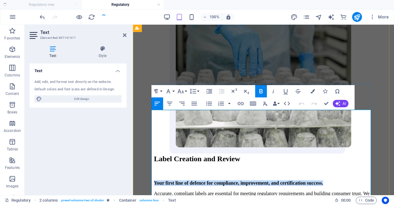
drag, startPoint x: 178, startPoint y: 123, endPoint x: 152, endPoint y: 114, distance: 27.7
click at [154, 180] on p "Your first line of defence for compliance, improvement, and certification succe…" at bounding box center [263, 183] width 219 height 6
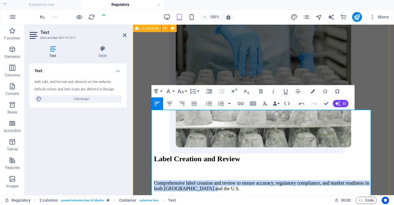
drag, startPoint x: 281, startPoint y: 122, endPoint x: 146, endPoint y: 112, distance: 134.7
click at [146, 112] on div "Label Creation and Review Comprehensive label creation and review to ensure acc…" at bounding box center [264, 152] width 256 height 373
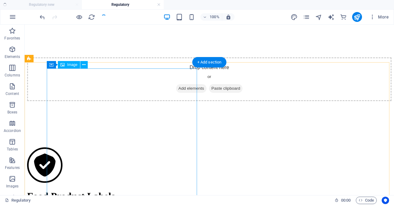
scroll to position [320, 0]
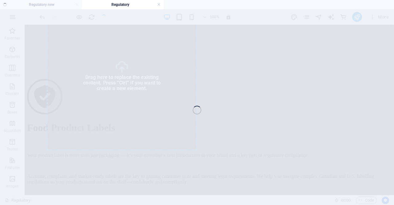
select select "%"
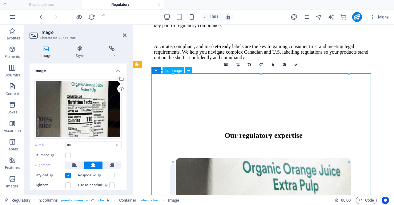
scroll to position [342, 0]
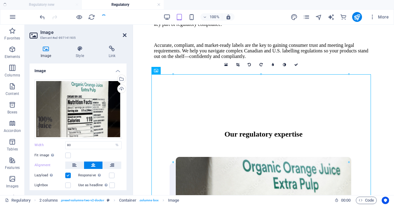
click at [126, 36] on icon at bounding box center [125, 35] width 4 height 5
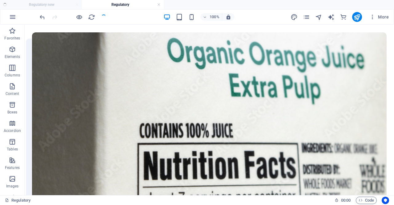
scroll to position [535, 0]
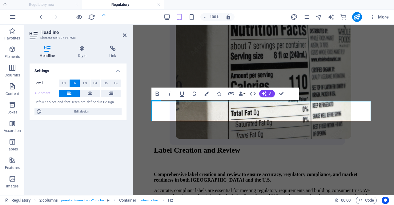
click at [107, 111] on span "Edit design" at bounding box center [82, 111] width 76 height 7
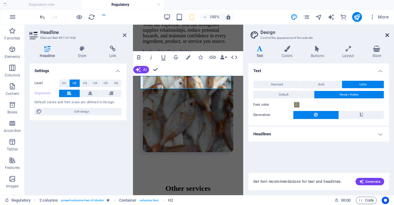
click at [388, 36] on icon at bounding box center [388, 35] width 4 height 5
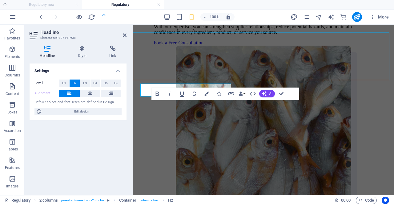
scroll to position [960, 0]
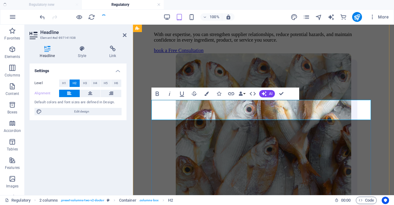
drag, startPoint x: 281, startPoint y: 93, endPoint x: 257, endPoint y: 69, distance: 34.6
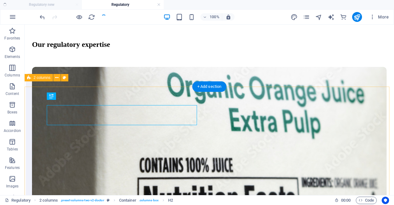
scroll to position [536, 0]
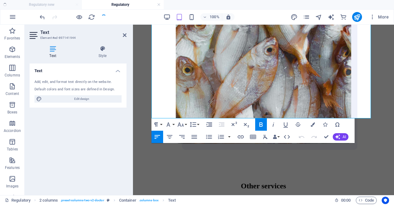
scroll to position [1096, 0]
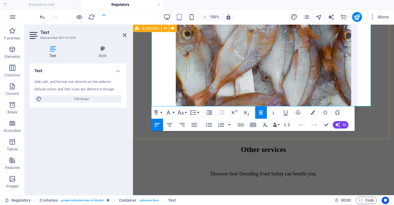
drag, startPoint x: 152, startPoint y: 123, endPoint x: 383, endPoint y: 107, distance: 230.9
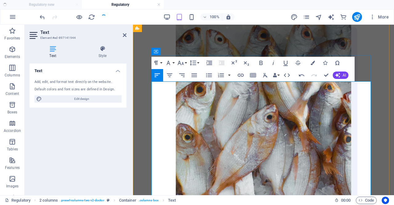
scroll to position [1003, 0]
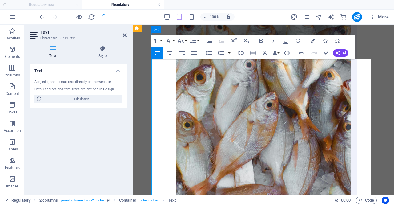
scroll to position [1027, 0]
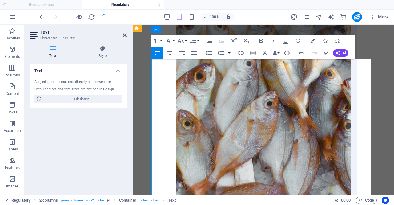
drag, startPoint x: 152, startPoint y: 152, endPoint x: 223, endPoint y: 173, distance: 73.4
click at [210, 53] on icon "button" at bounding box center [208, 52] width 7 height 7
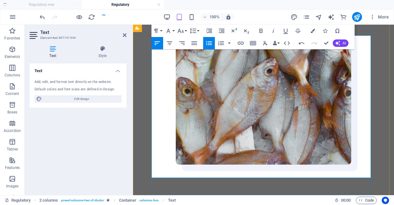
scroll to position [1058, 0]
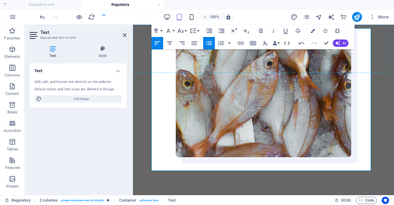
drag, startPoint x: 177, startPoint y: 168, endPoint x: 151, endPoint y: 59, distance: 111.6
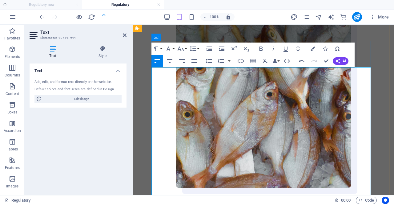
scroll to position [996, 0]
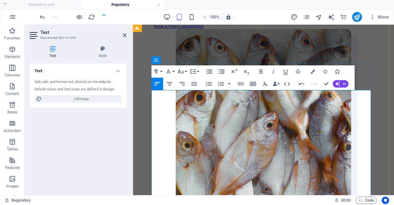
drag, startPoint x: 153, startPoint y: 102, endPoint x: 161, endPoint y: 124, distance: 23.3
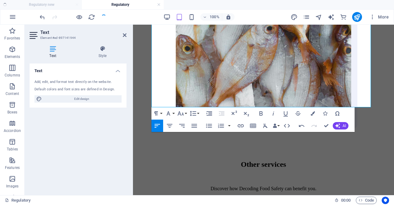
scroll to position [1139, 0]
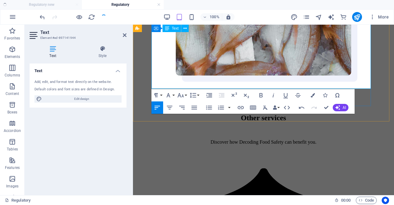
drag, startPoint x: 153, startPoint y: 102, endPoint x: 176, endPoint y: 87, distance: 28.1
copy div "Loremi’d sitametco Adipi-el-Sedd (EIU) temporinc utlaboree doloremagna aliquae …"
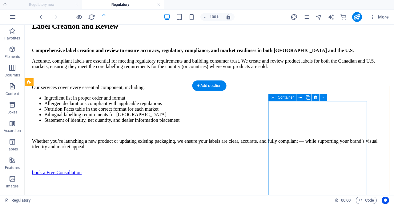
scroll to position [657, 0]
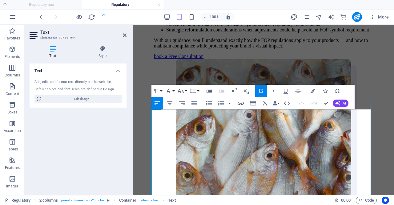
scroll to position [976, 0]
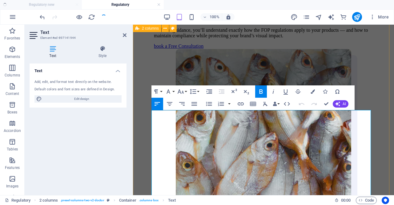
drag, startPoint x: 364, startPoint y: 115, endPoint x: 149, endPoint y: 107, distance: 215.4
click at [149, 107] on div "FOP Review Auditing your supply chain to strengthen trust, compliance, and cons…" at bounding box center [264, 72] width 256 height 366
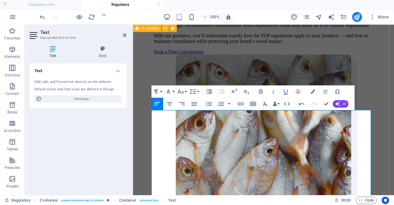
drag, startPoint x: 320, startPoint y: 123, endPoint x: 148, endPoint y: 114, distance: 172.4
click at [148, 114] on div "FOP Review Expert FOP review to ensure compliance with Canada’s nutrition label…" at bounding box center [264, 74] width 256 height 371
click at [340, 103] on icon "button" at bounding box center [337, 103] width 5 height 5
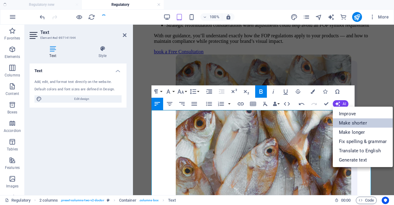
click at [357, 123] on link "Make shorter" at bounding box center [363, 122] width 60 height 9
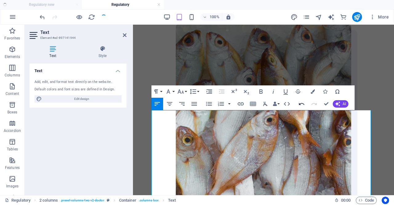
click at [301, 102] on icon "button" at bounding box center [301, 103] width 7 height 7
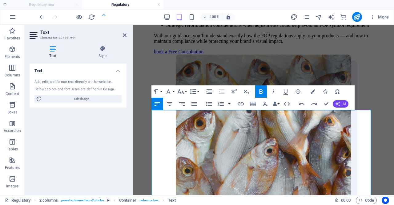
click at [342, 104] on button "AI" at bounding box center [341, 103] width 16 height 7
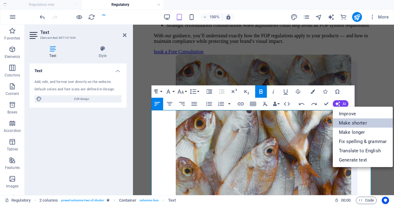
click at [355, 124] on link "Make shorter" at bounding box center [363, 122] width 60 height 9
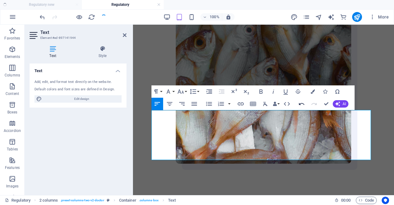
click at [302, 106] on icon "button" at bounding box center [301, 103] width 7 height 7
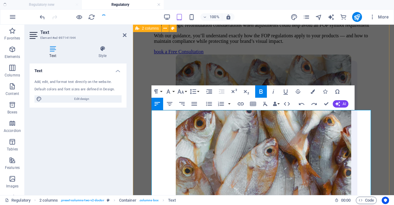
click at [372, 97] on div "FOP Review Expert FOP review to ensure compliance with Canada’s nutrition label…" at bounding box center [264, 74] width 256 height 371
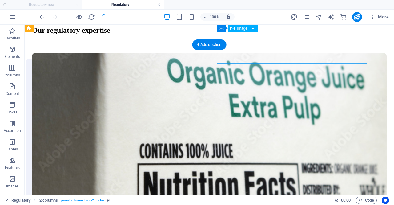
scroll to position [573, 0]
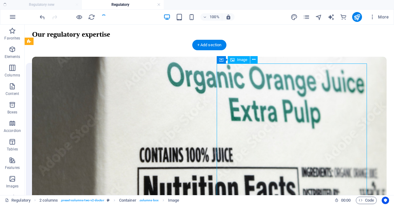
select select "%"
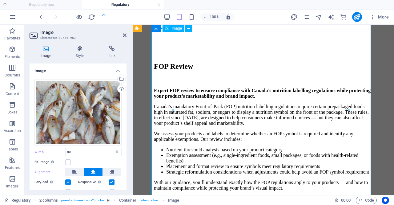
scroll to position [836, 0]
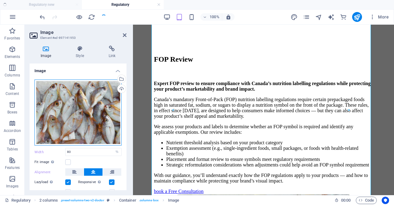
click at [81, 92] on div "Drag files here, click to choose files or select files from Files or our free s…" at bounding box center [77, 112] width 87 height 66
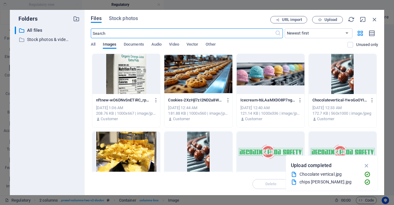
scroll to position [844, 0]
type input "100"
click at [129, 25] on div "Files Stock photos URL import Upload ​ Newest first Oldest first Name (A-Z) Nam…" at bounding box center [234, 102] width 287 height 173
click at [129, 22] on button "Stock photos" at bounding box center [123, 19] width 29 height 7
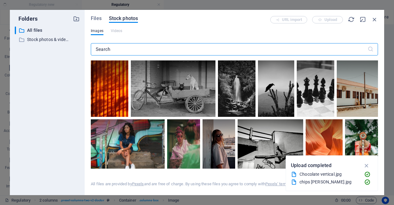
click at [138, 53] on input "text" at bounding box center [229, 49] width 277 height 12
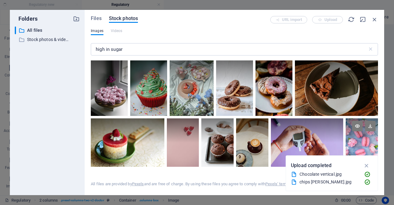
drag, startPoint x: 368, startPoint y: 166, endPoint x: 365, endPoint y: 153, distance: 13.1
click at [368, 164] on icon "button" at bounding box center [366, 165] width 7 height 7
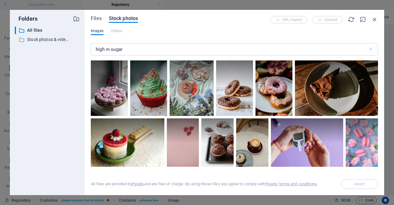
drag, startPoint x: 377, startPoint y: 74, endPoint x: 382, endPoint y: 98, distance: 24.8
click at [382, 98] on div "Files Stock photos URL import Upload Images Videos high in sugar ​ All files ar…" at bounding box center [235, 102] width 300 height 185
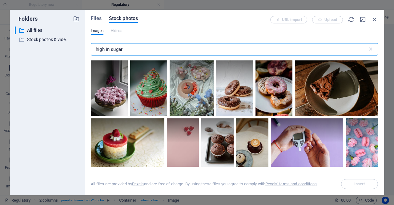
drag, startPoint x: 131, startPoint y: 49, endPoint x: 14, endPoint y: 51, distance: 117.1
click at [22, 53] on div "Folders ​ All files All files ​ Stock photos & videos Stock photos & videos Fil…" at bounding box center [197, 102] width 375 height 185
type input "cfia"
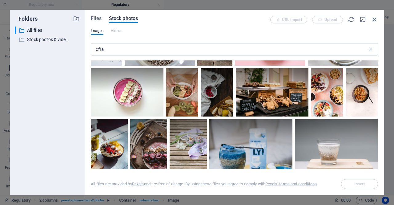
scroll to position [0, 0]
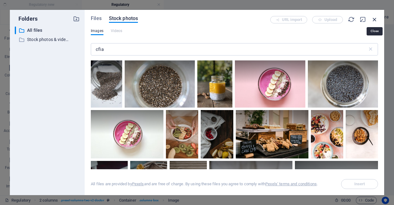
click at [375, 18] on icon "button" at bounding box center [374, 19] width 7 height 7
type input "80"
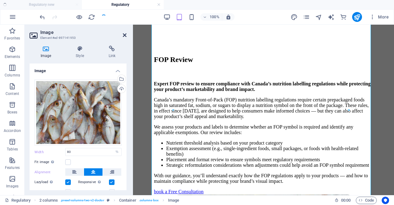
drag, startPoint x: 126, startPoint y: 35, endPoint x: 101, endPoint y: 10, distance: 35.1
click at [126, 35] on icon at bounding box center [125, 35] width 4 height 5
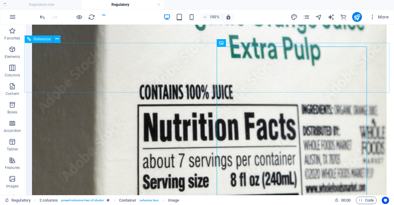
scroll to position [607, 0]
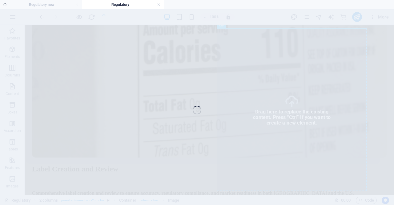
select select "%"
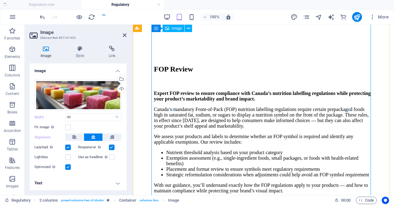
scroll to position [836, 0]
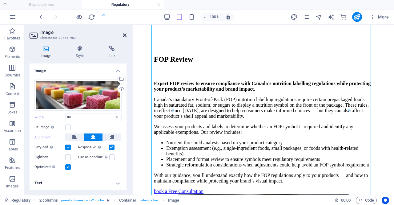
click at [124, 35] on icon at bounding box center [125, 35] width 4 height 5
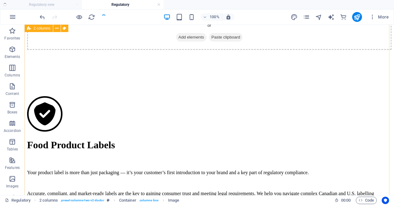
scroll to position [300, 0]
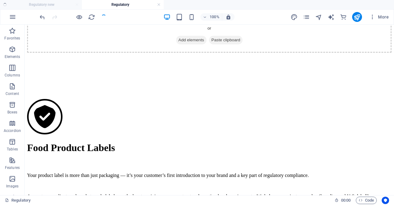
click at [105, 19] on div at bounding box center [72, 17] width 69 height 10
click at [159, 5] on link at bounding box center [159, 5] width 4 height 6
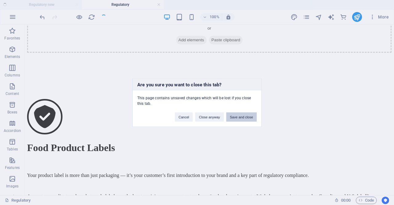
click at [244, 119] on button "Save and close" at bounding box center [241, 116] width 30 height 9
